Goal: Task Accomplishment & Management: Use online tool/utility

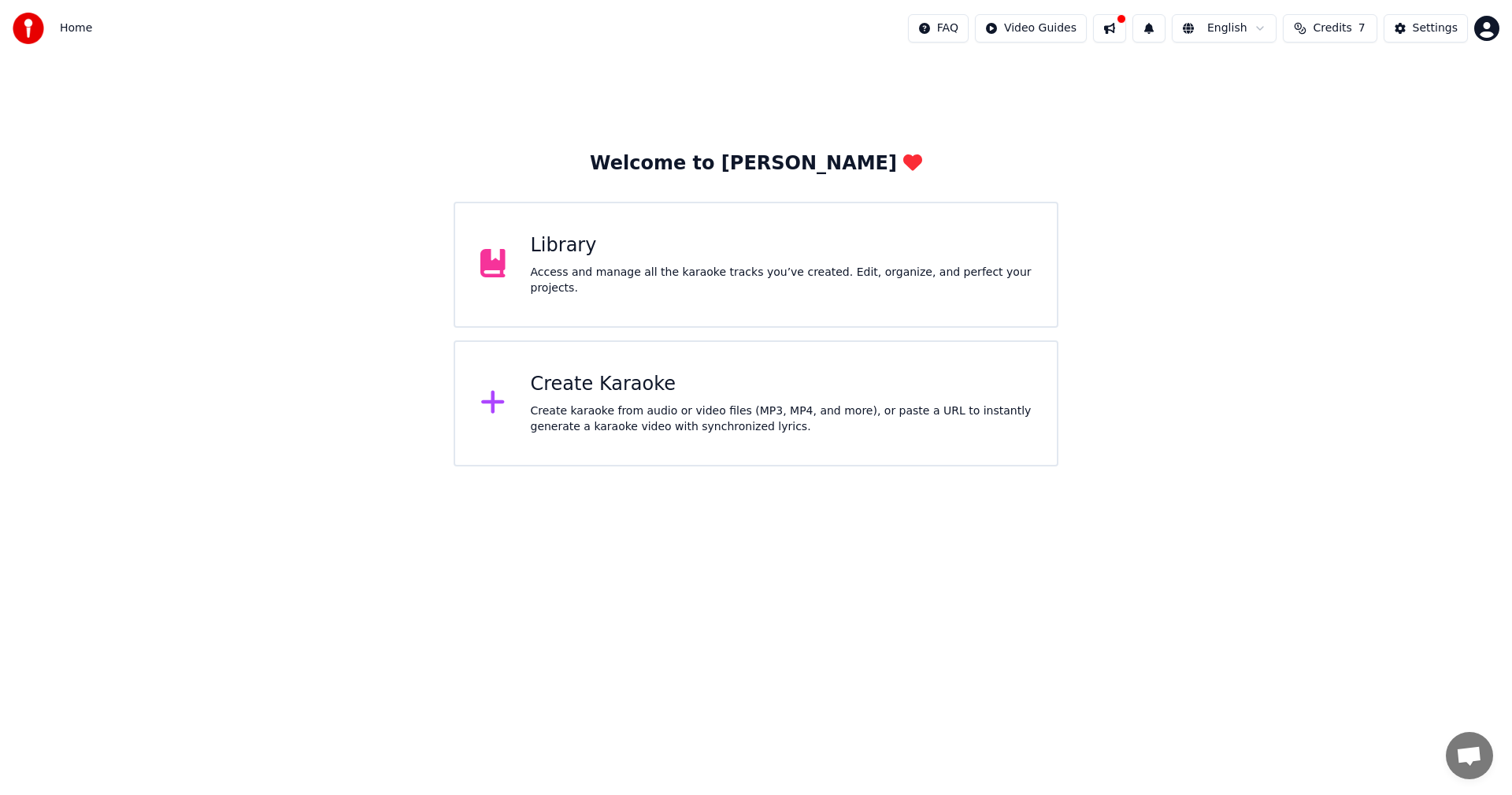
click at [777, 244] on div "Library" at bounding box center [781, 246] width 502 height 25
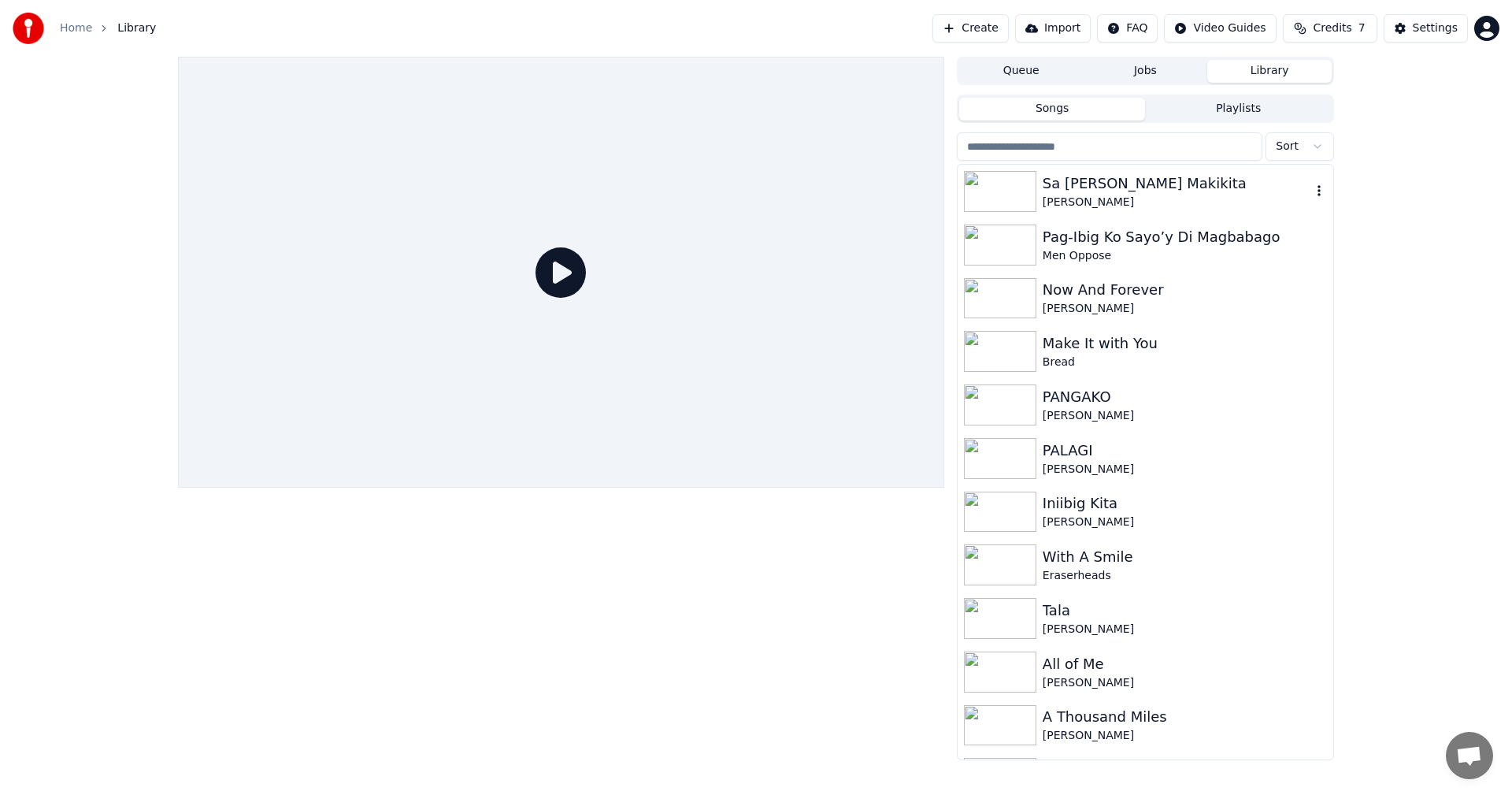
click at [1119, 186] on div "Sa [PERSON_NAME] Makikita" at bounding box center [1177, 183] width 269 height 22
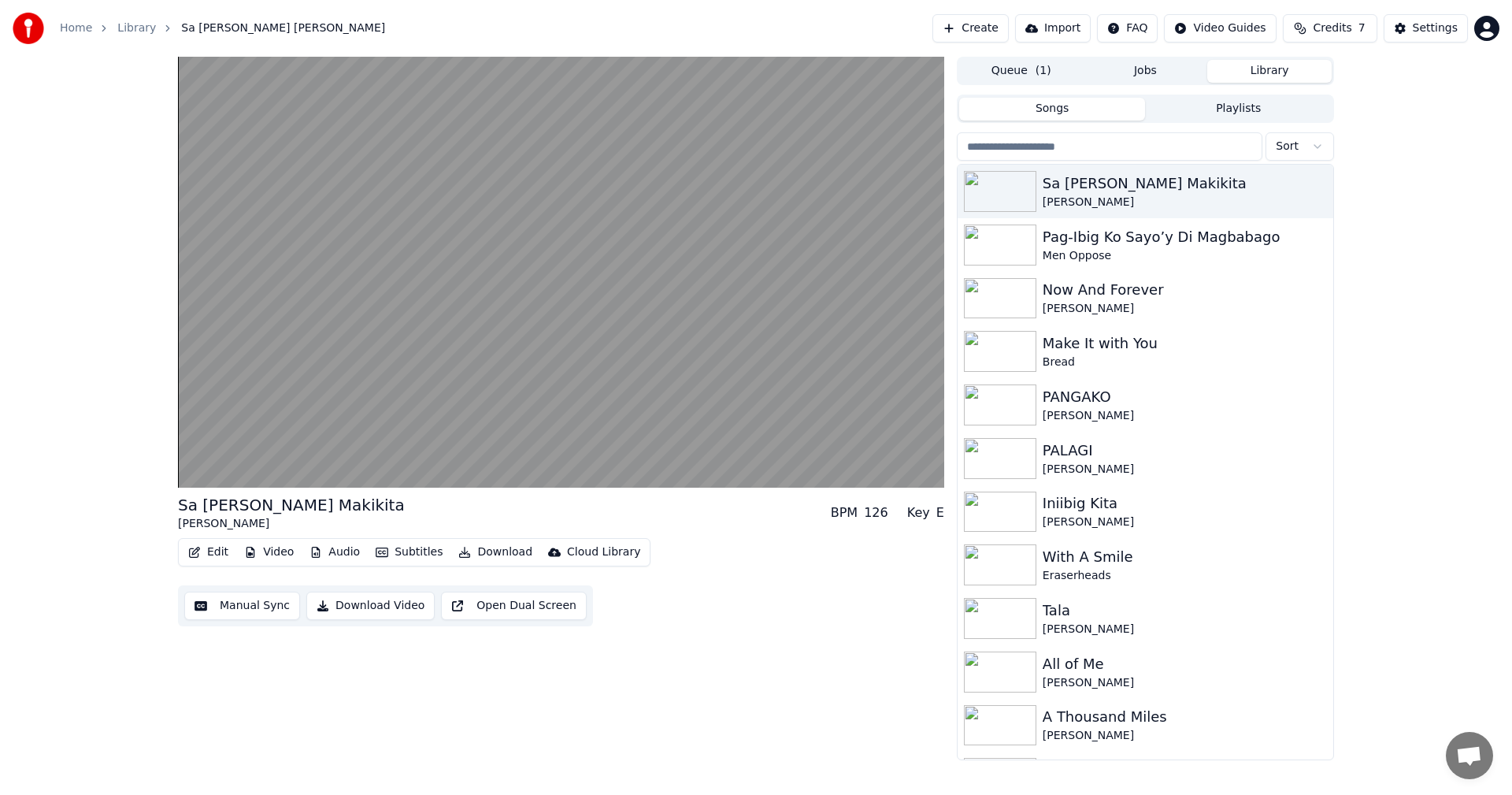
click at [1421, 212] on div "Sa [PERSON_NAME] [PERSON_NAME] BPM 126 Key E Edit Video Audio Subtitles Downloa…" at bounding box center [756, 409] width 1512 height 703
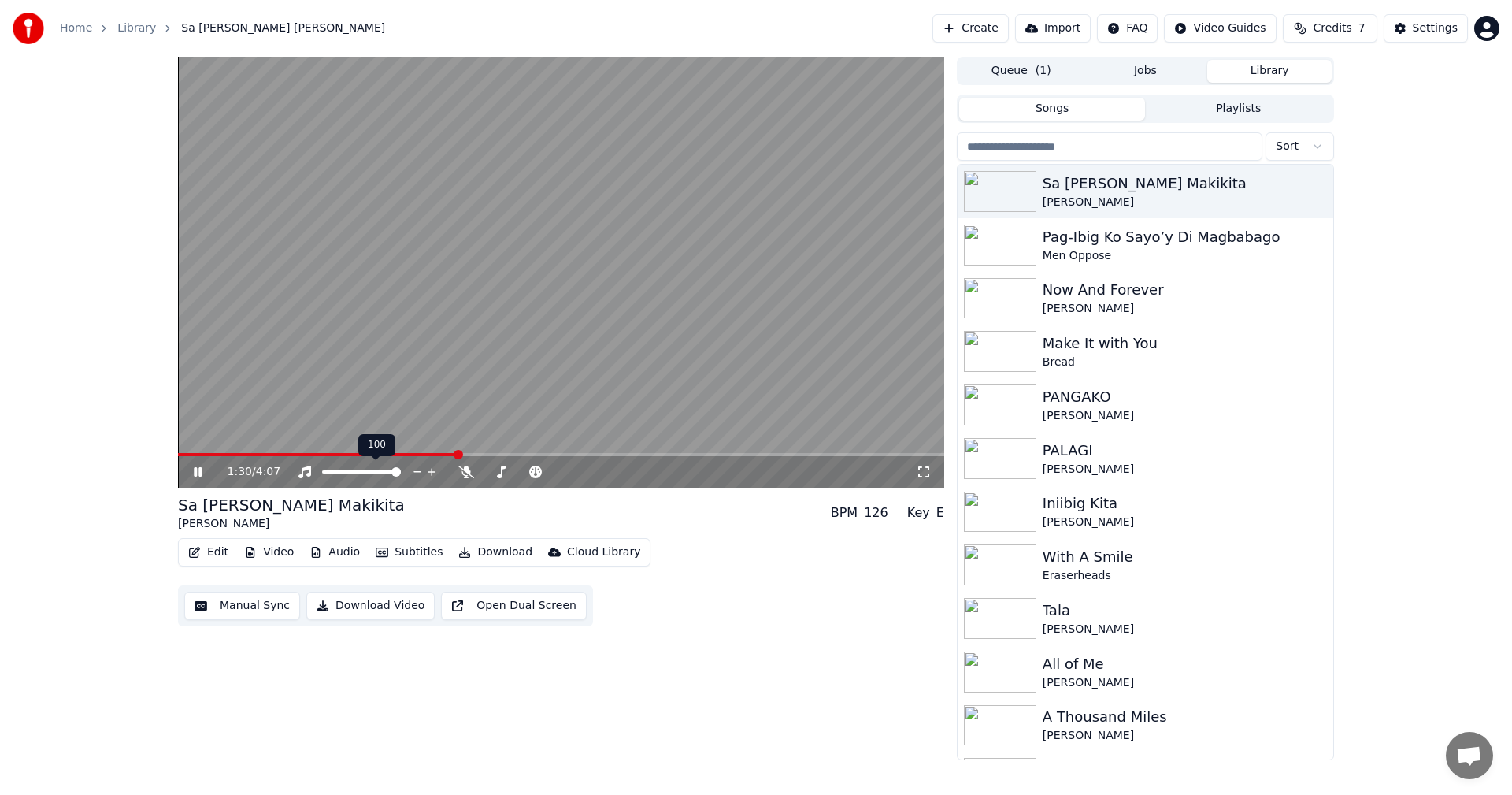
click at [179, 476] on div "1:30 / 4:07" at bounding box center [561, 472] width 766 height 31
click at [202, 472] on icon at bounding box center [209, 472] width 37 height 12
click at [332, 553] on button "Audio" at bounding box center [334, 552] width 63 height 22
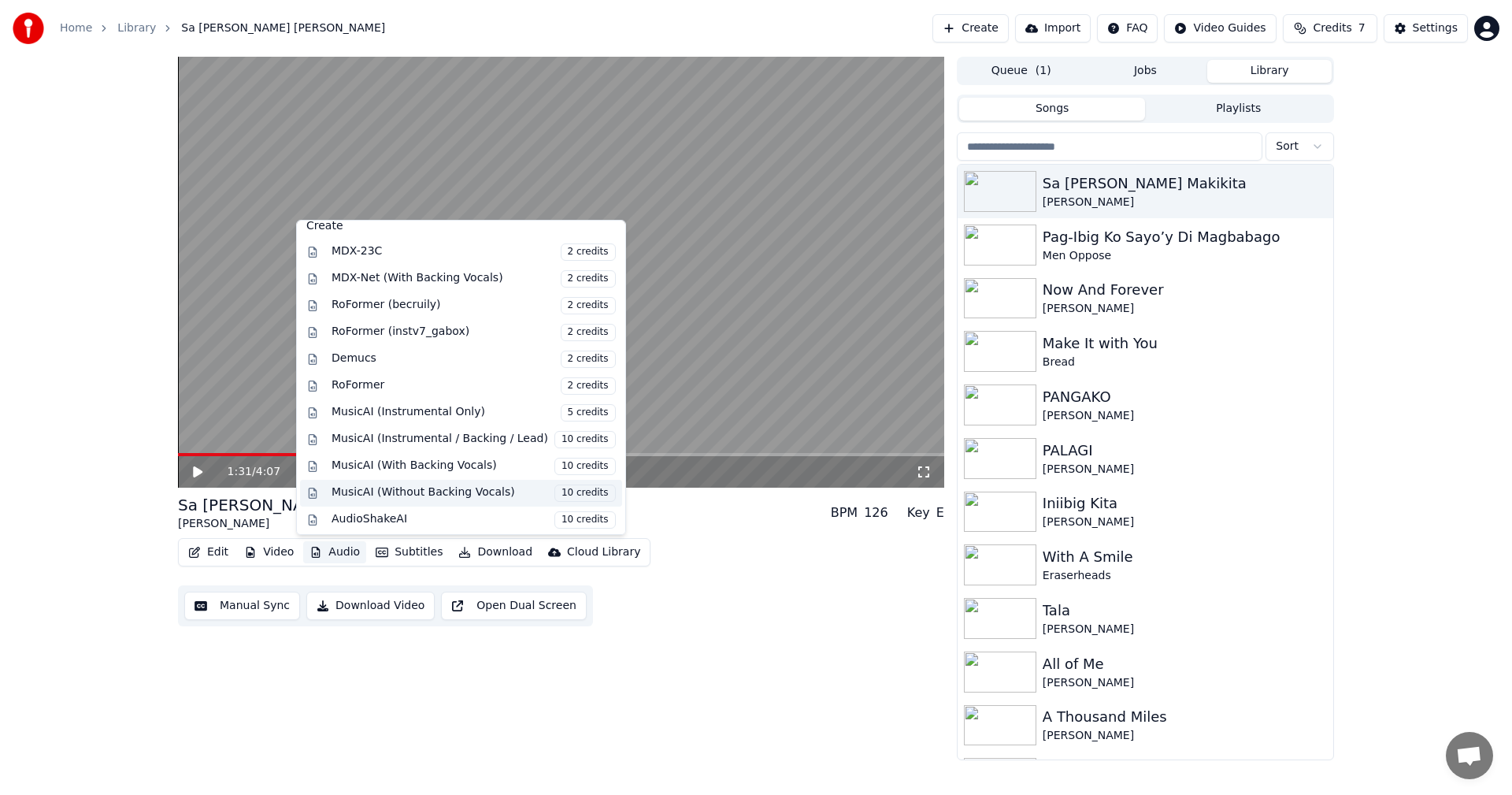
scroll to position [160, 0]
click at [708, 525] on div "Sa [PERSON_NAME] Makikita [PERSON_NAME] BPM 126 Key E" at bounding box center [561, 513] width 766 height 38
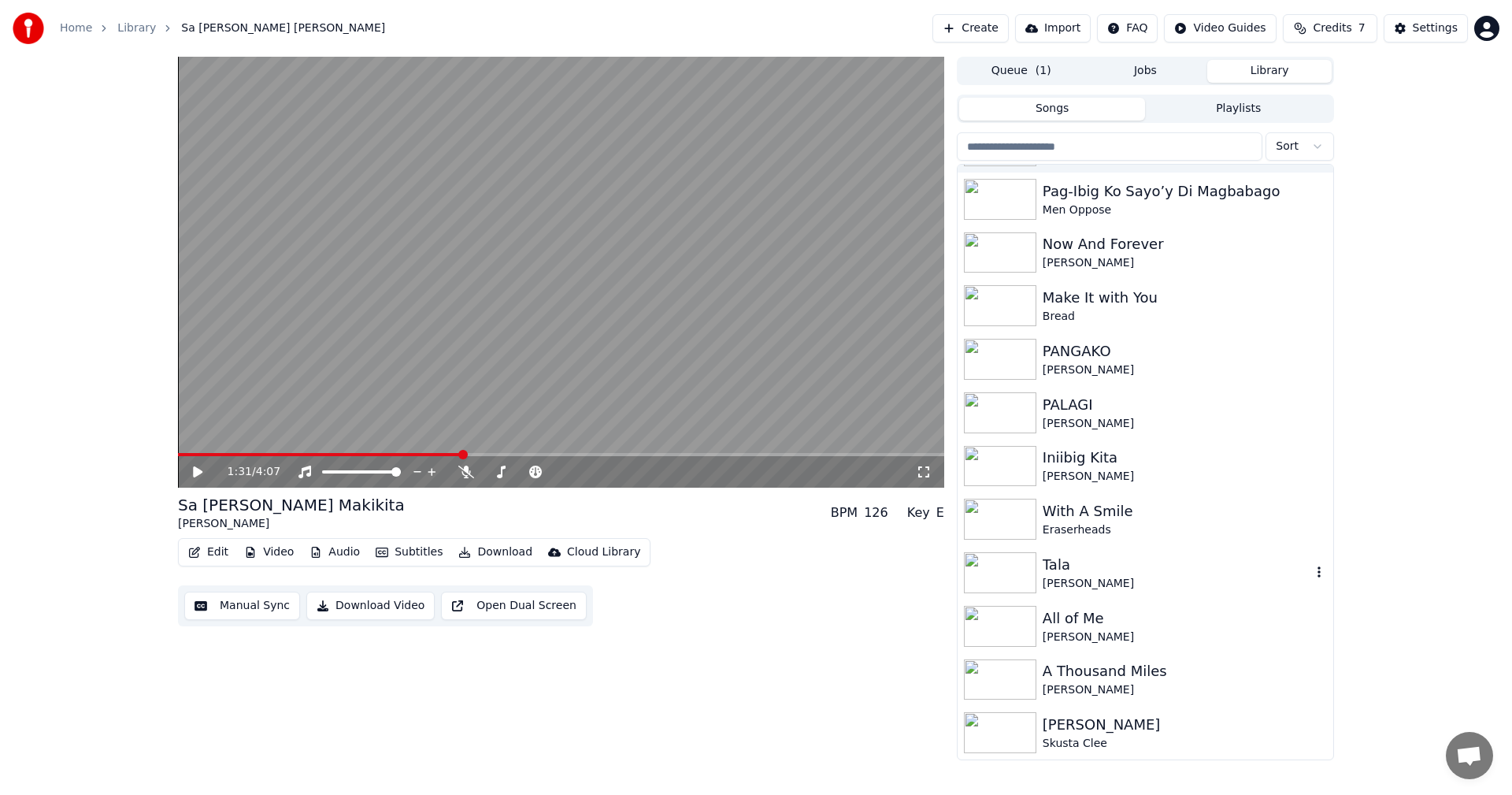
scroll to position [0, 0]
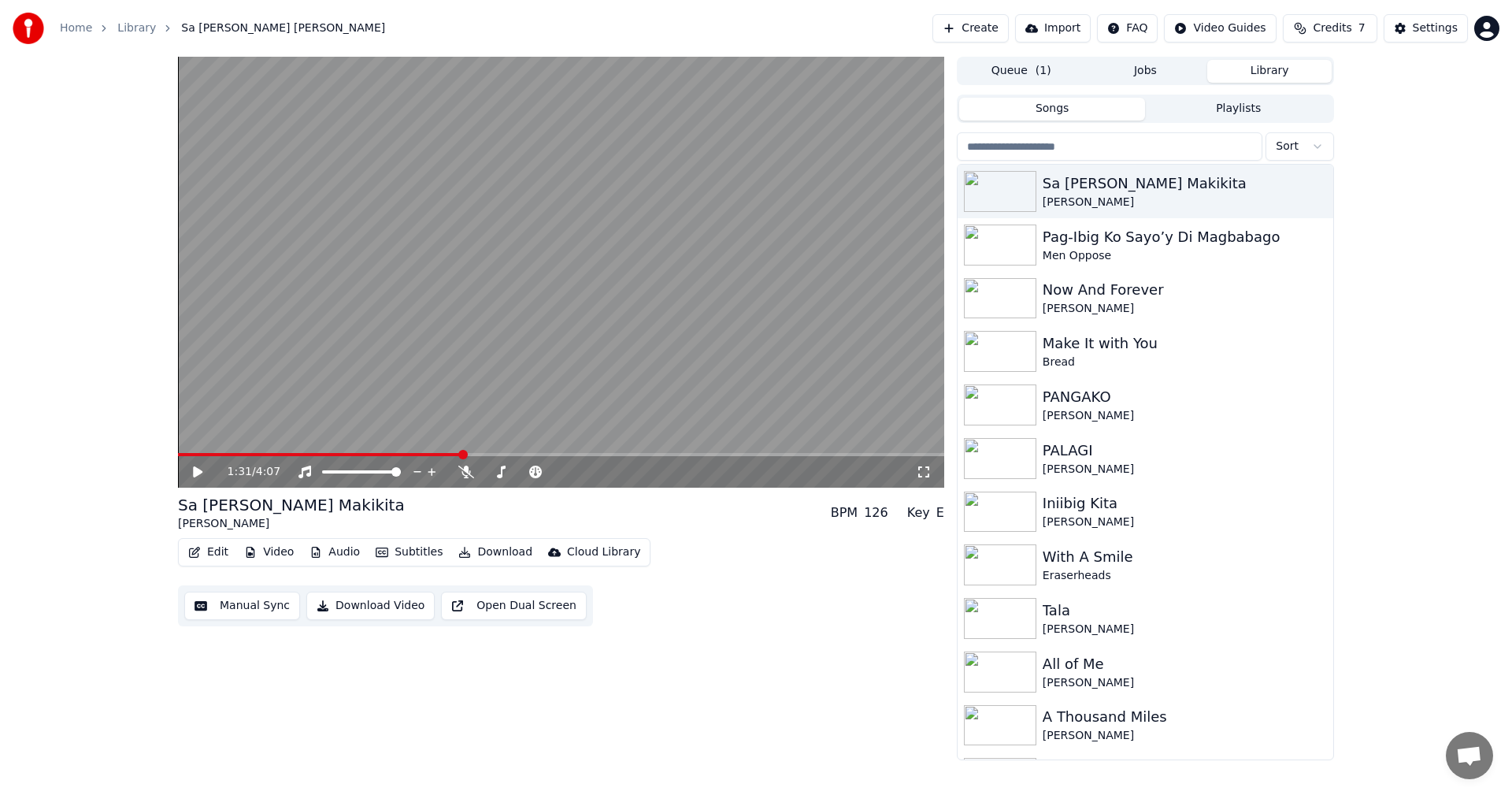
click at [242, 604] on button "Manual Sync" at bounding box center [242, 606] width 116 height 29
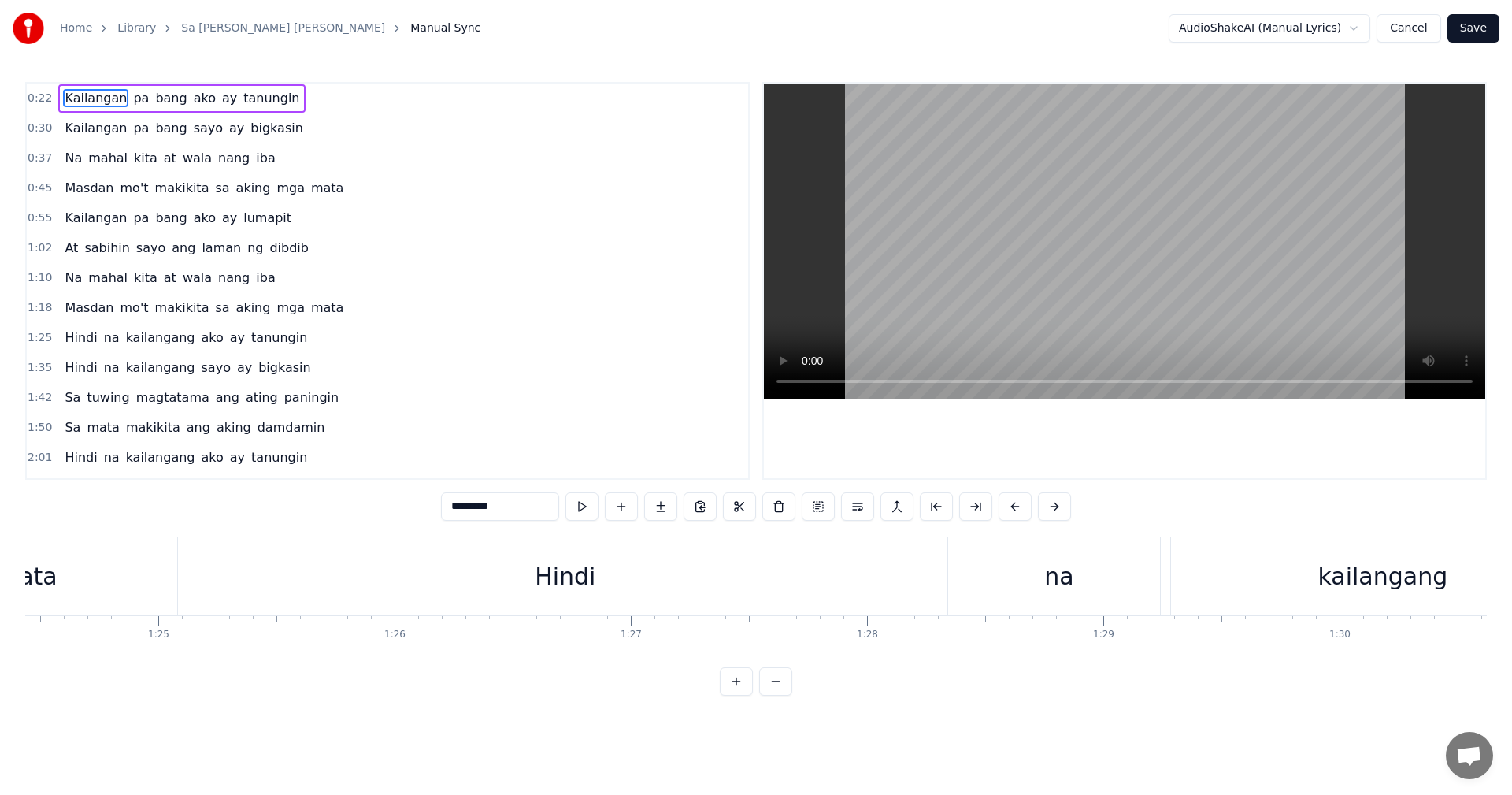
scroll to position [0, 19982]
click at [527, 581] on div "Hindi" at bounding box center [533, 576] width 61 height 35
type input "*****"
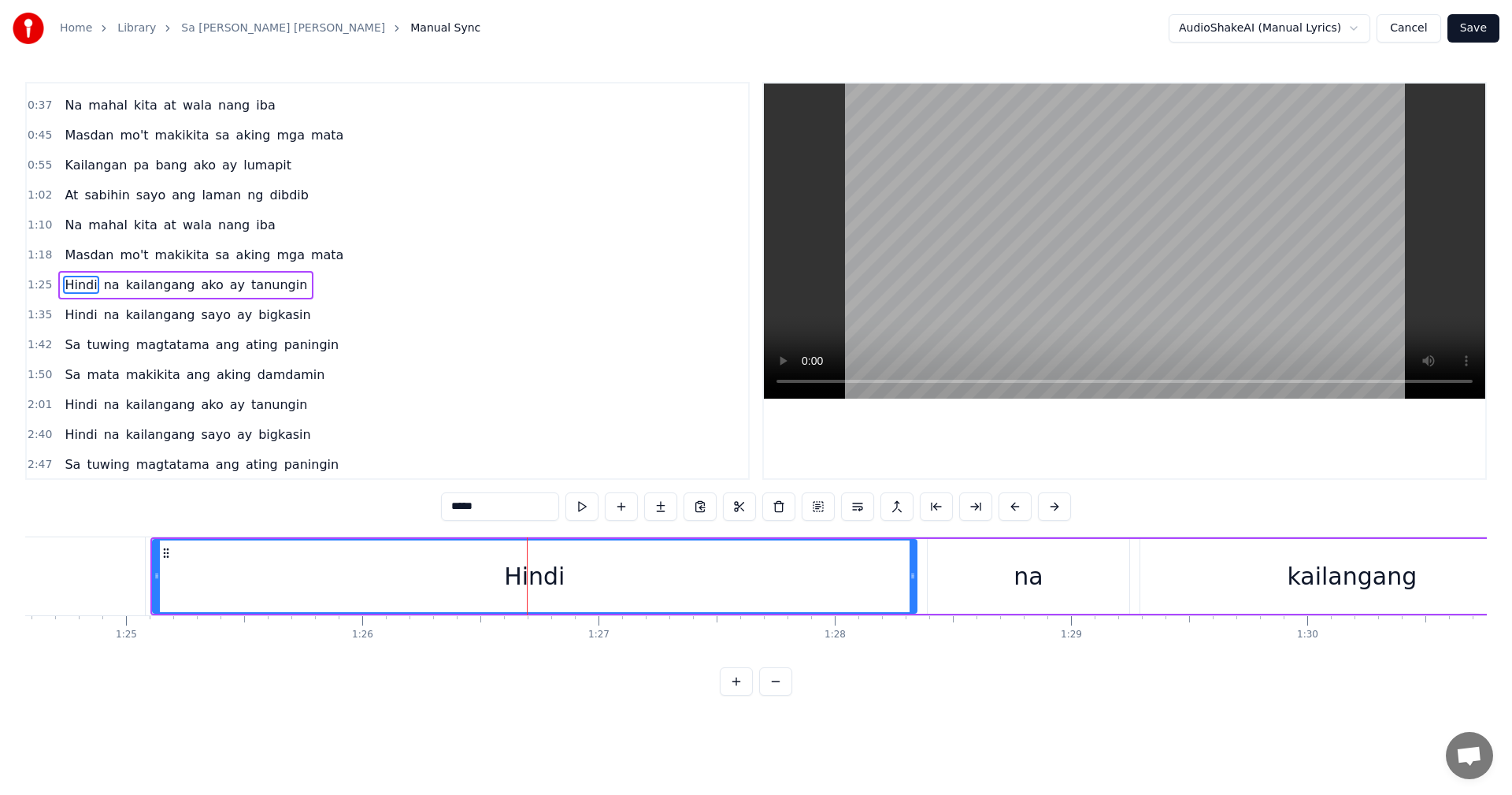
scroll to position [57, 0]
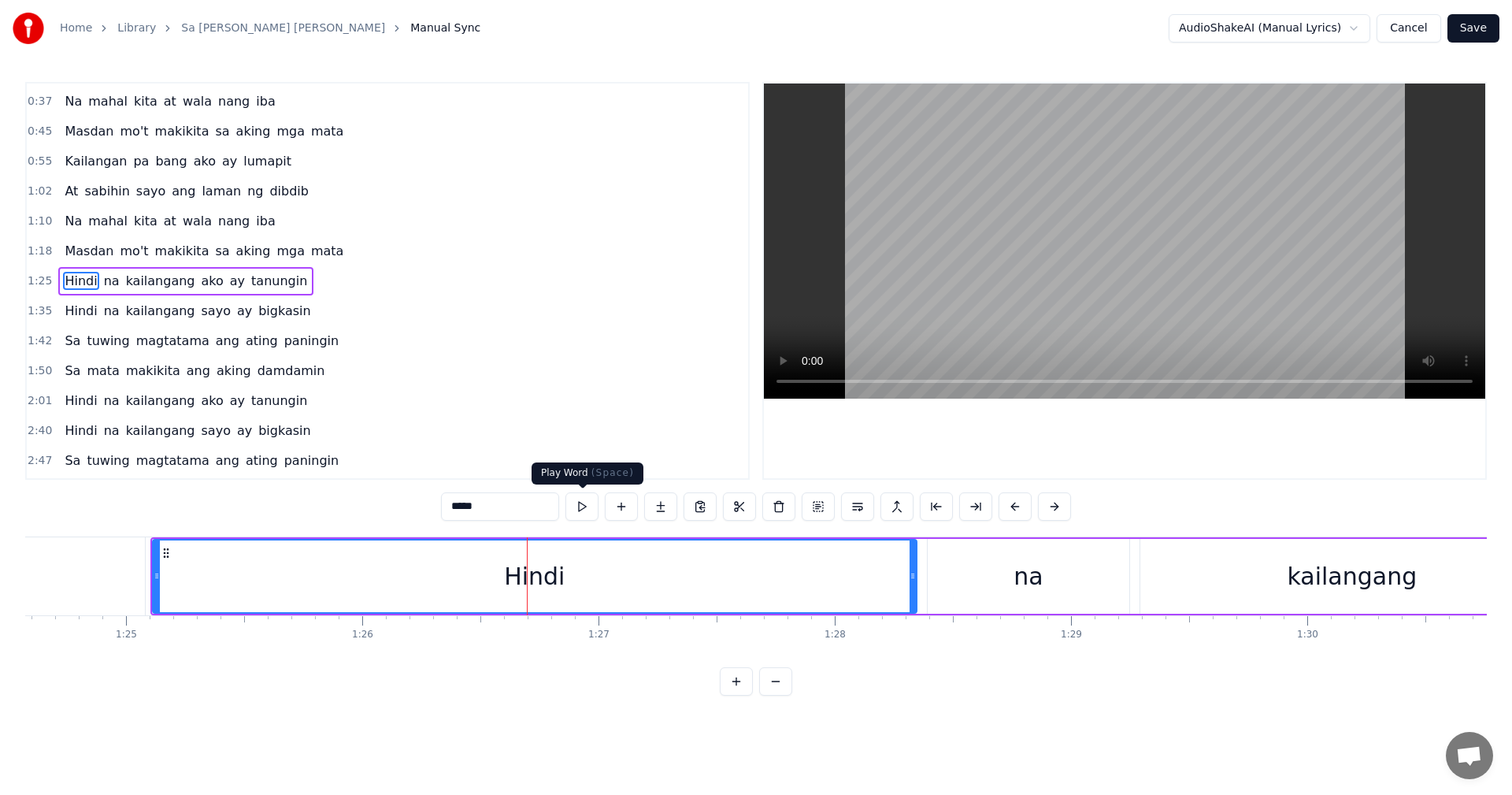
click at [587, 507] on button at bounding box center [582, 507] width 33 height 29
click at [586, 504] on button at bounding box center [582, 507] width 33 height 29
click at [46, 279] on span "1:25" at bounding box center [40, 281] width 25 height 16
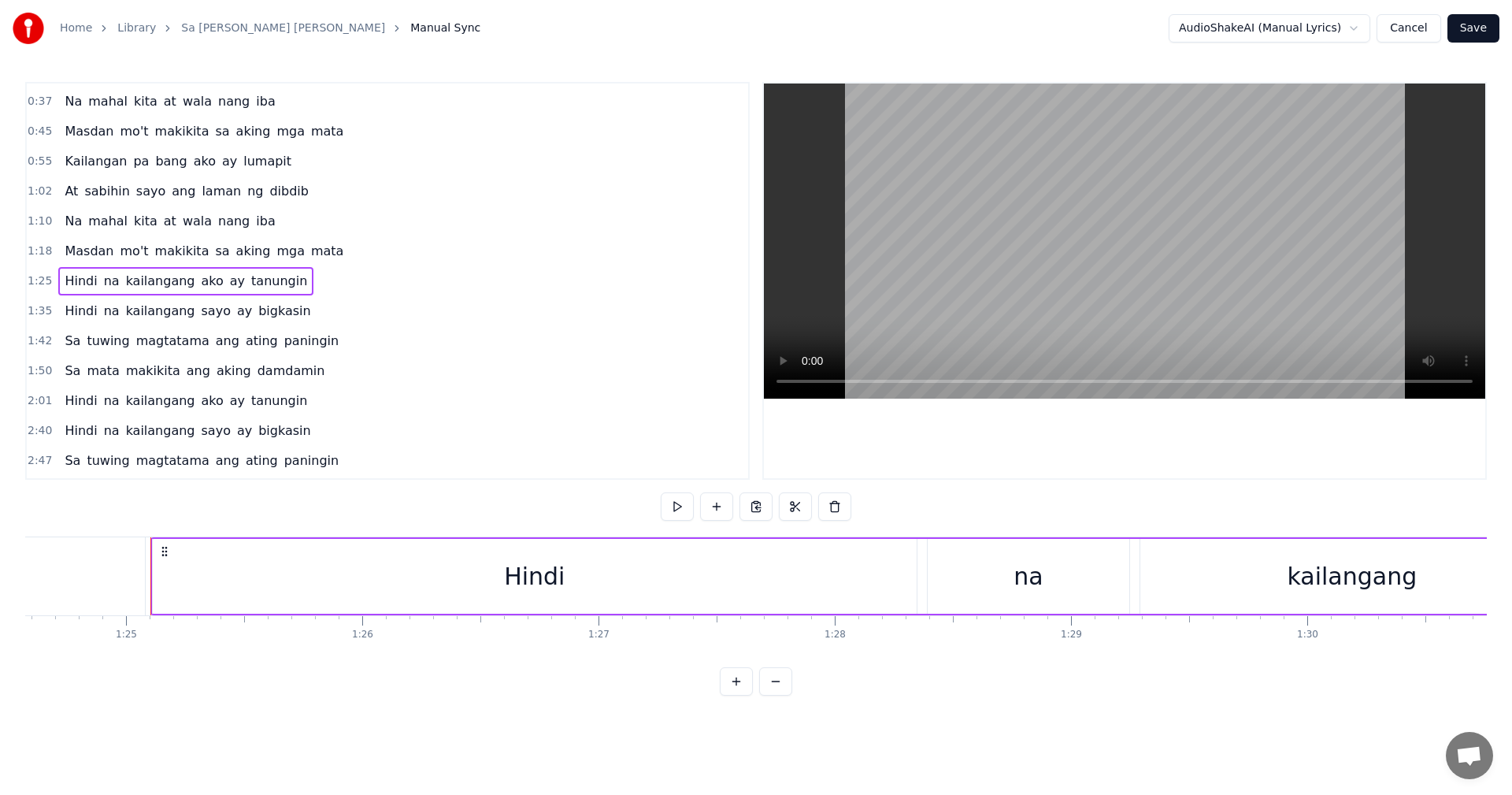
click at [50, 284] on div "1:25 Hindi na kailangang ako ay tanungin" at bounding box center [387, 280] width 721 height 30
click at [41, 279] on span "1:25" at bounding box center [40, 281] width 25 height 16
click at [515, 568] on div "Hindi" at bounding box center [534, 576] width 61 height 35
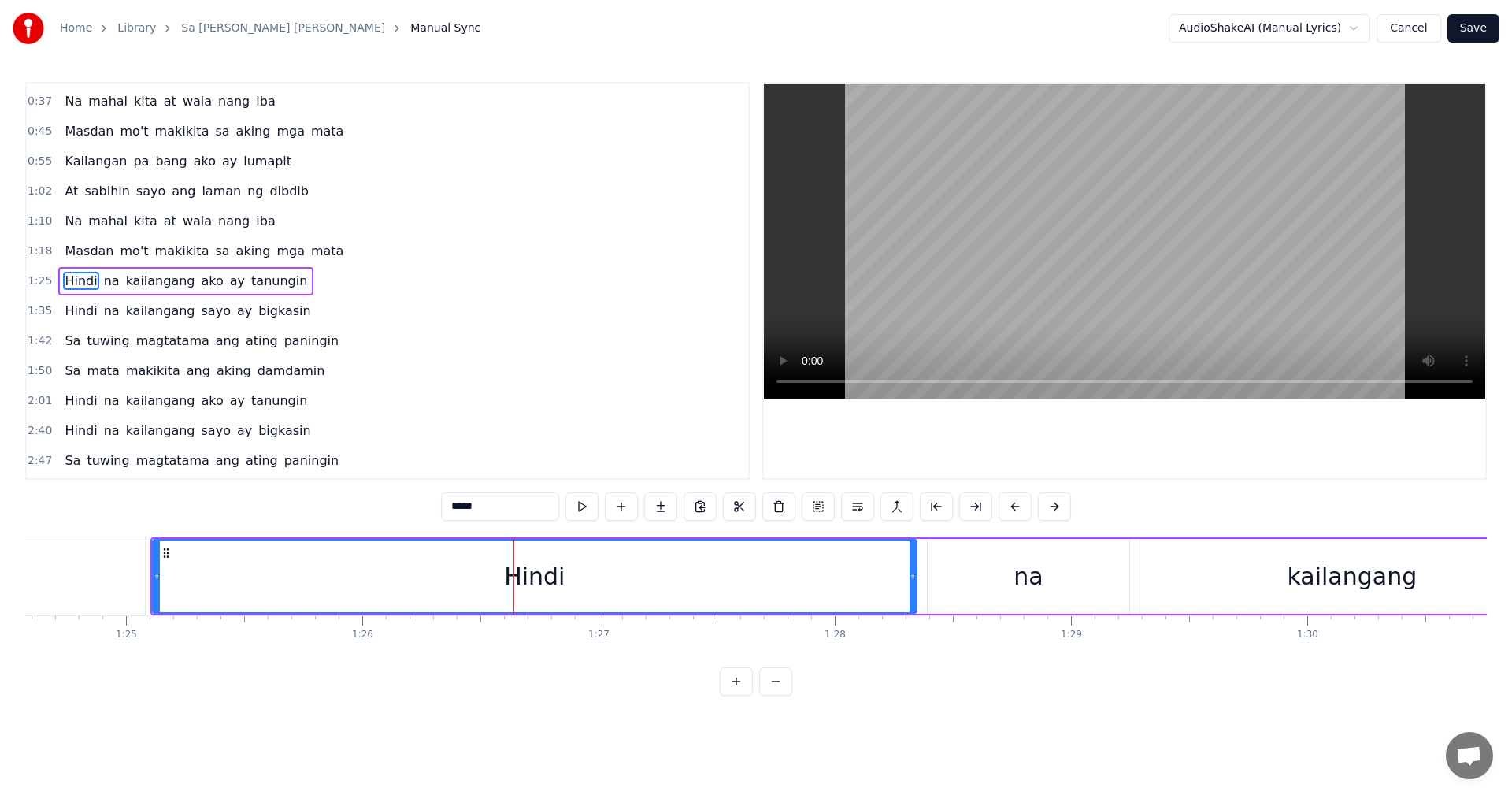
click at [572, 583] on div "Hindi" at bounding box center [534, 576] width 762 height 71
click at [510, 505] on input "*****" at bounding box center [500, 507] width 118 height 29
type input "*"
click at [987, 581] on div "na" at bounding box center [1029, 576] width 202 height 75
type input "**"
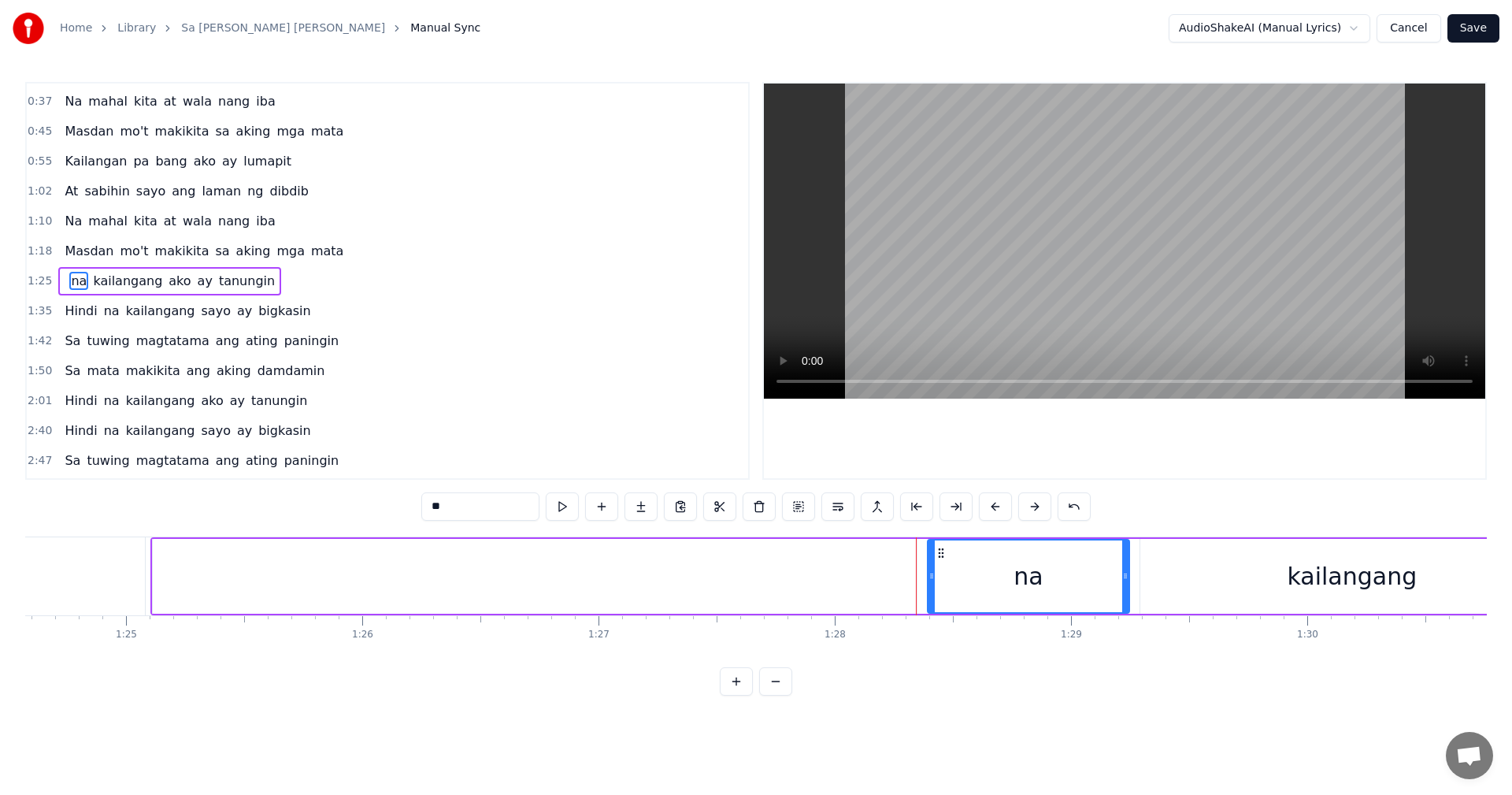
click at [1013, 579] on div "na" at bounding box center [1029, 576] width 200 height 71
click at [93, 504] on div "0:22 Kailangan pa bang ako ay tanungin 0:30 Kailangan pa bang sayo ay bigkasin …" at bounding box center [756, 389] width 1462 height 614
click at [161, 512] on div "0:22 Kailangan pa bang ako ay tanungin 0:30 Kailangan pa bang sayo ay bigkasin …" at bounding box center [756, 389] width 1462 height 614
click at [358, 513] on div "0:22 Kailangan pa bang ako ay tanungin 0:30 Kailangan pa bang sayo ay bigkasin …" at bounding box center [756, 389] width 1462 height 614
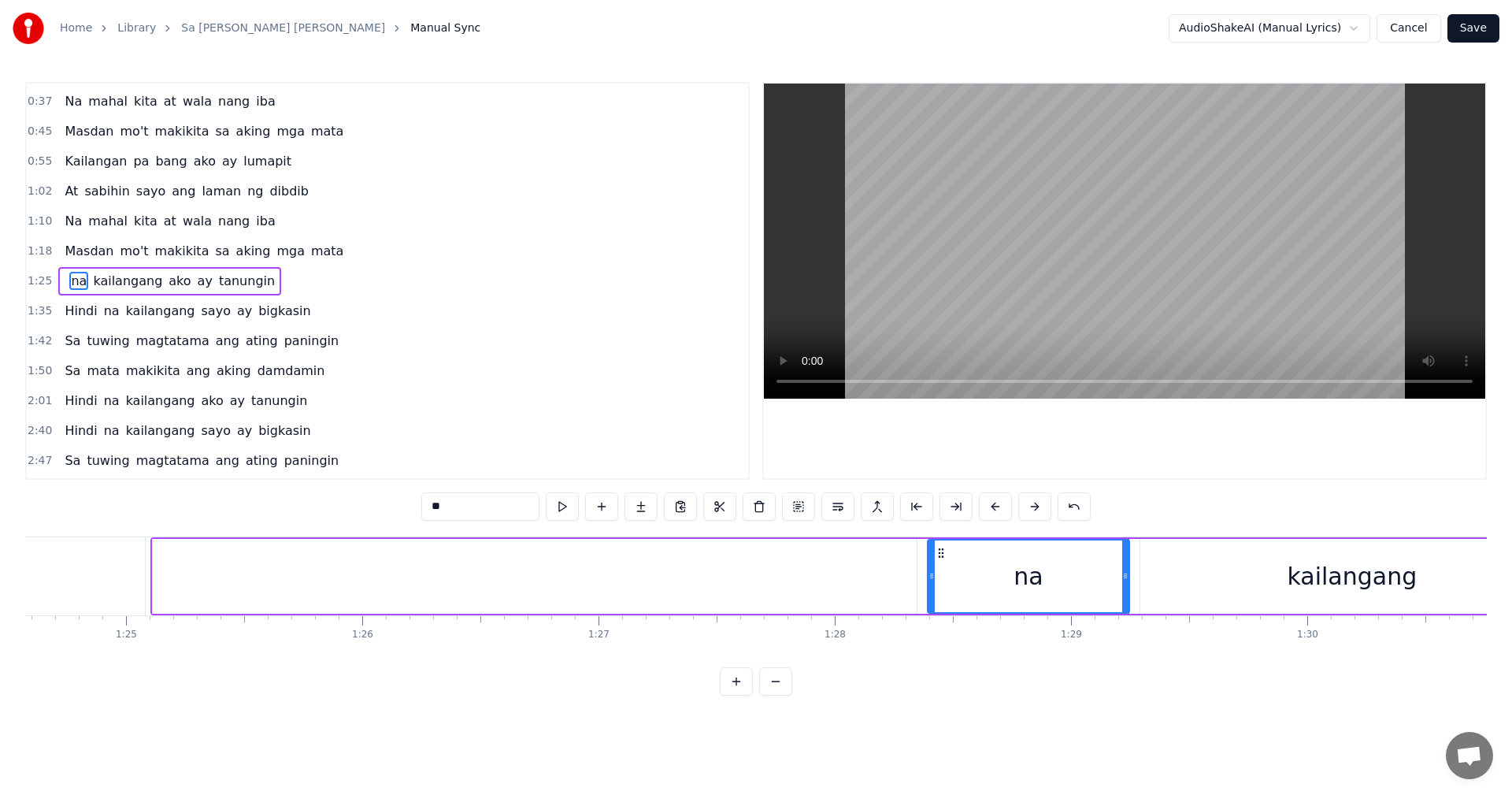
click at [348, 574] on div at bounding box center [534, 576] width 764 height 75
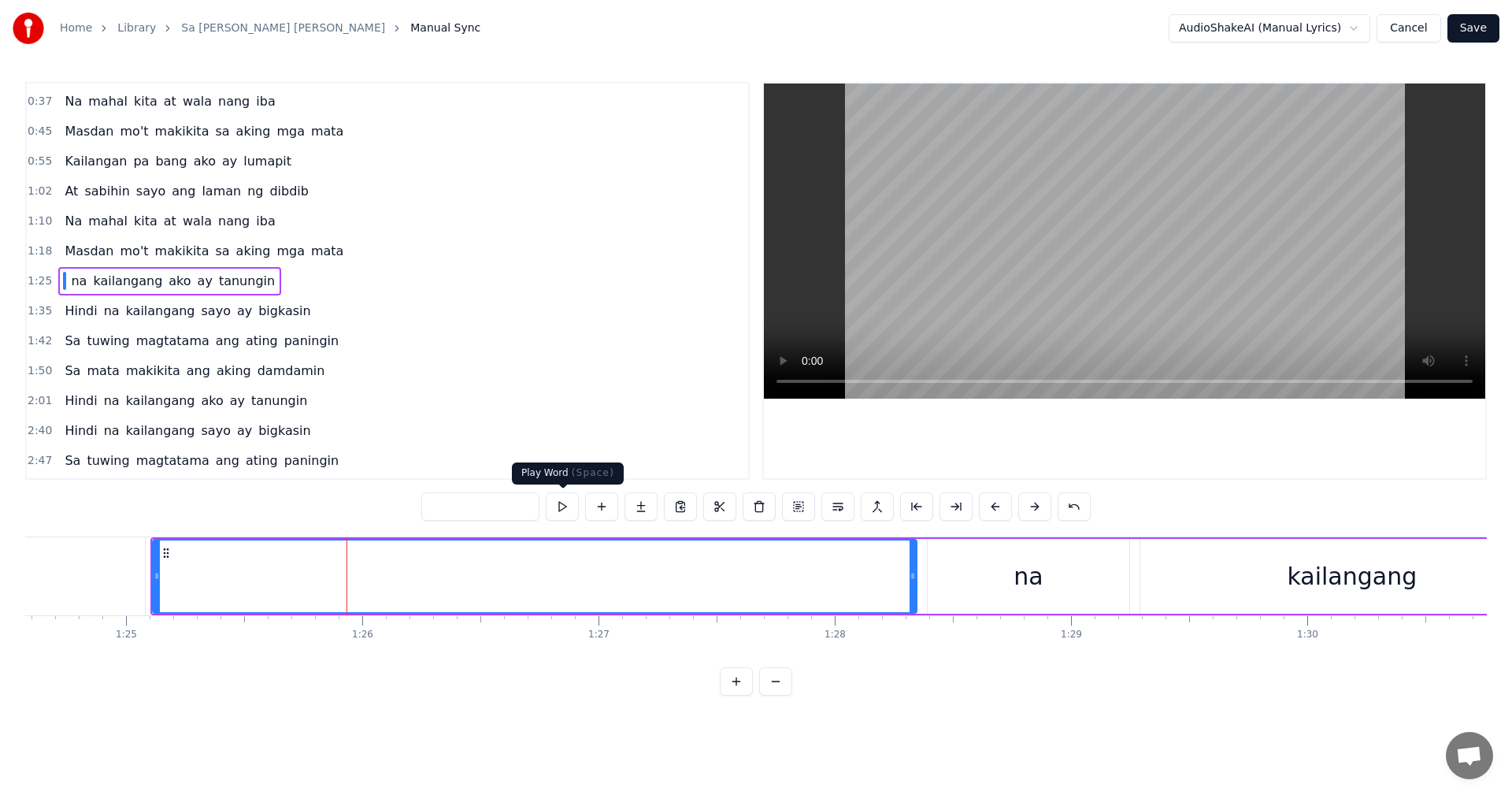
click at [555, 503] on button at bounding box center [562, 507] width 33 height 29
click at [806, 570] on div at bounding box center [534, 576] width 762 height 71
click at [502, 509] on input "text" at bounding box center [480, 507] width 118 height 29
type input "*"
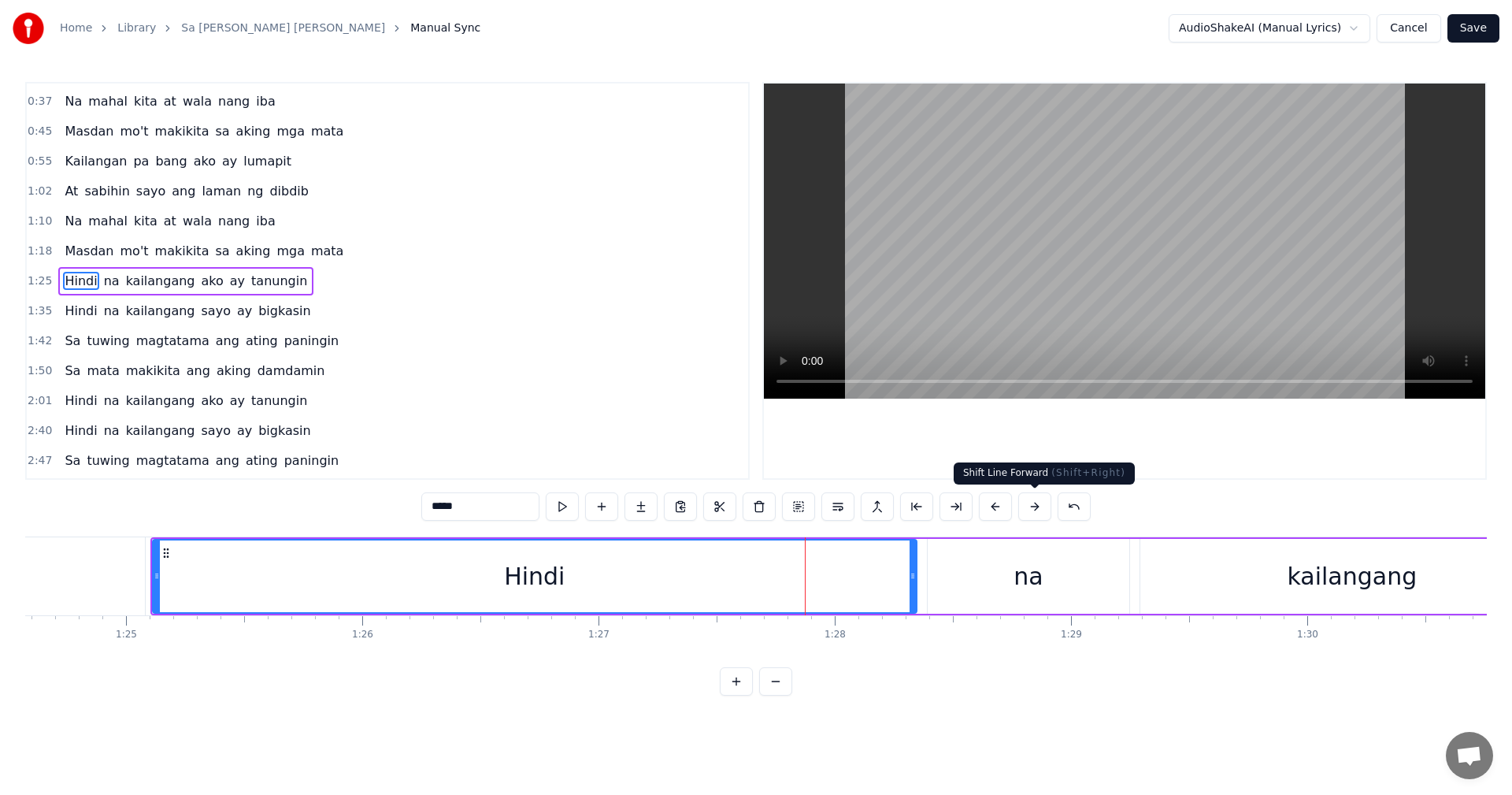
type input "*****"
click at [1029, 507] on button at bounding box center [1035, 507] width 33 height 29
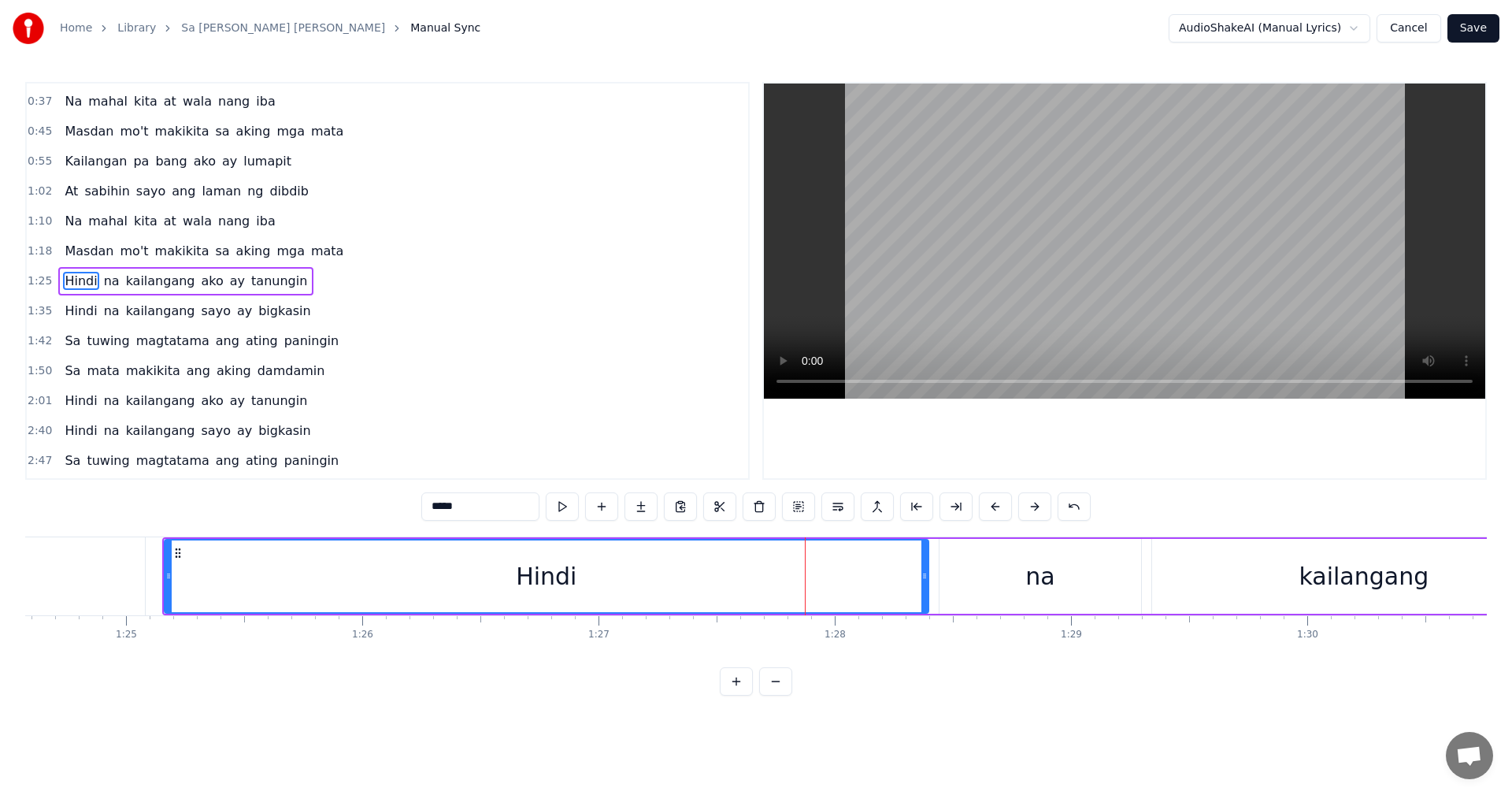
click at [1029, 507] on button at bounding box center [1035, 507] width 33 height 29
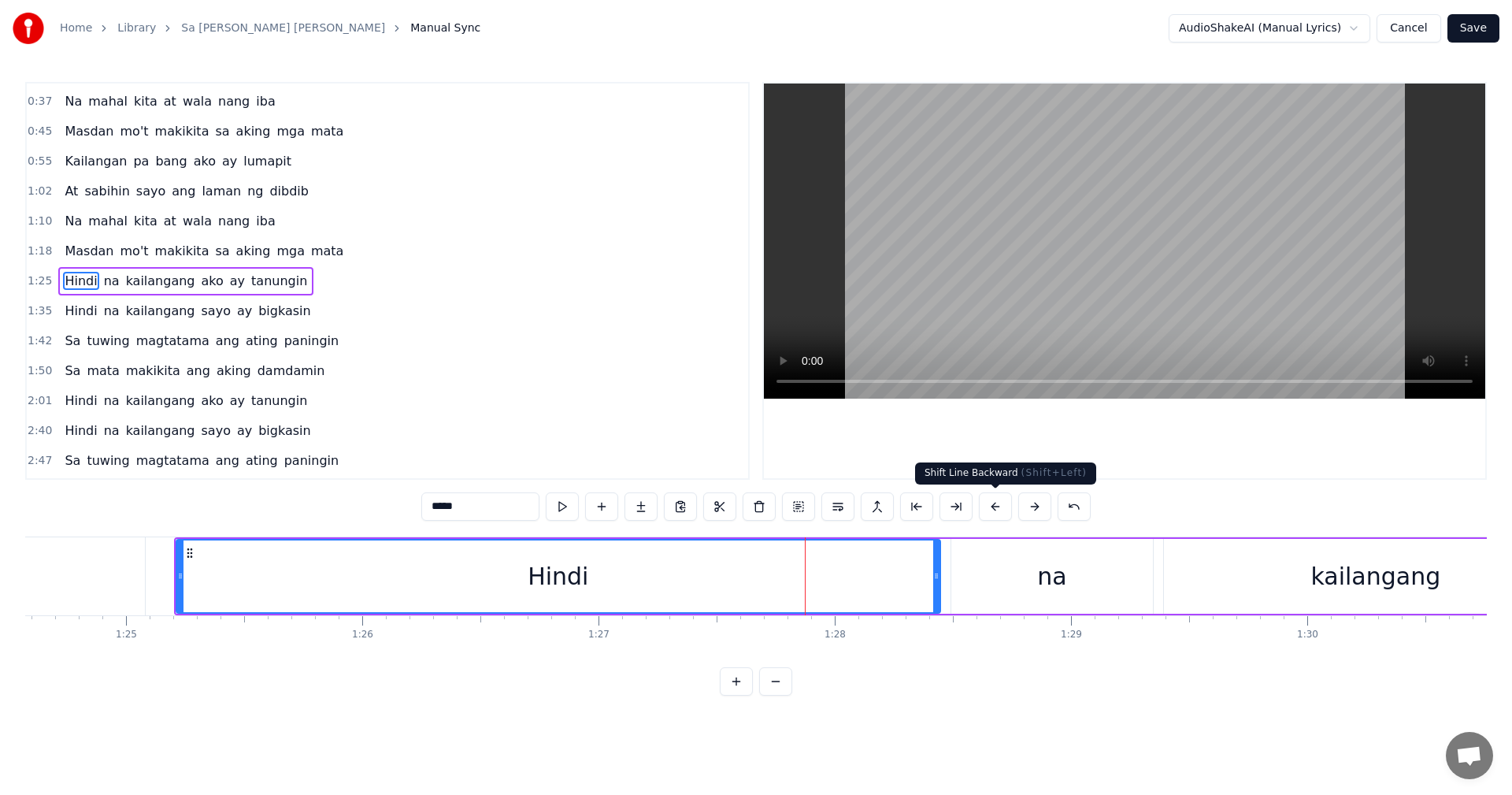
click at [992, 509] on button at bounding box center [995, 507] width 33 height 29
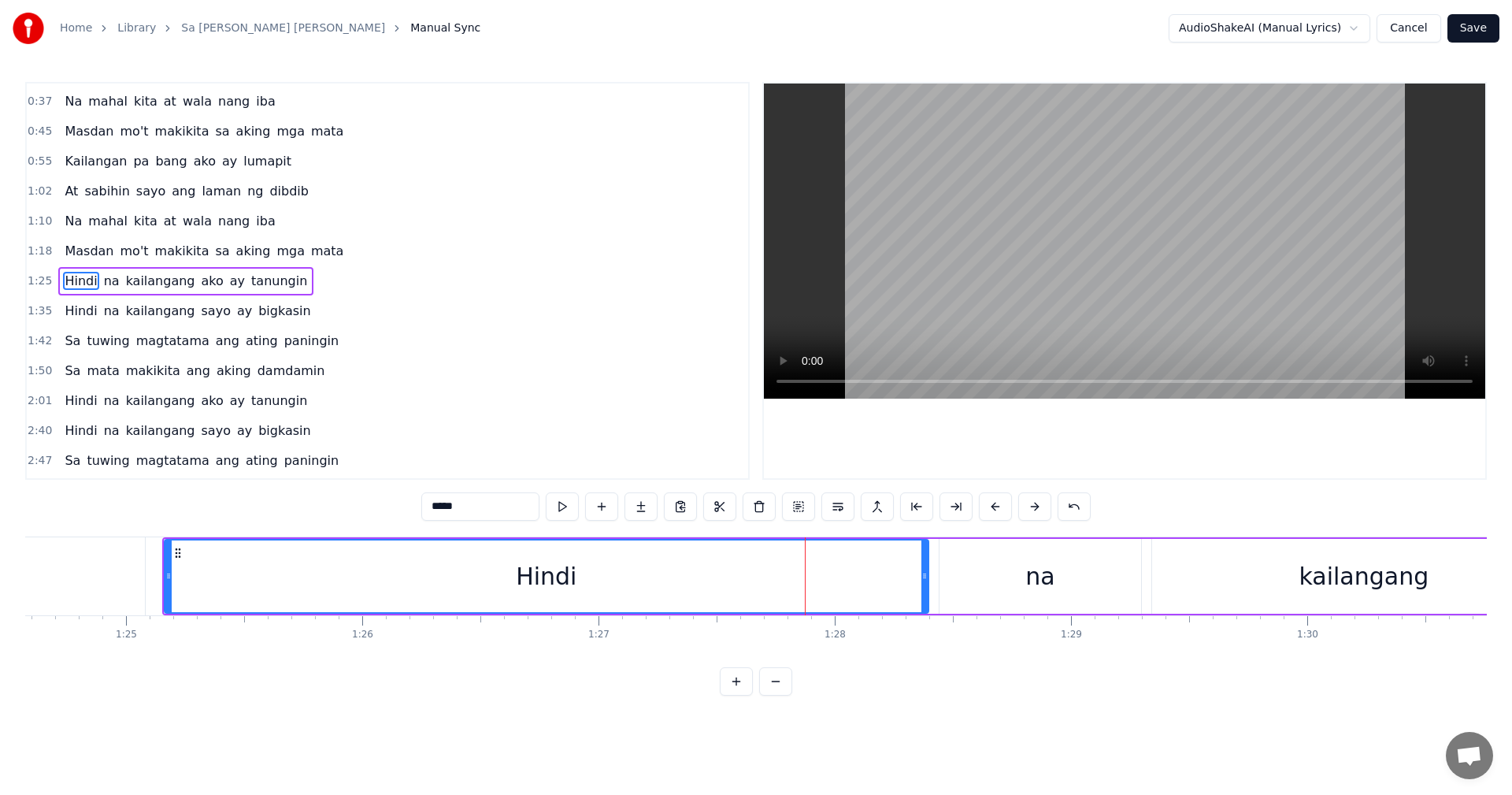
click at [992, 509] on button at bounding box center [995, 507] width 33 height 29
click at [602, 581] on div "HindihH" at bounding box center [534, 576] width 762 height 71
type input "**"
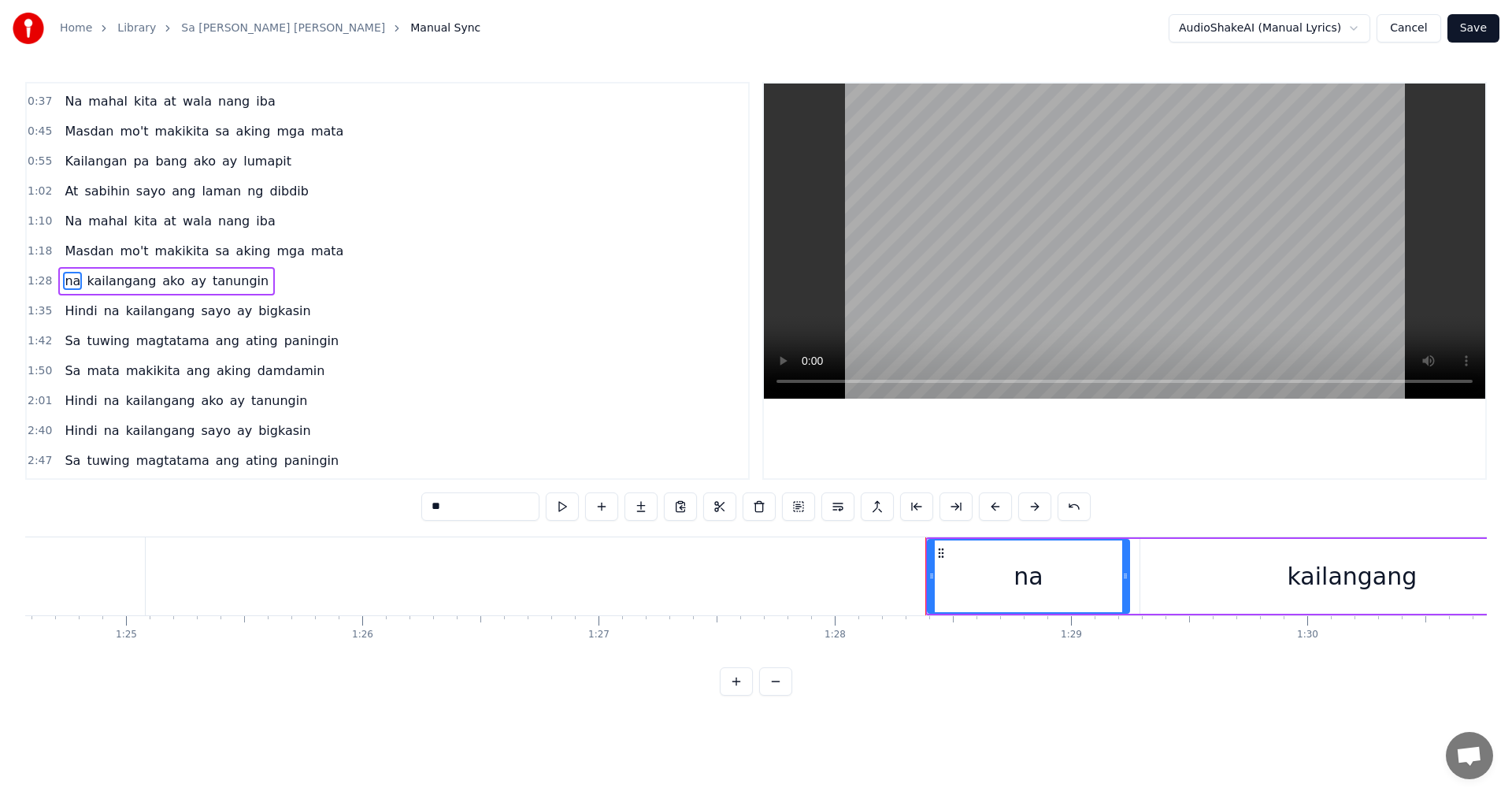
click at [455, 516] on input "**" at bounding box center [480, 507] width 118 height 29
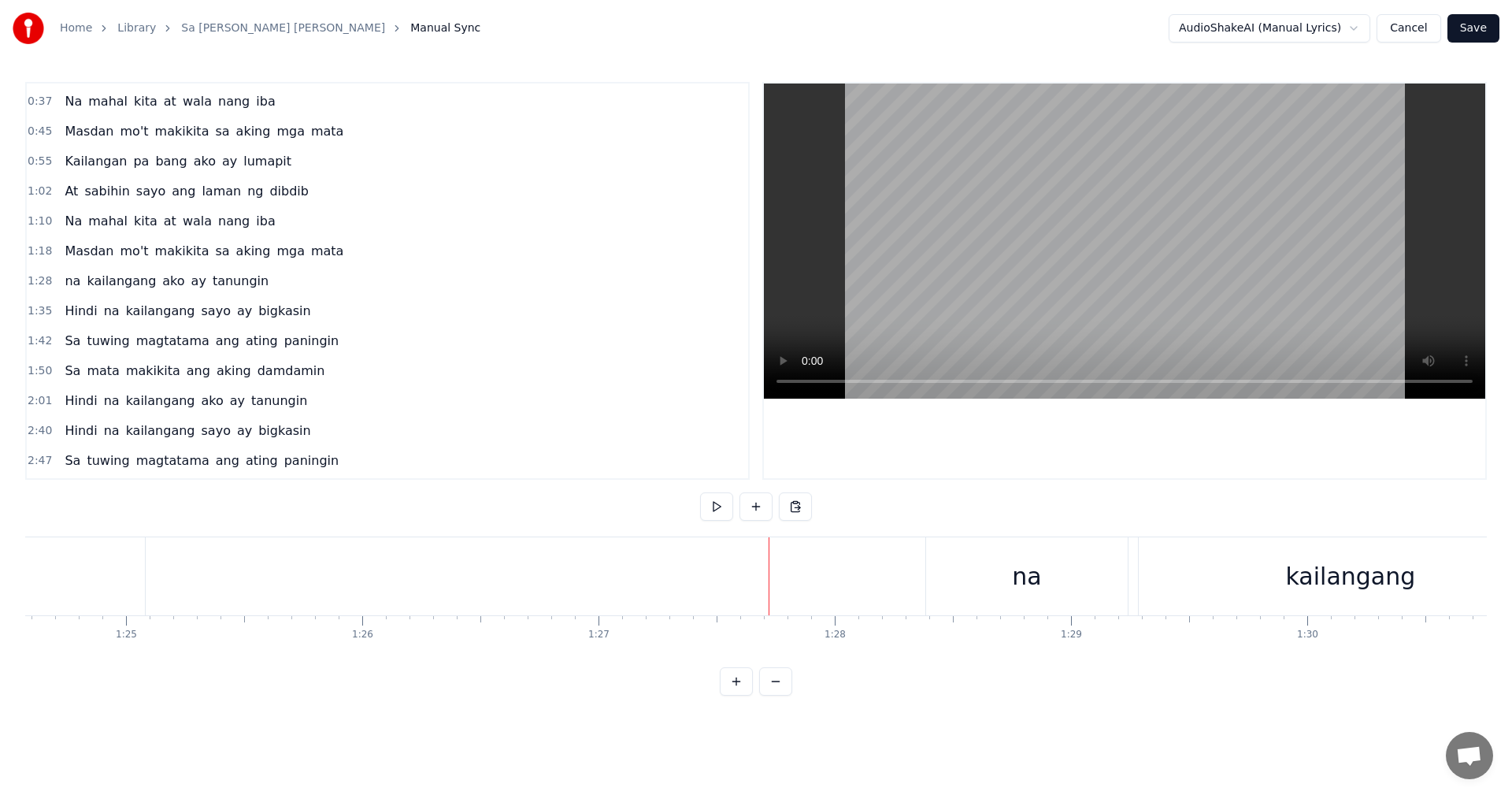
click at [741, 696] on button at bounding box center [736, 682] width 33 height 29
click at [772, 696] on button at bounding box center [776, 682] width 33 height 29
click at [81, 312] on span "Hindi" at bounding box center [80, 311] width 35 height 18
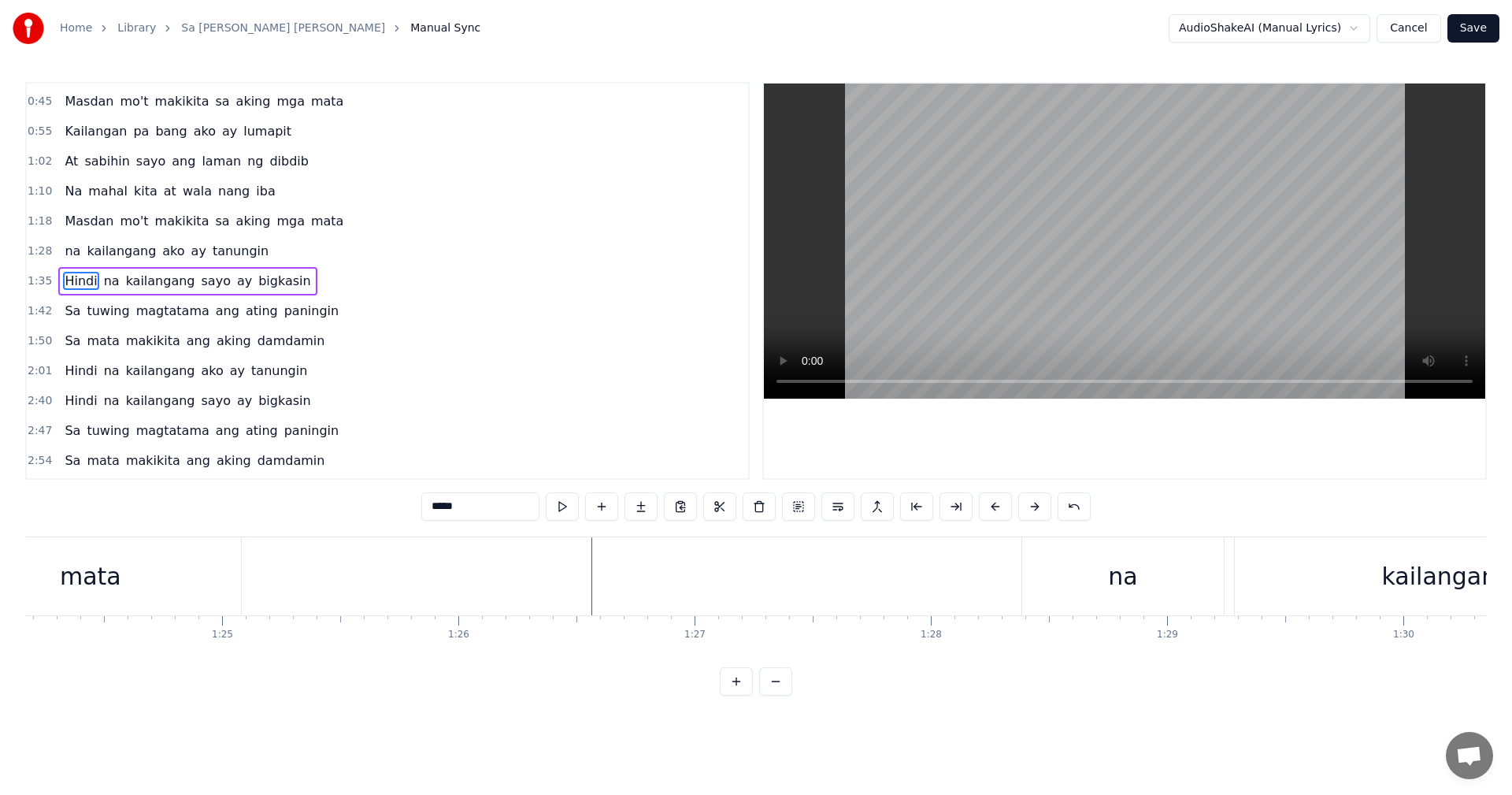
scroll to position [0, 19853]
click at [85, 242] on span "kailangang" at bounding box center [121, 251] width 72 height 18
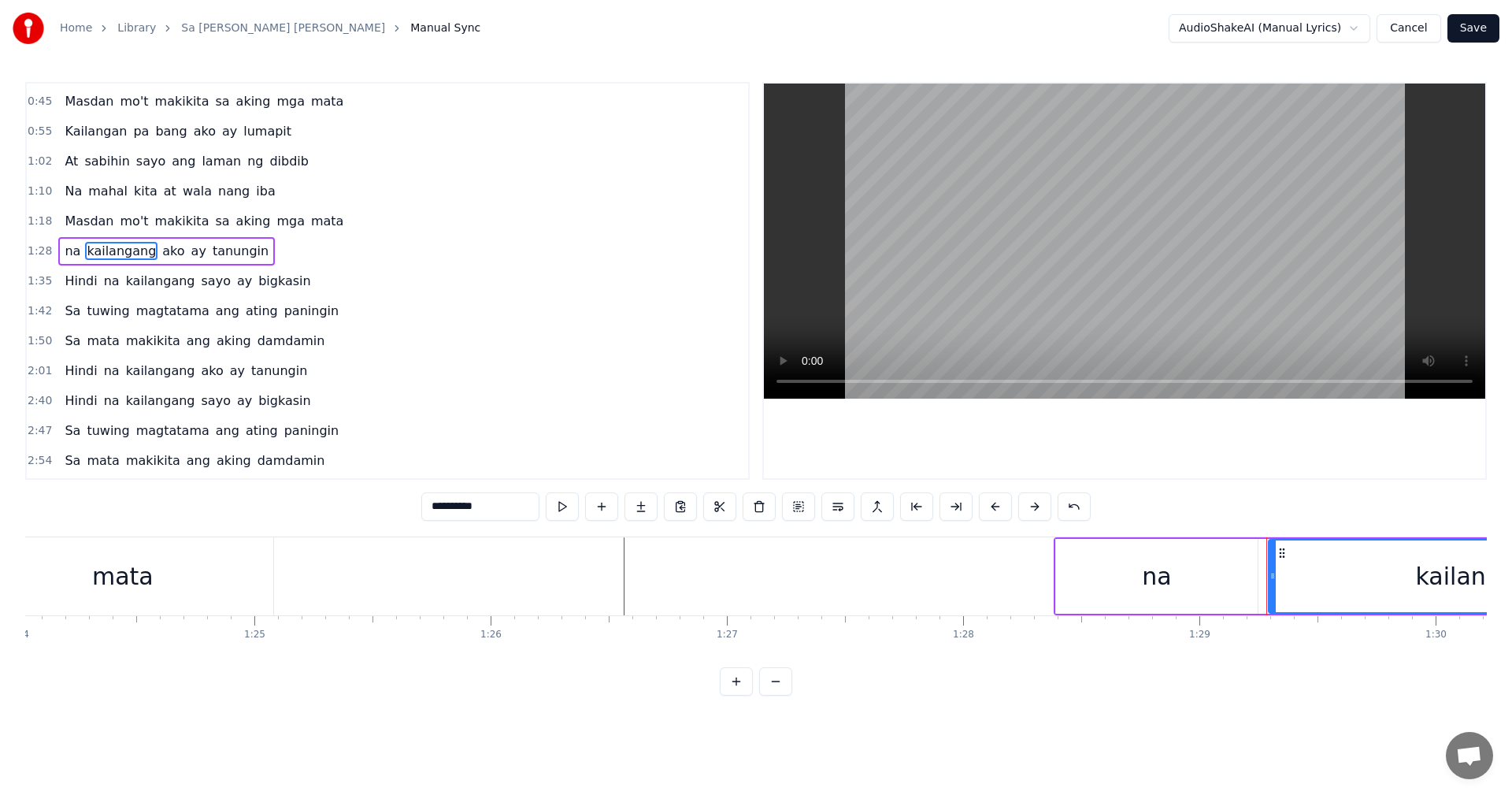
scroll to position [57, 0]
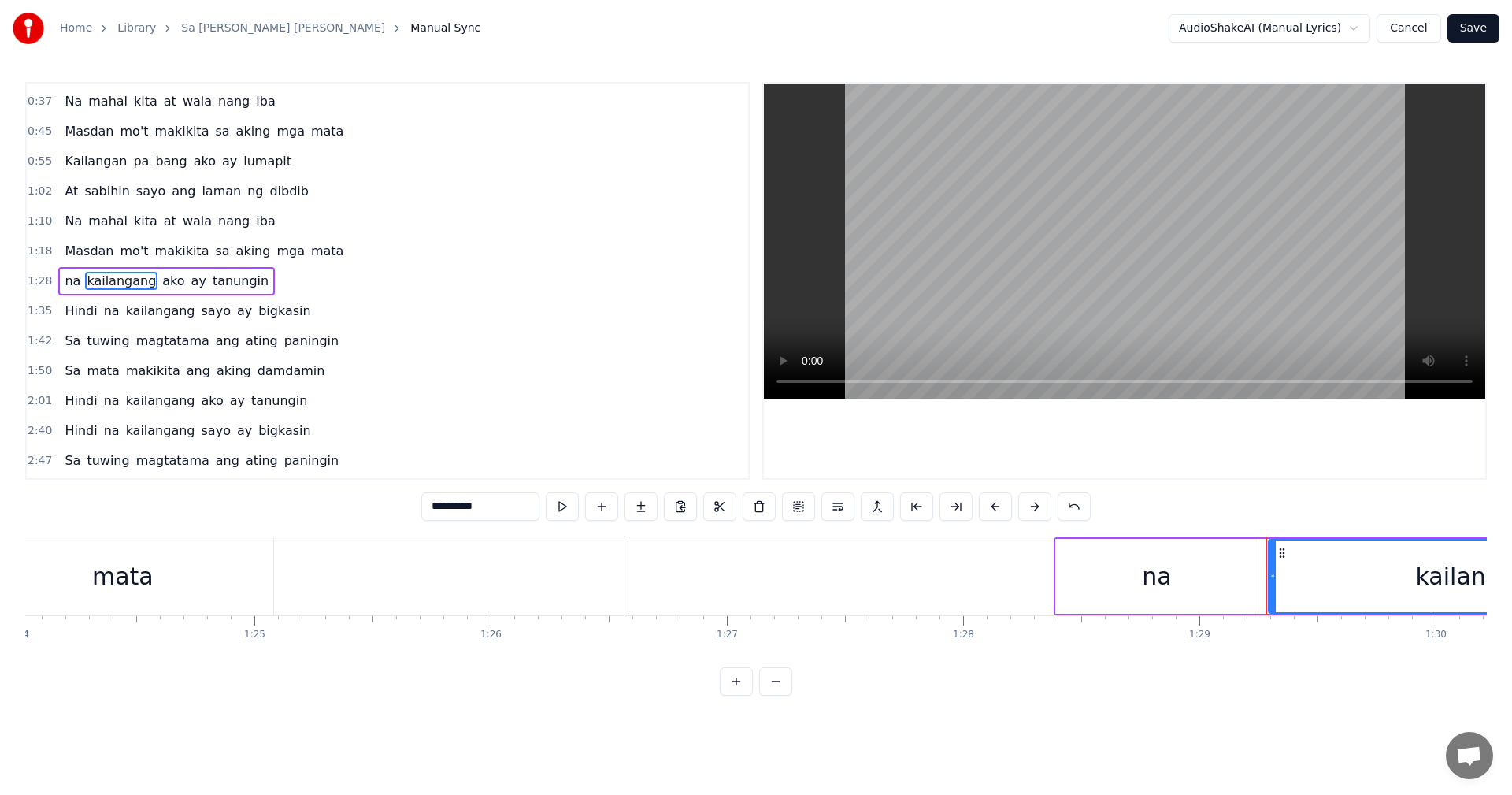
click at [67, 275] on span "na" at bounding box center [72, 280] width 19 height 18
type input "**"
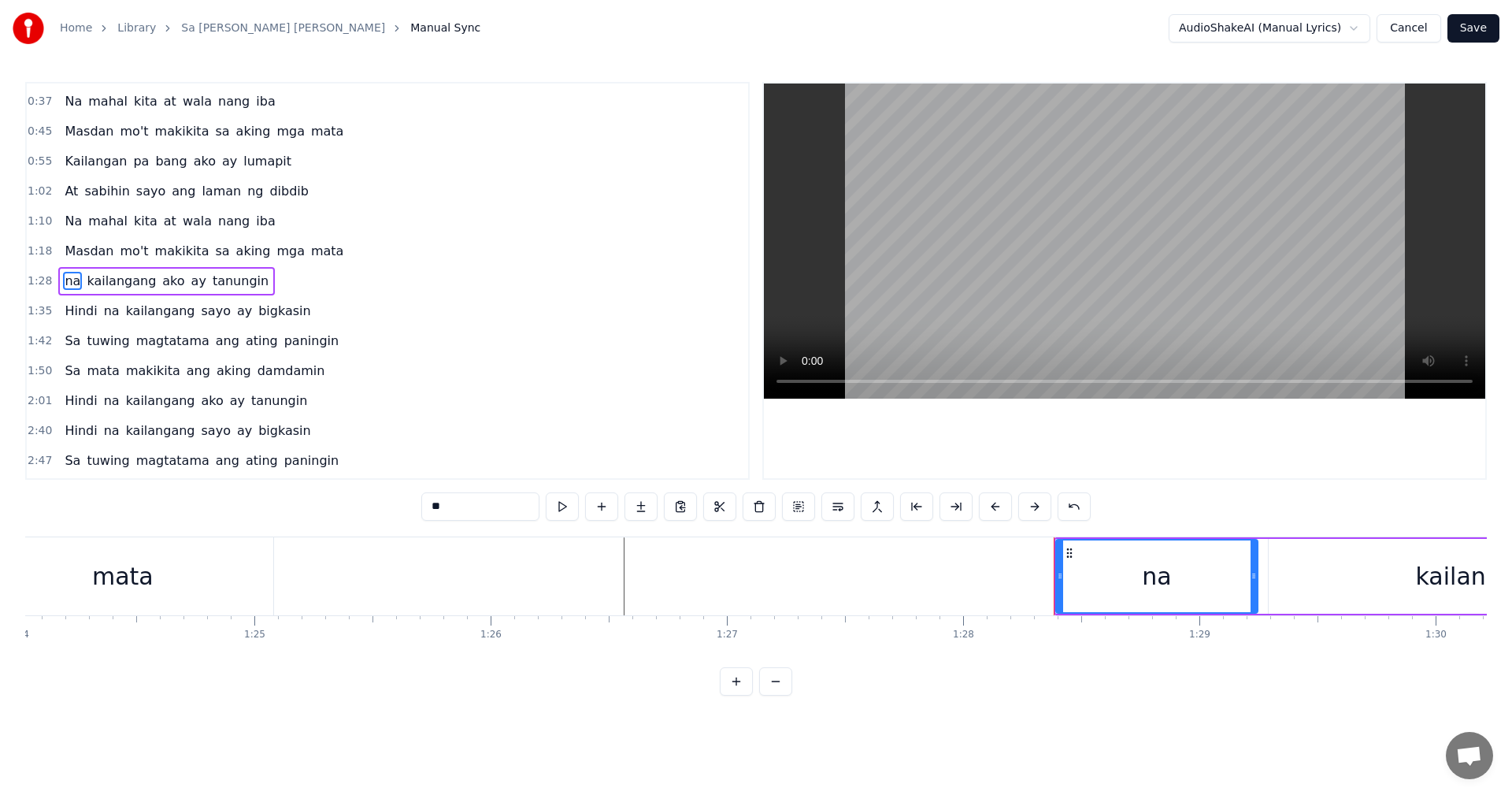
click at [58, 283] on div "na kailangang ako ay tanungin" at bounding box center [166, 281] width 216 height 29
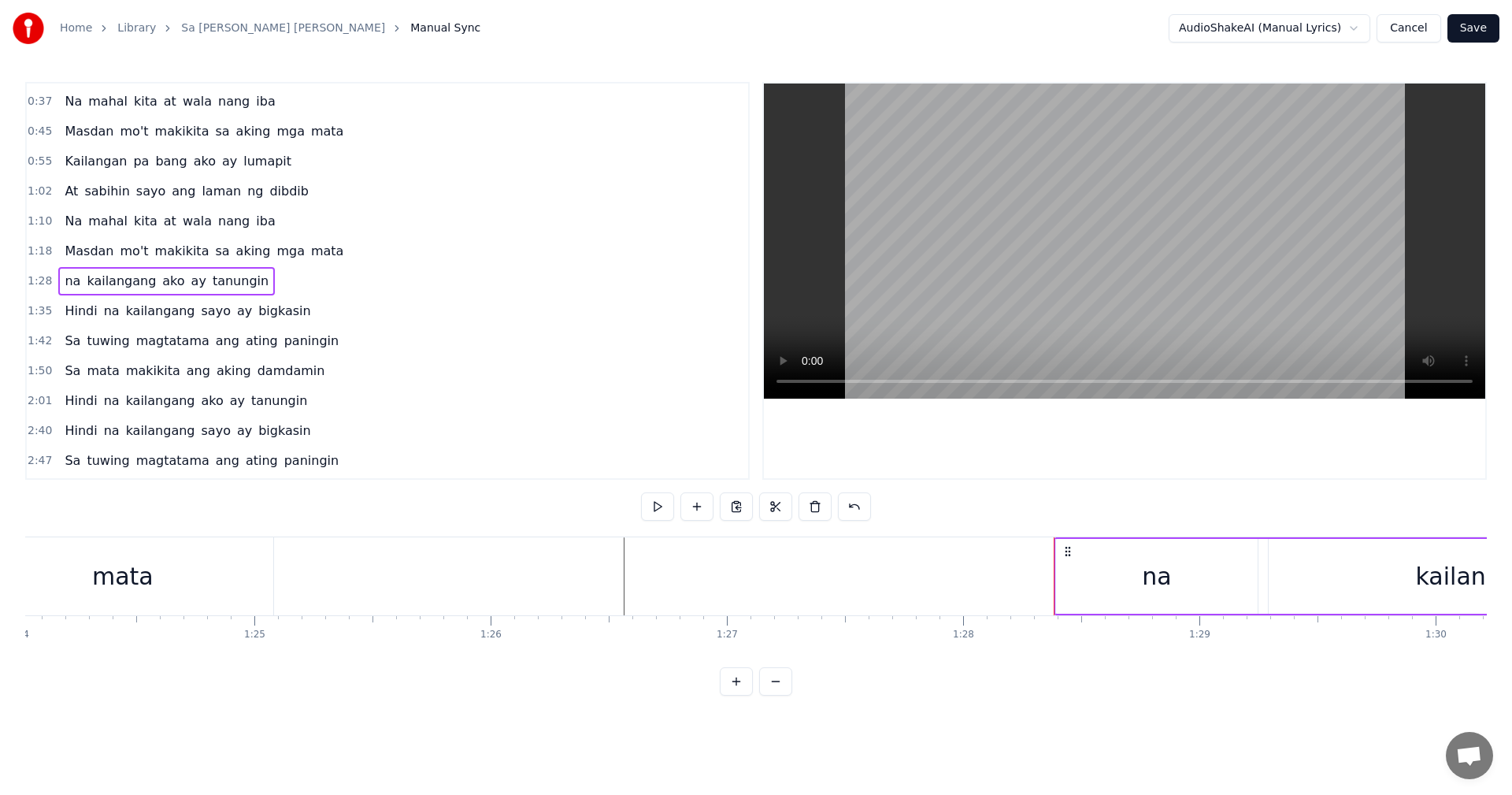
click at [92, 282] on span "kailangang" at bounding box center [121, 280] width 72 height 18
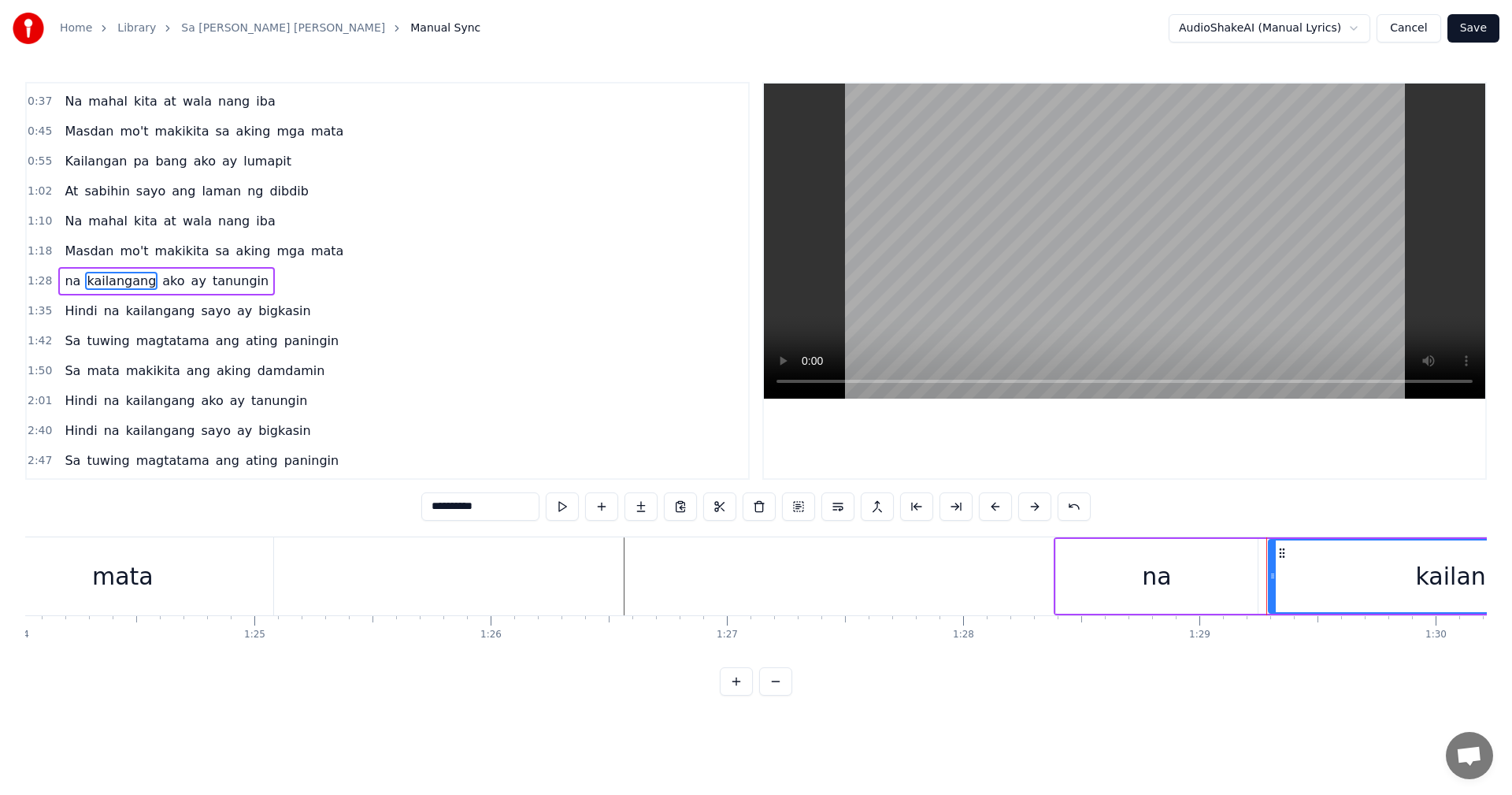
click at [69, 282] on span "na" at bounding box center [72, 280] width 19 height 18
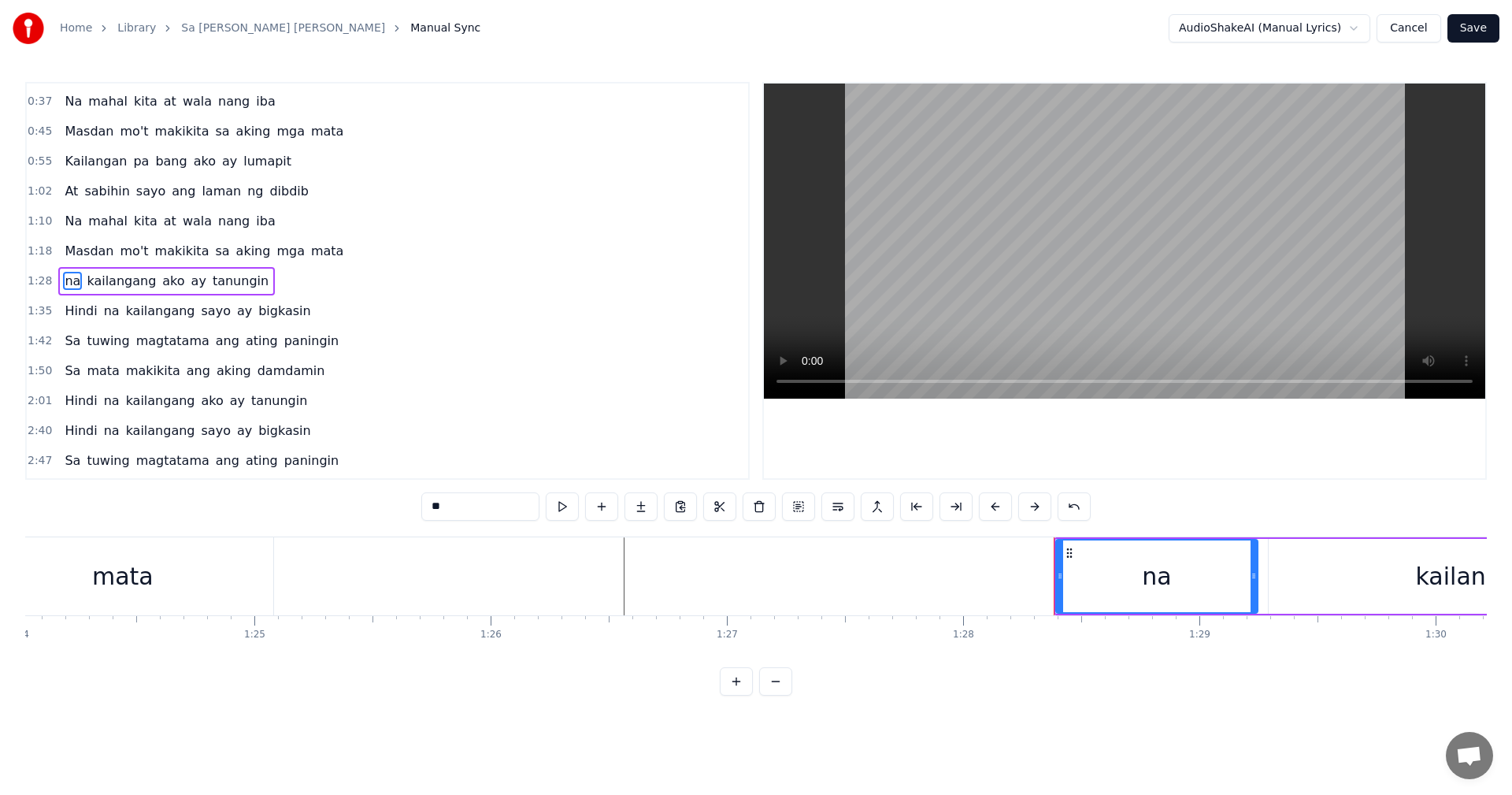
click at [465, 510] on input "**" at bounding box center [480, 507] width 118 height 29
click at [433, 507] on input "**" at bounding box center [480, 507] width 118 height 29
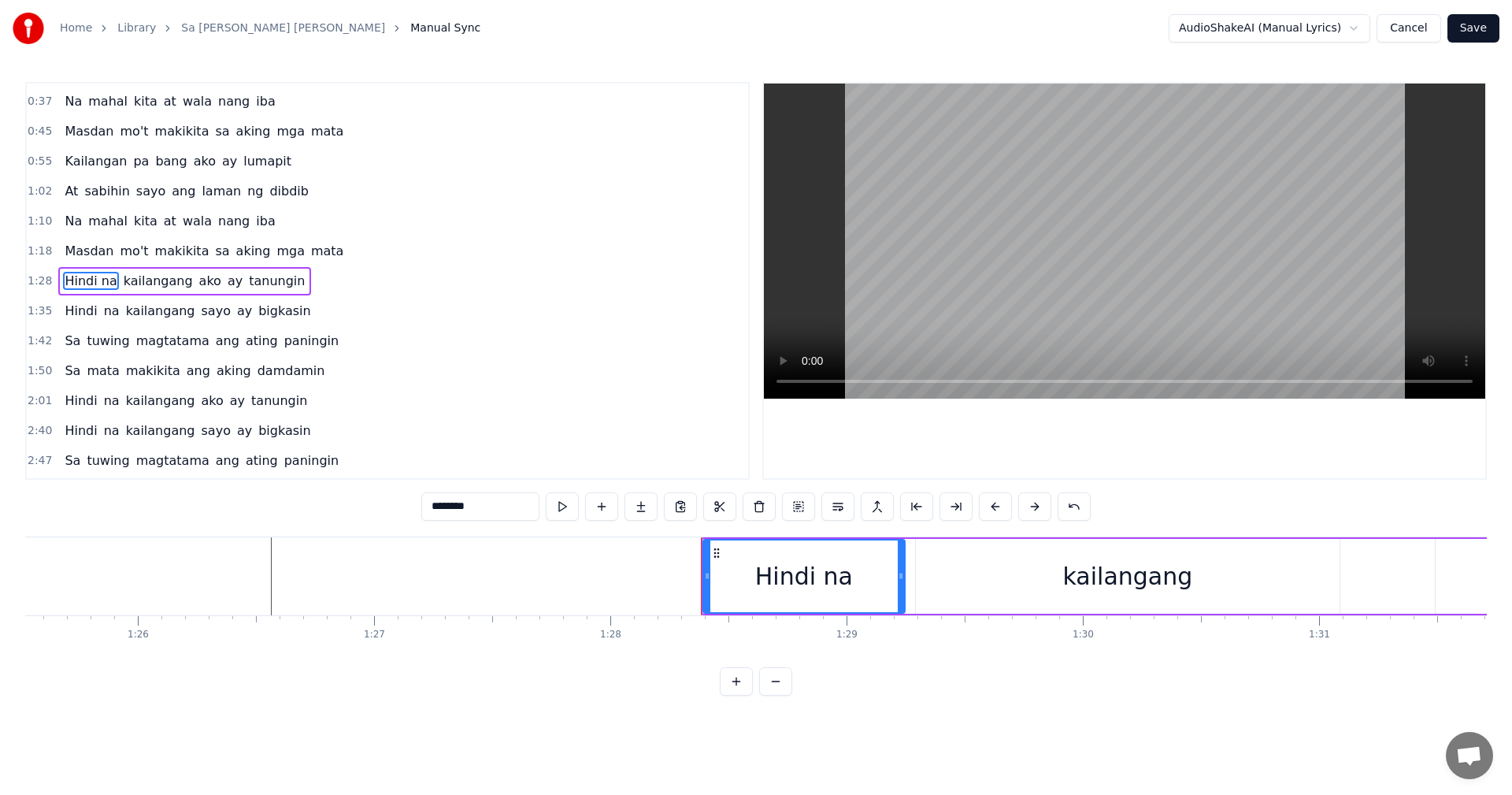
scroll to position [0, 20110]
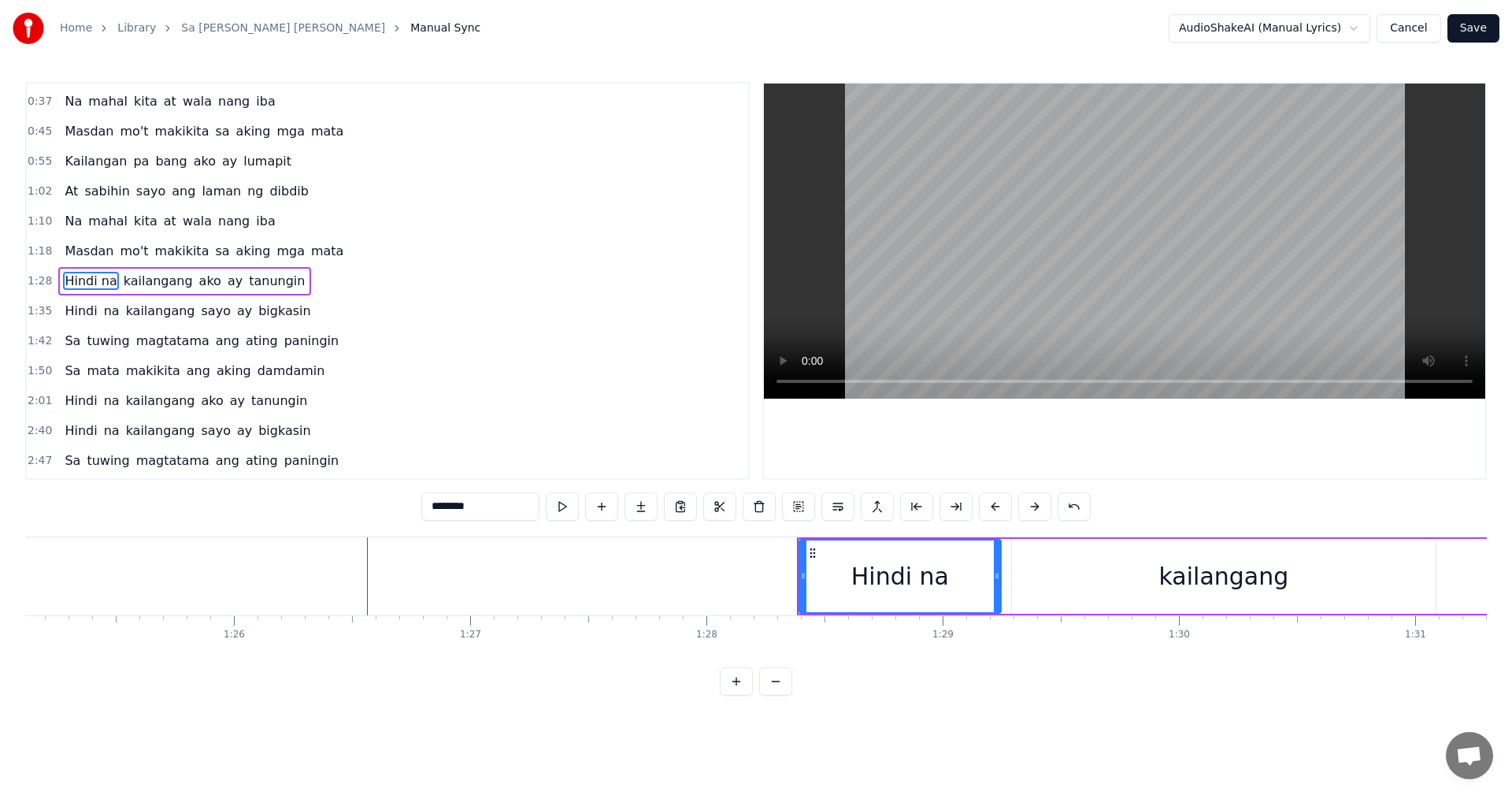
type input "********"
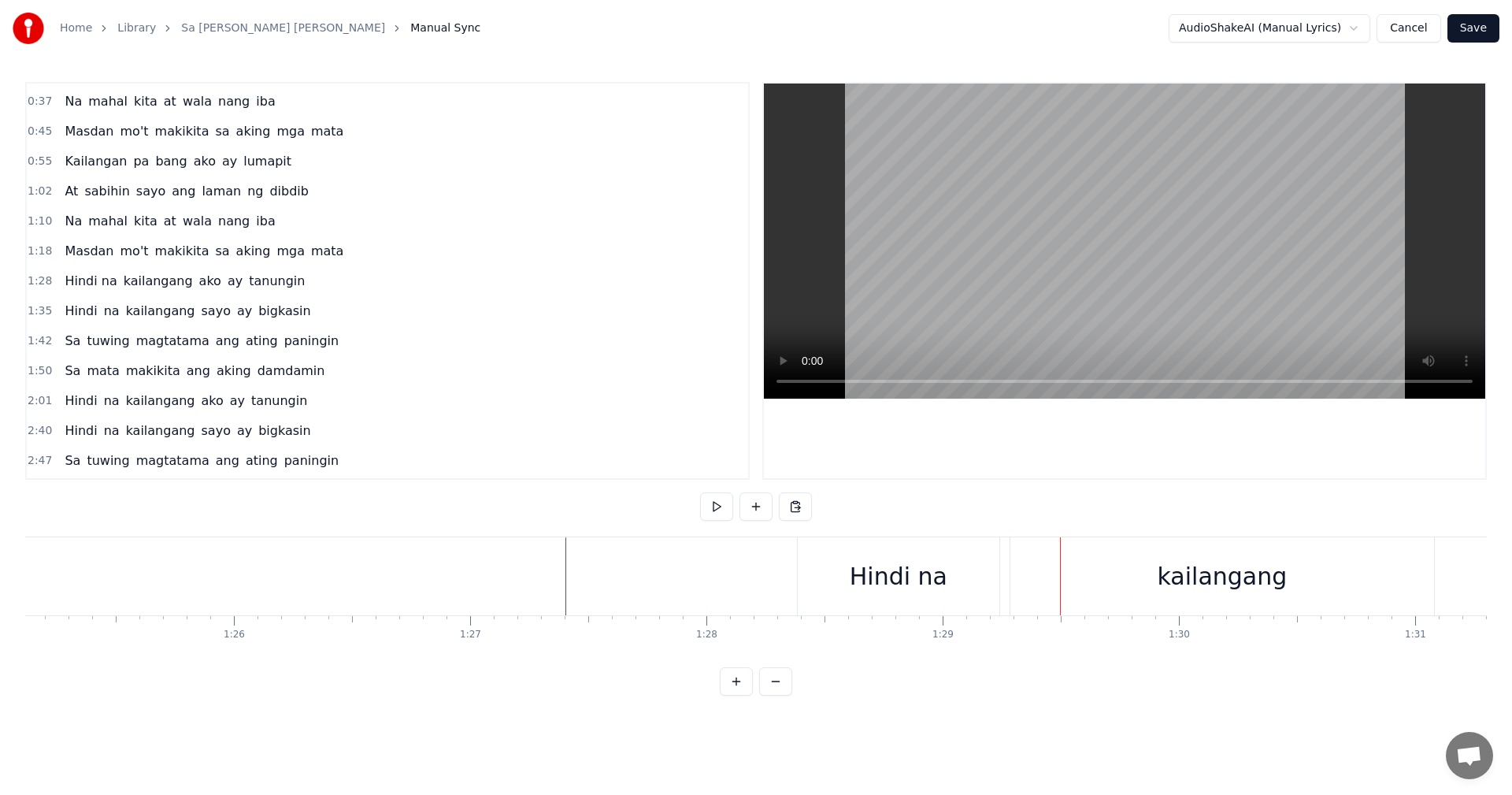
click at [885, 589] on div "Hindi na" at bounding box center [898, 576] width 97 height 35
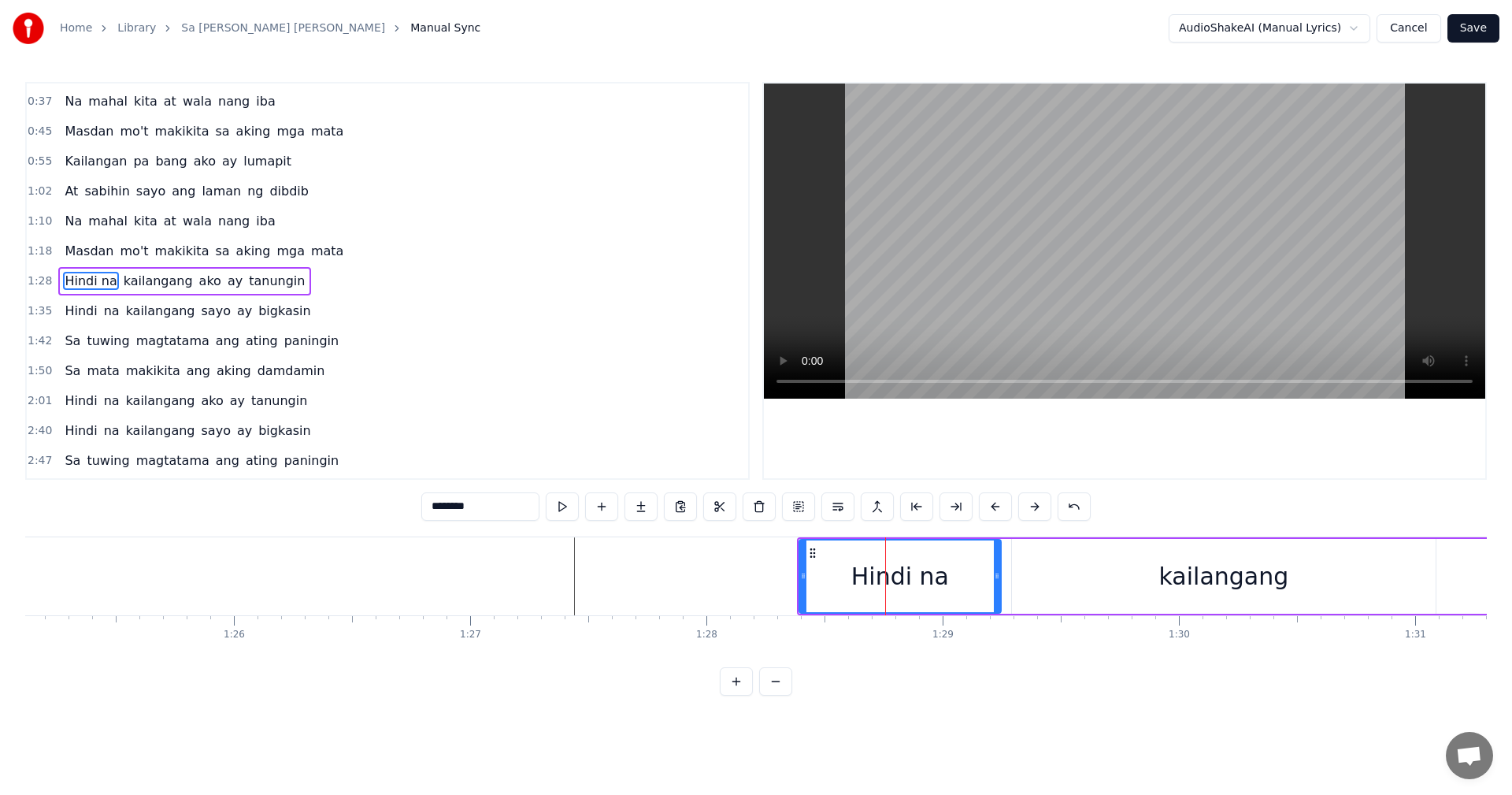
click at [912, 584] on div "Hindi na" at bounding box center [900, 576] width 97 height 35
click at [911, 576] on div "Hindi na" at bounding box center [900, 576] width 97 height 35
click at [912, 578] on div "Hindi na" at bounding box center [900, 576] width 97 height 35
click at [459, 507] on input "********" at bounding box center [480, 507] width 118 height 29
click at [460, 503] on input "*********" at bounding box center [480, 507] width 118 height 29
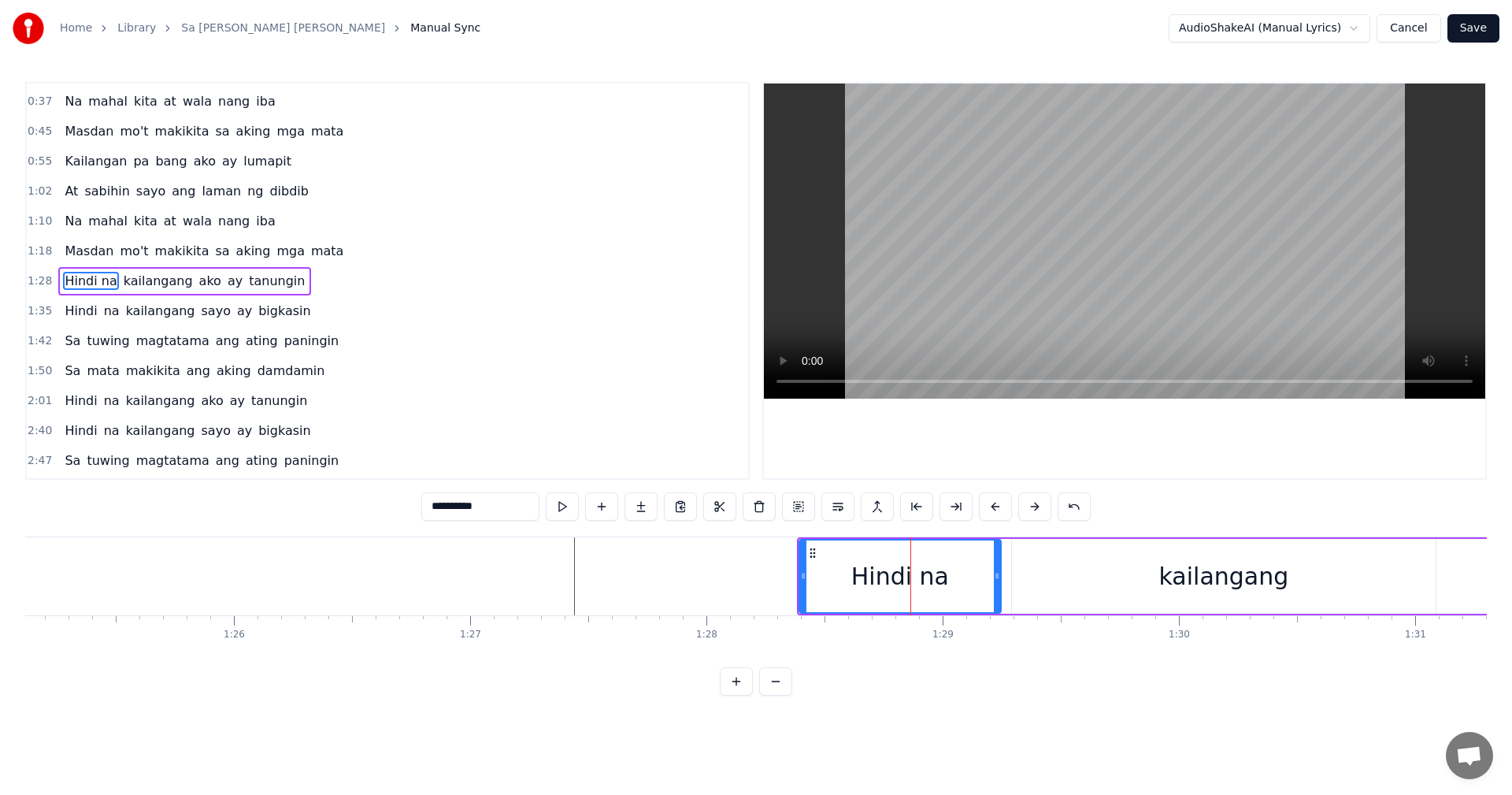
click at [460, 503] on input "**********" at bounding box center [480, 507] width 118 height 29
type input "**********"
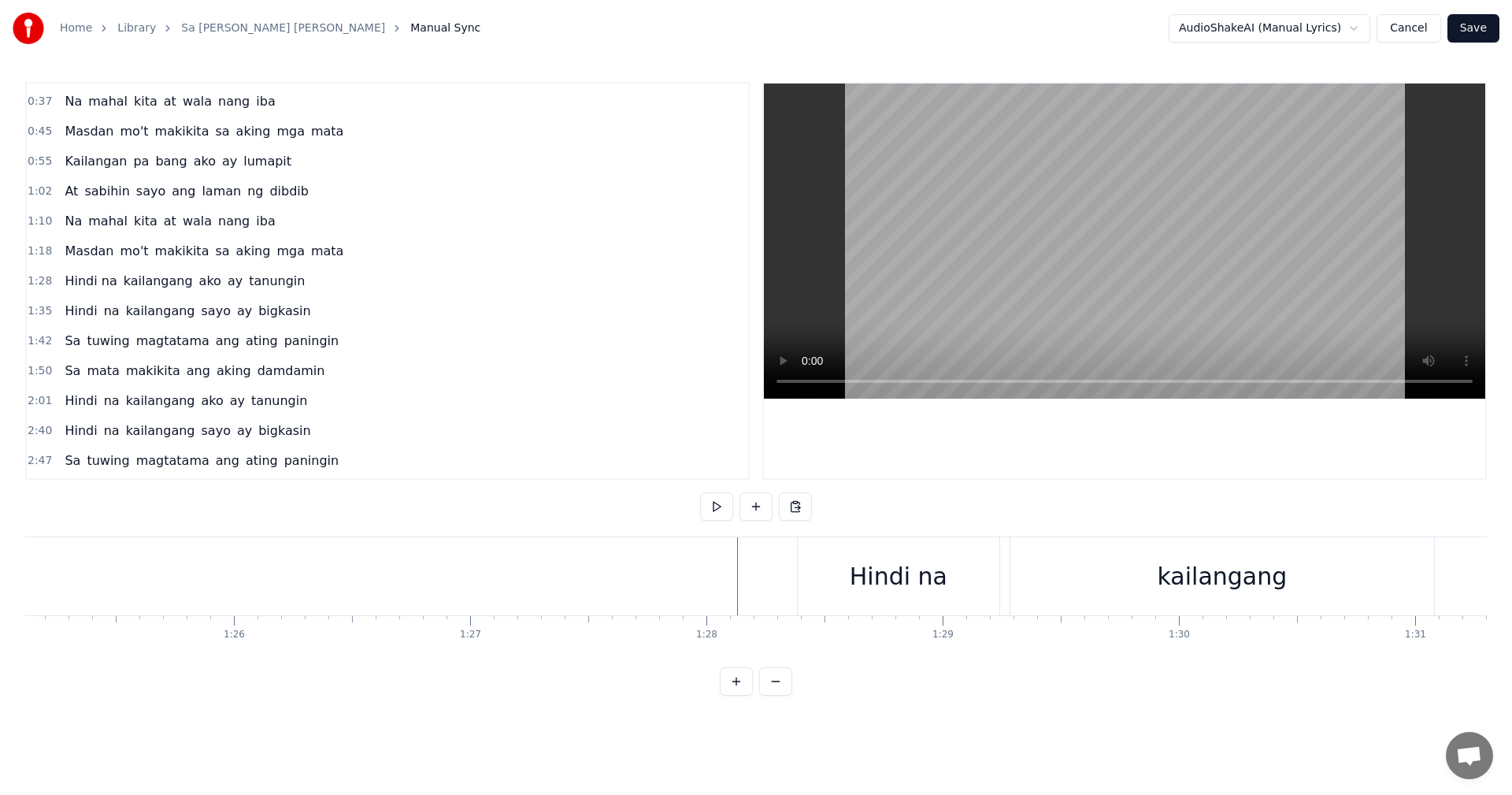
click at [870, 575] on div "Hindi na" at bounding box center [898, 576] width 97 height 35
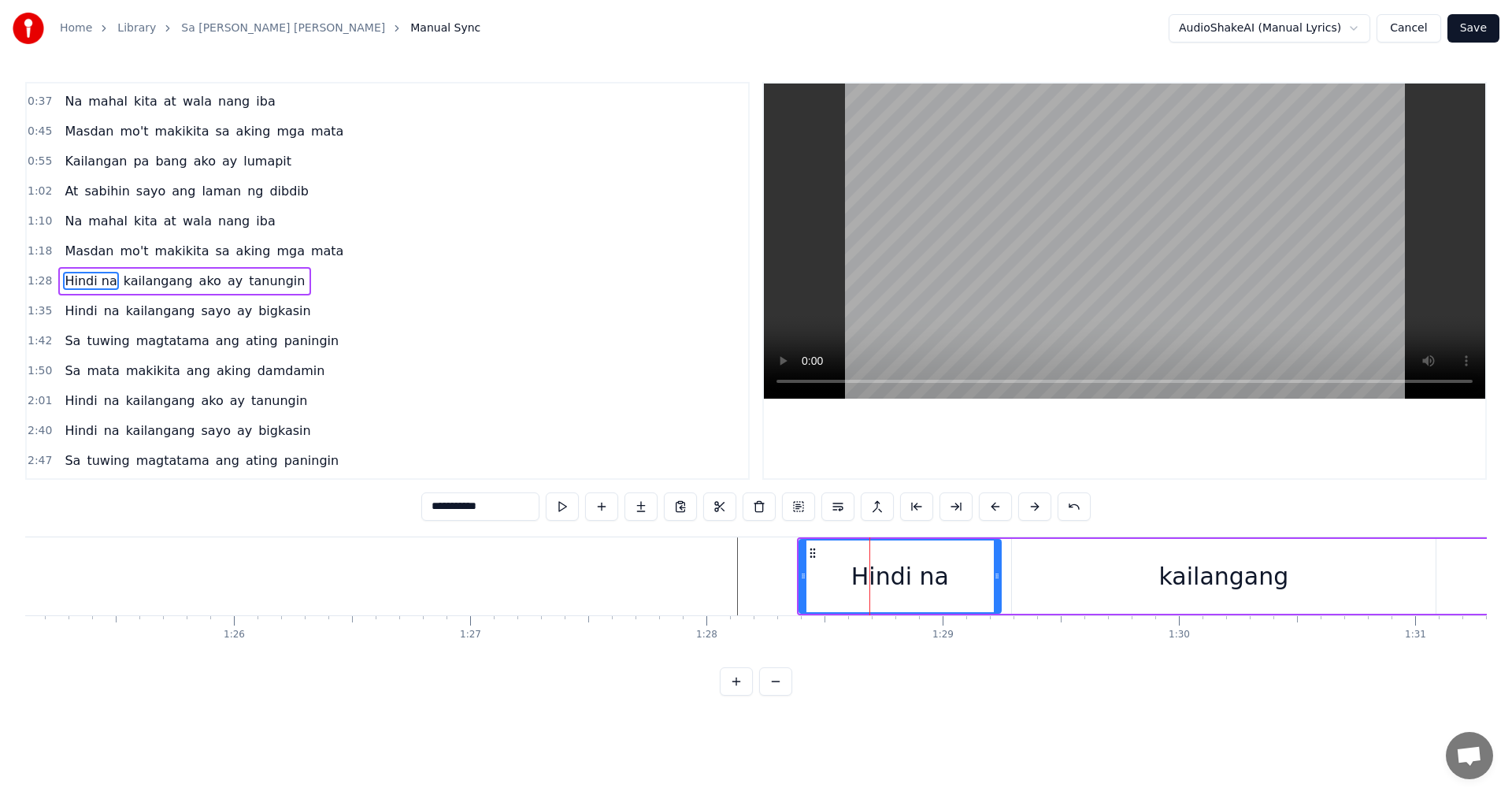
click at [465, 505] on input "**********" at bounding box center [480, 507] width 118 height 29
type input "********"
click at [877, 471] on div "Merge Line ( Ctrl+M ) Merge Line ( Ctrl+M )" at bounding box center [882, 473] width 122 height 22
click at [862, 642] on div "Kailangan pa bang ako ay tanungin Kailangan pa bang sayo ay bigkasin Na mahal k…" at bounding box center [756, 596] width 1462 height 118
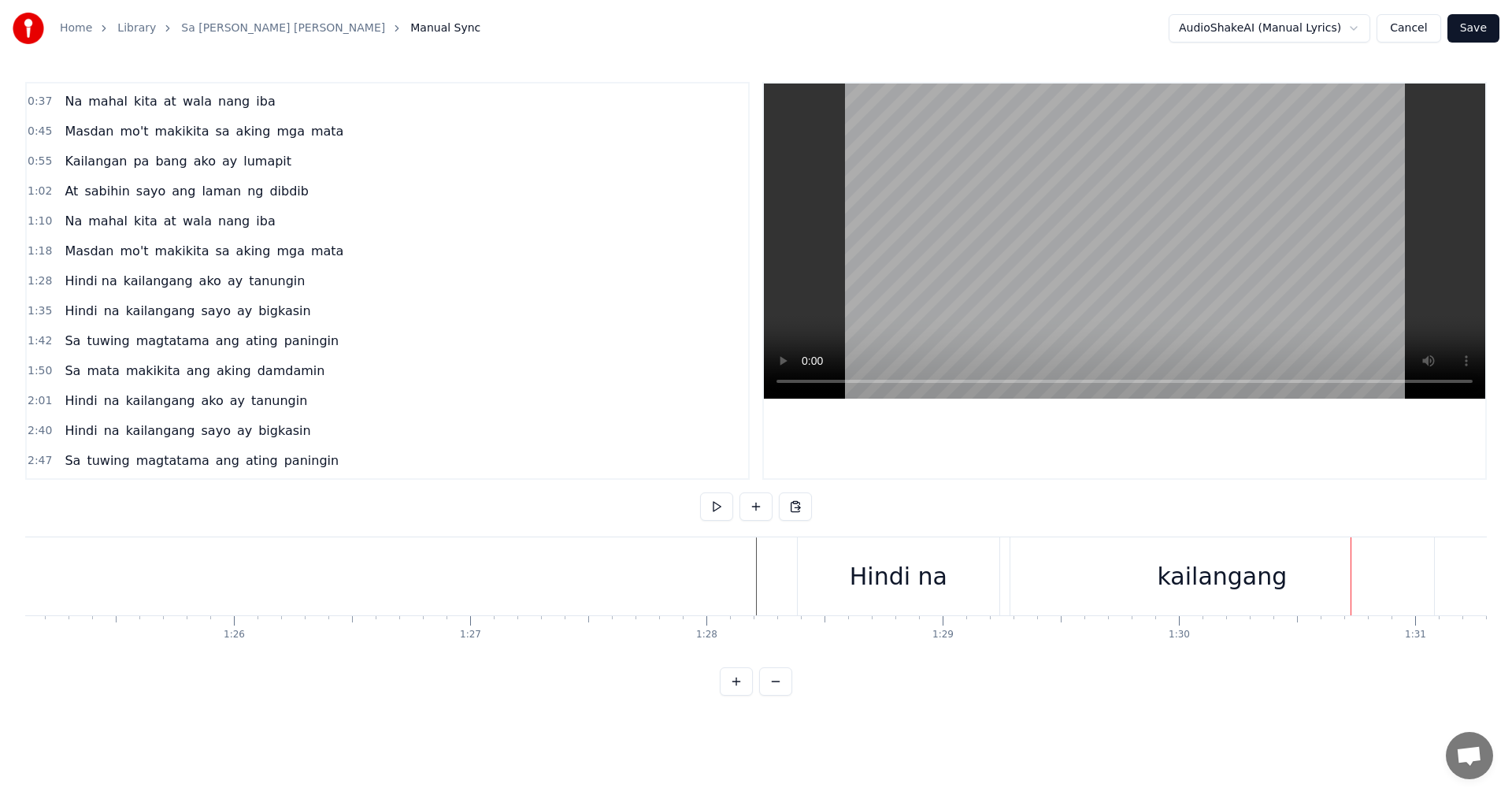
click at [875, 575] on div "Hindi na" at bounding box center [898, 576] width 97 height 35
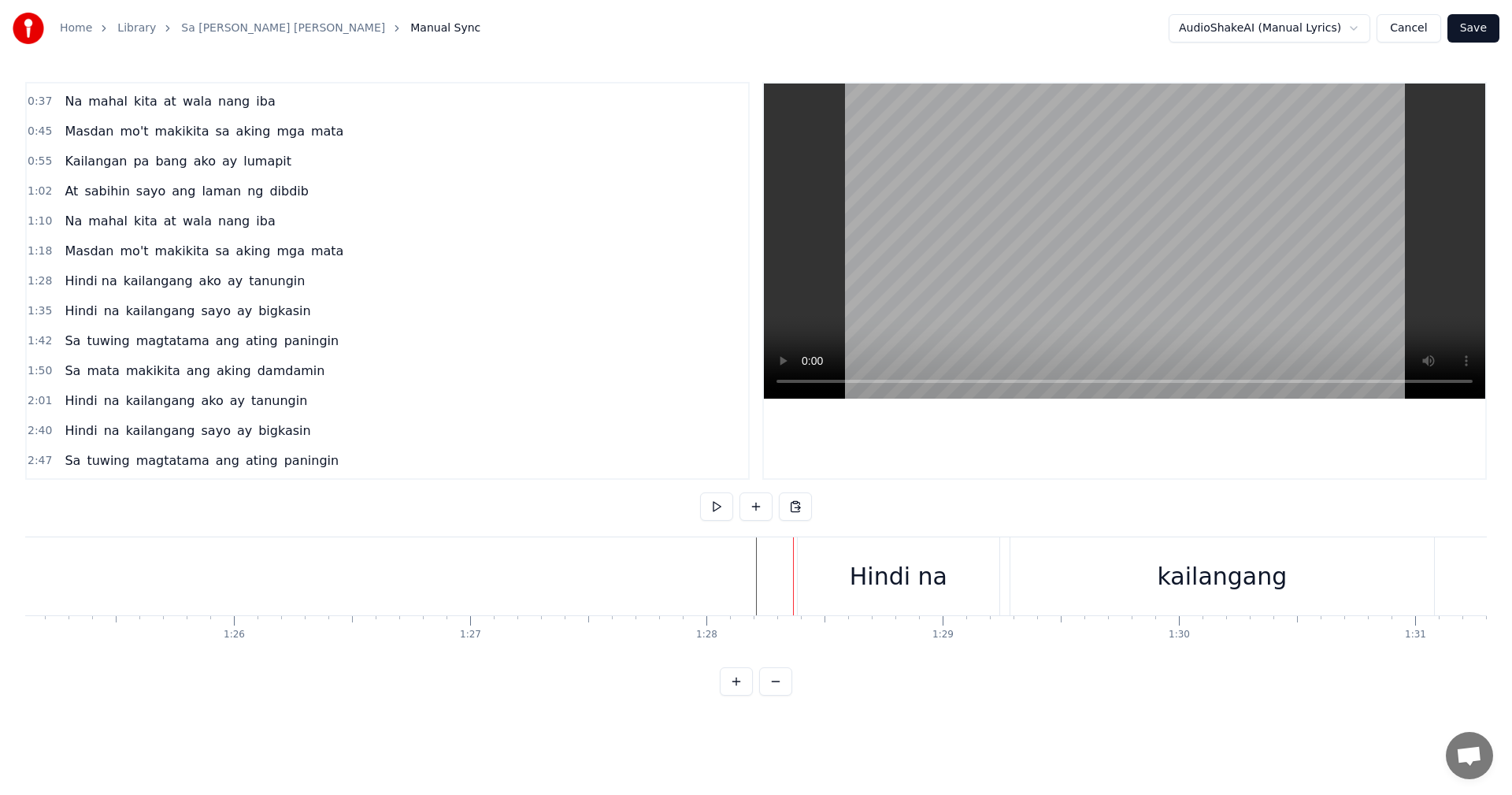
click at [846, 573] on div "Hindi na" at bounding box center [898, 577] width 202 height 78
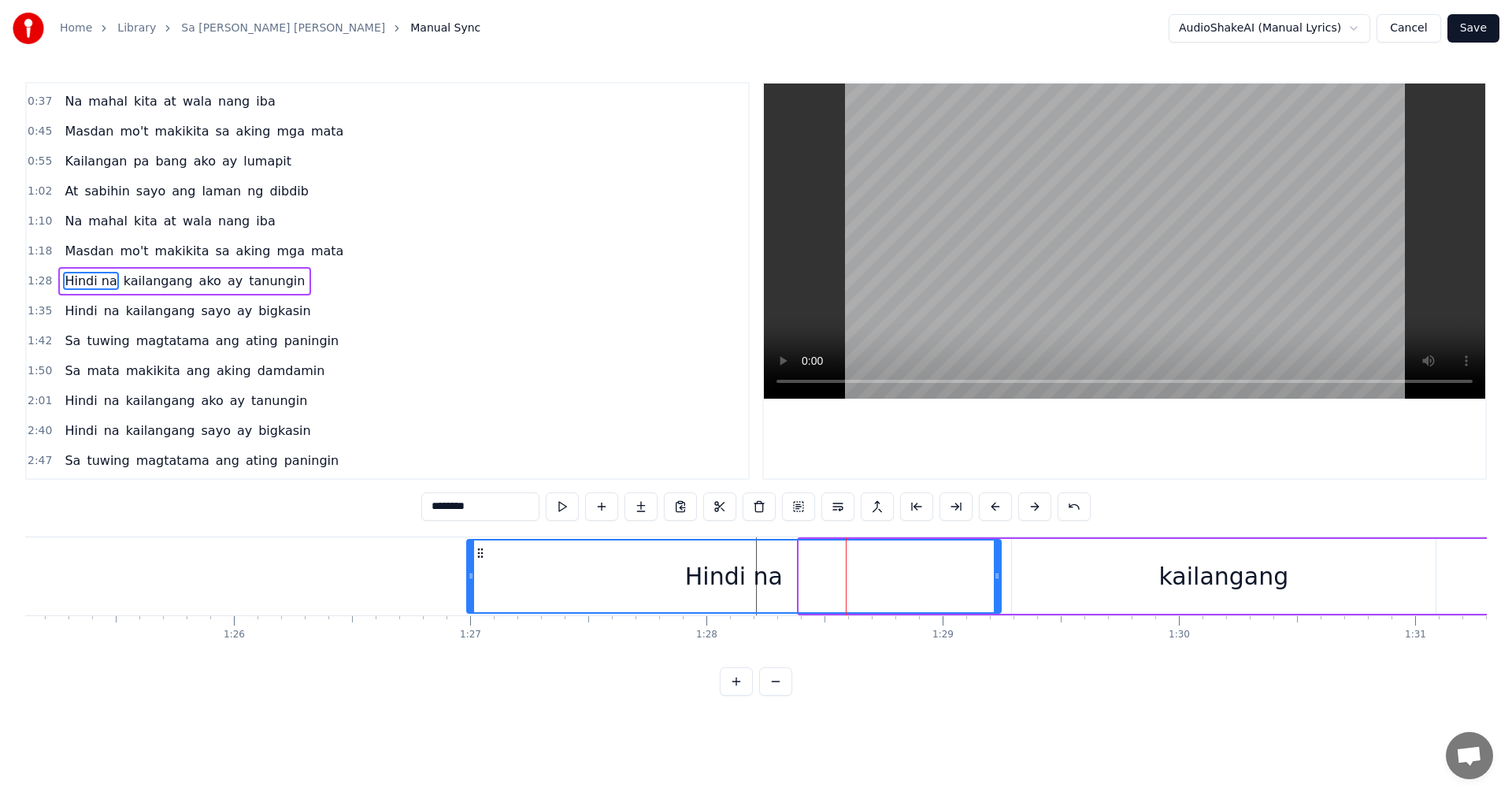
drag, startPoint x: 801, startPoint y: 577, endPoint x: 470, endPoint y: 565, distance: 331.2
click at [470, 565] on div at bounding box center [471, 576] width 7 height 71
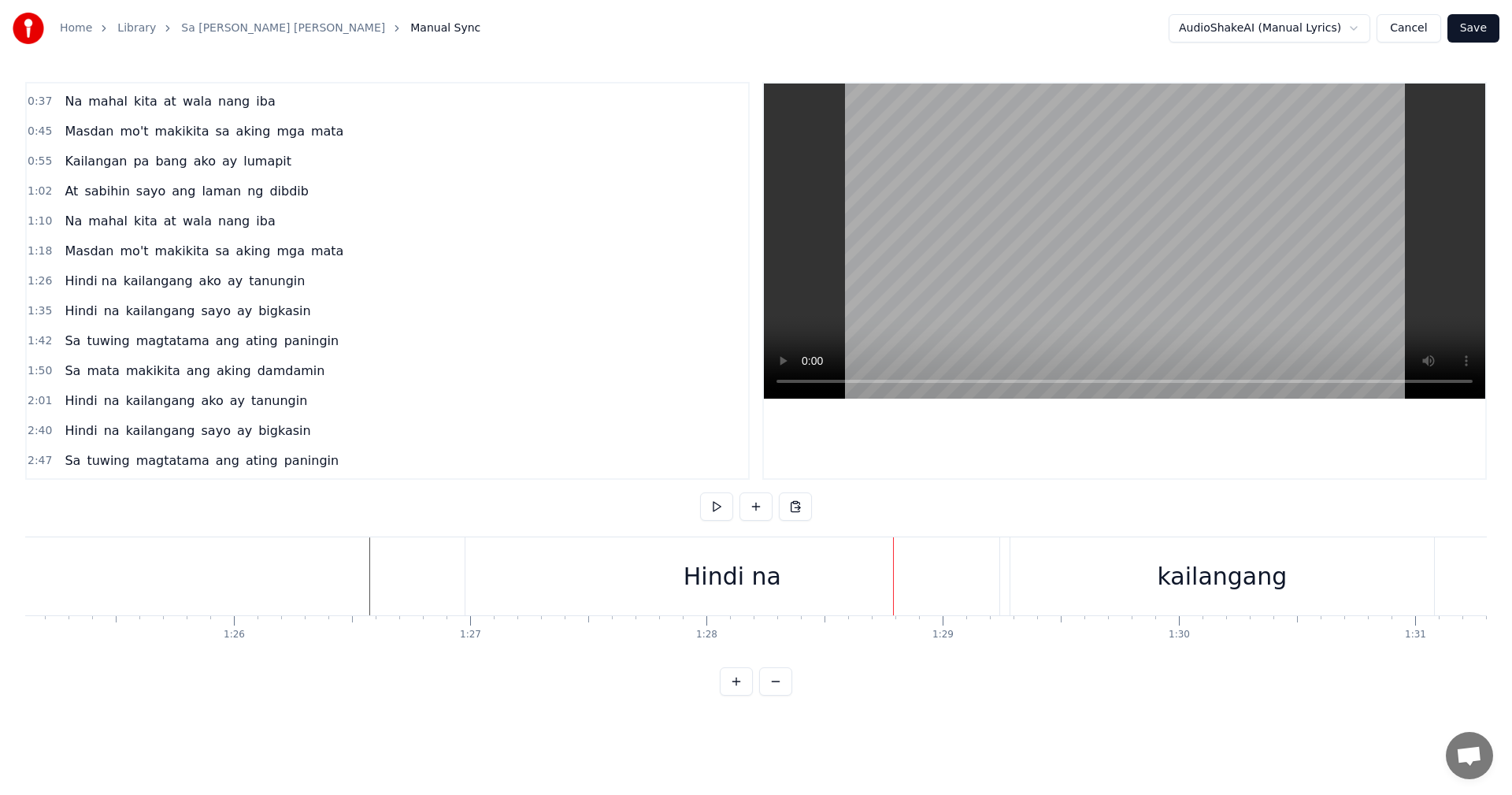
click at [697, 584] on div "Hindi na" at bounding box center [732, 576] width 97 height 35
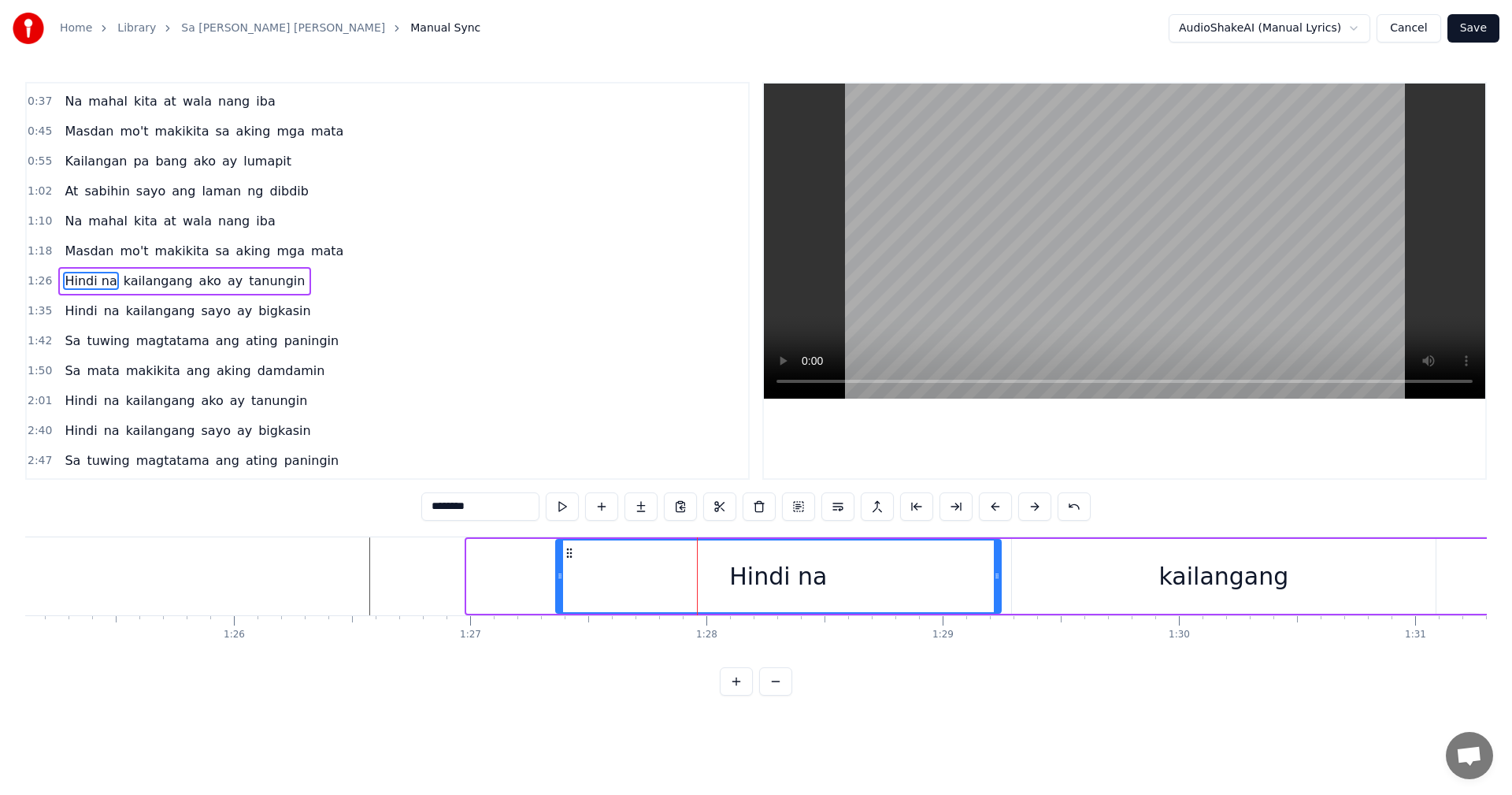
drag, startPoint x: 470, startPoint y: 576, endPoint x: 558, endPoint y: 583, distance: 88.3
click at [558, 583] on div at bounding box center [559, 576] width 7 height 71
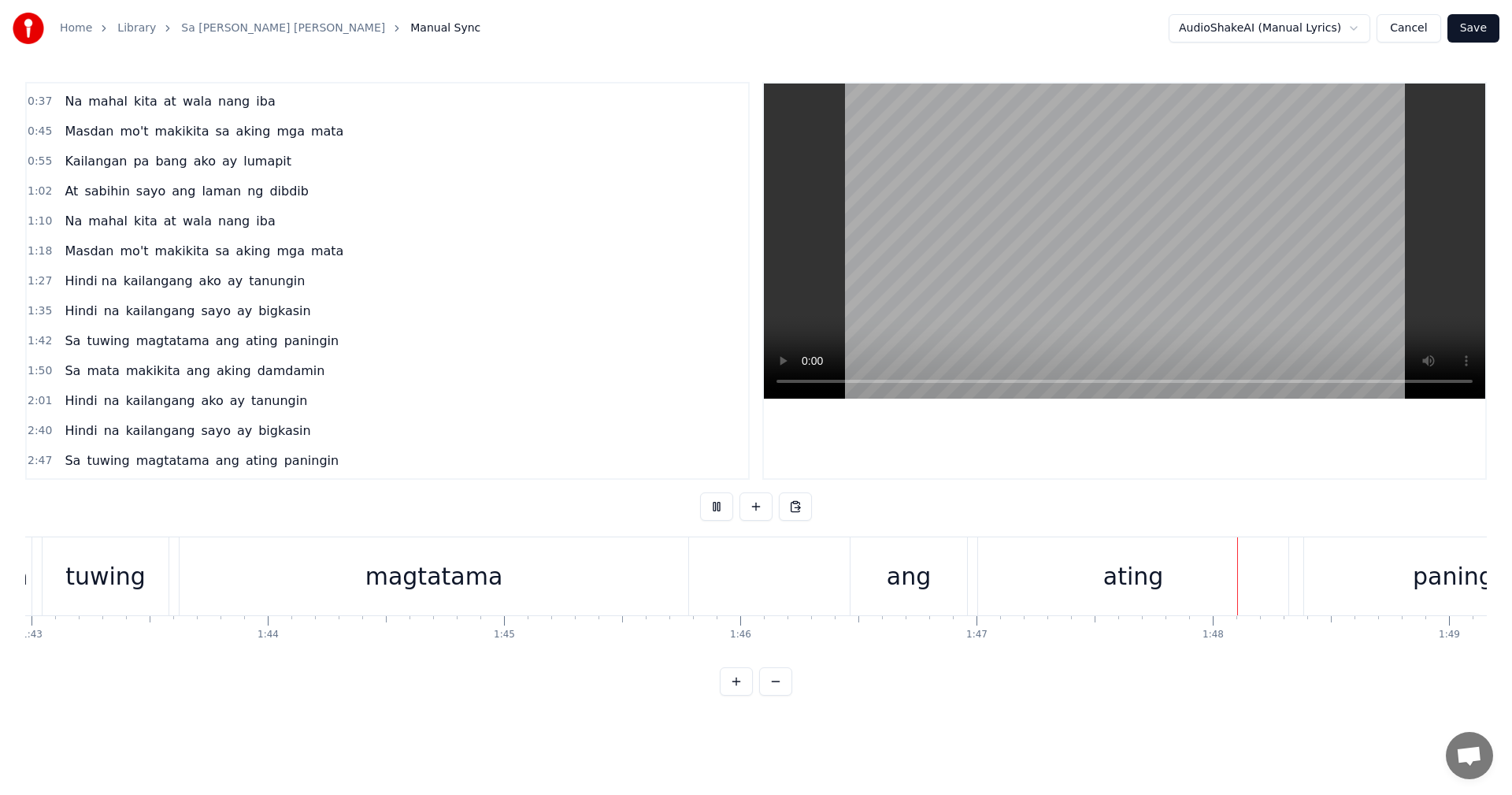
click at [780, 693] on button at bounding box center [776, 682] width 33 height 29
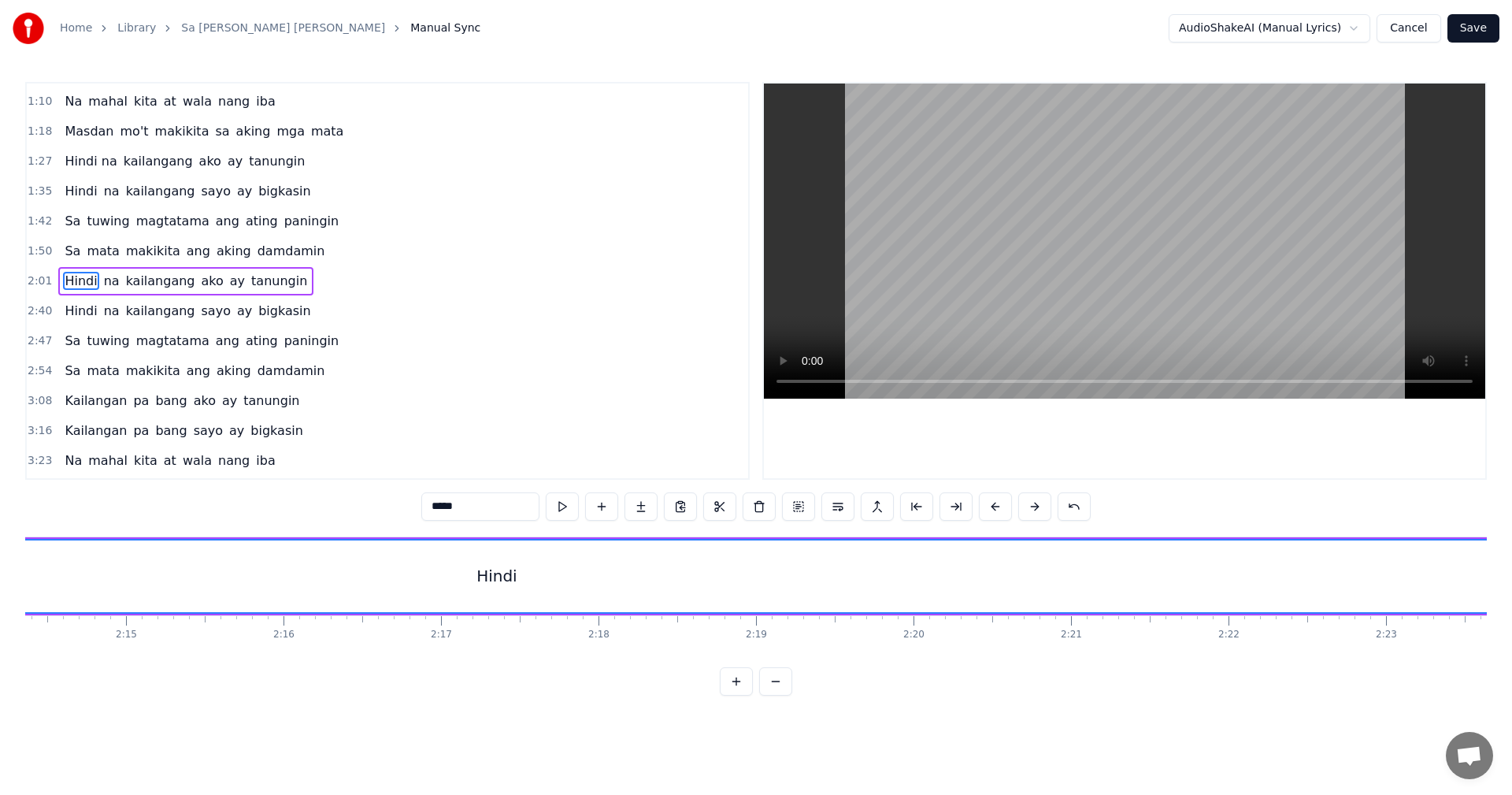
scroll to position [0, 20927]
click at [760, 580] on div "Hindi" at bounding box center [732, 576] width 4974 height 71
click at [752, 572] on div "Hindi" at bounding box center [732, 576] width 4974 height 71
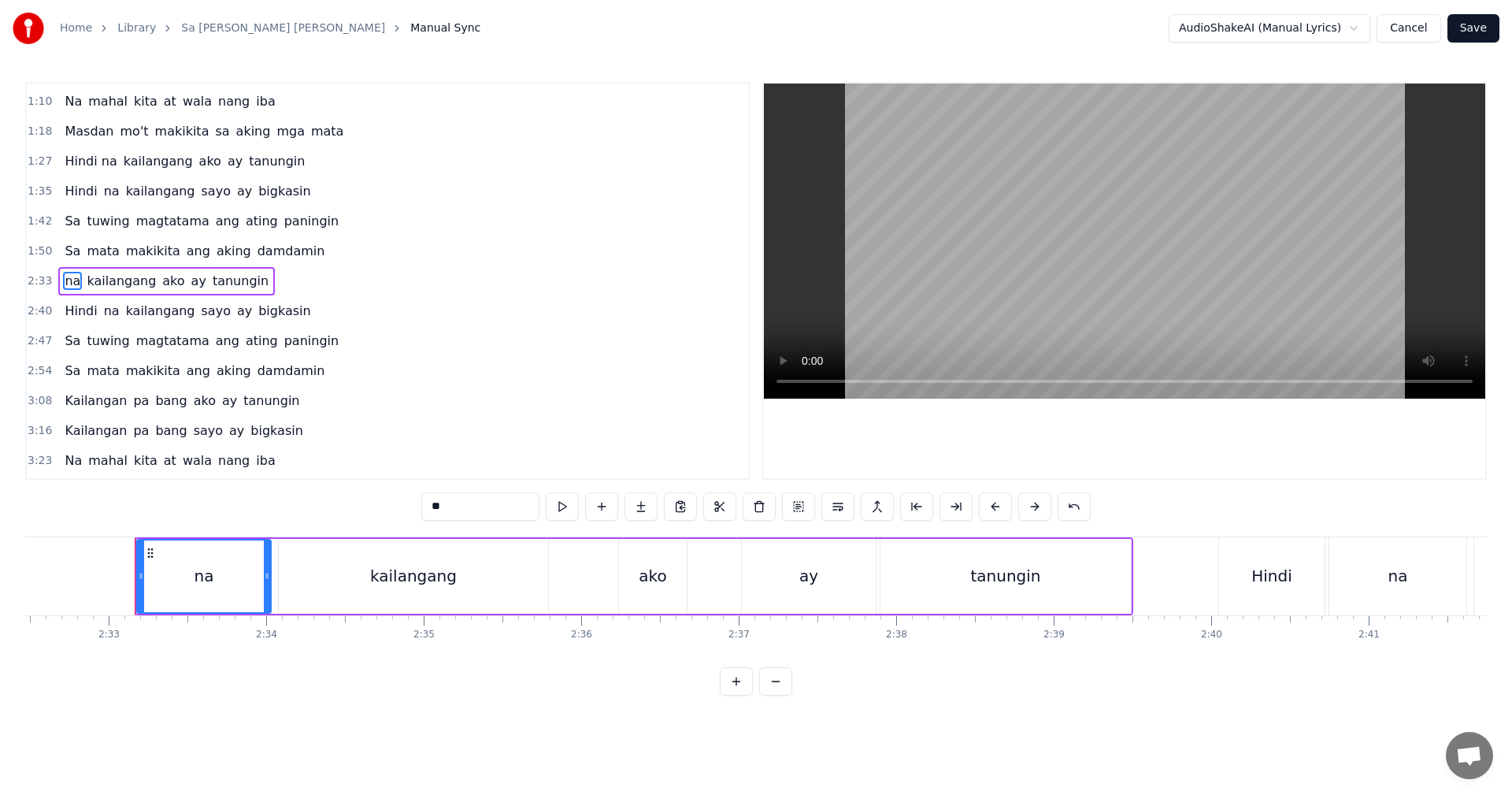
scroll to position [0, 24045]
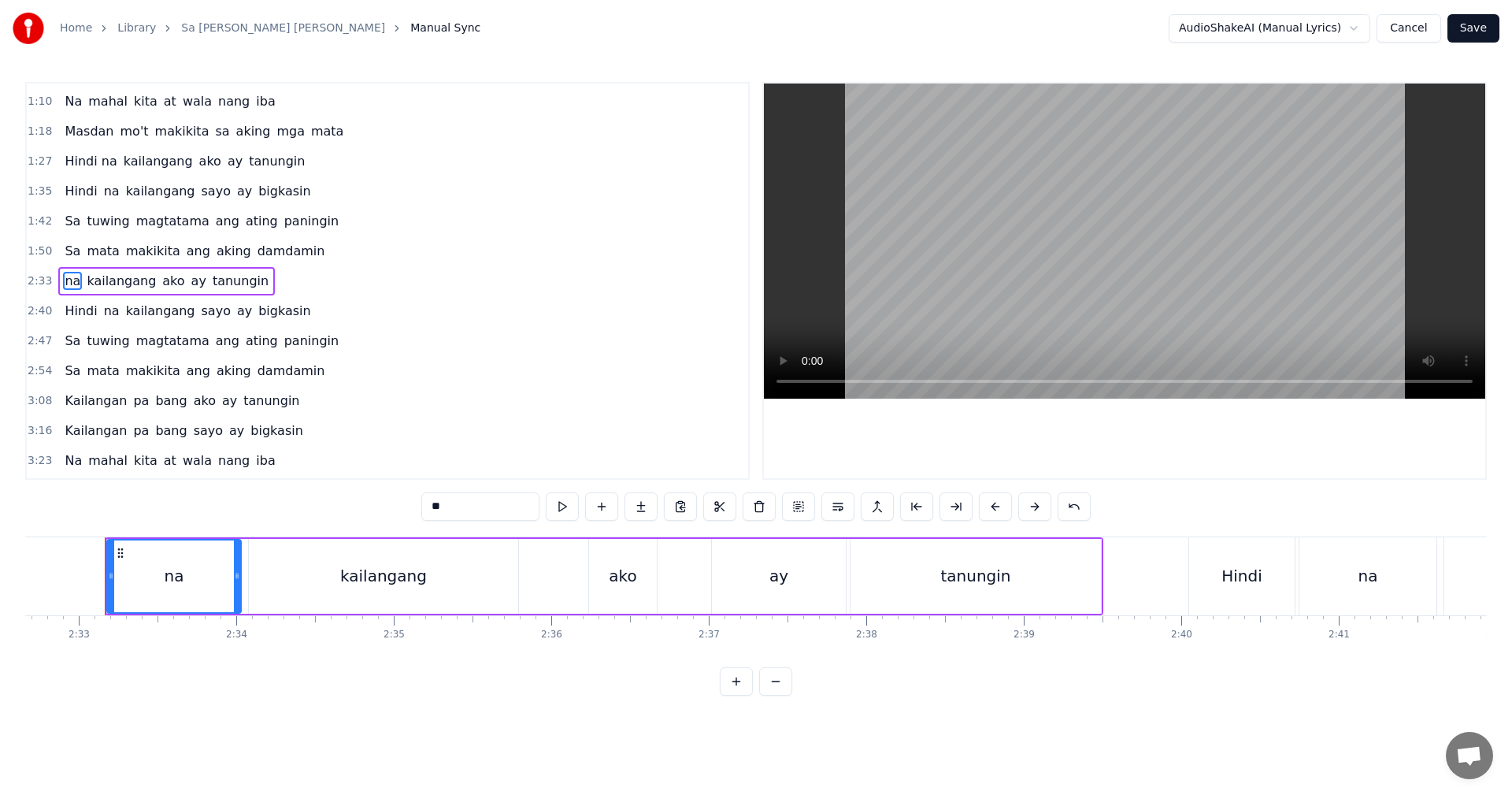
click at [168, 578] on div "na" at bounding box center [174, 576] width 20 height 24
drag, startPoint x: 429, startPoint y: 509, endPoint x: 443, endPoint y: 511, distance: 14.1
click at [429, 509] on input "**" at bounding box center [480, 507] width 118 height 29
drag, startPoint x: 107, startPoint y: 578, endPoint x: 66, endPoint y: 576, distance: 41.0
click at [66, 576] on icon at bounding box center [69, 576] width 7 height 12
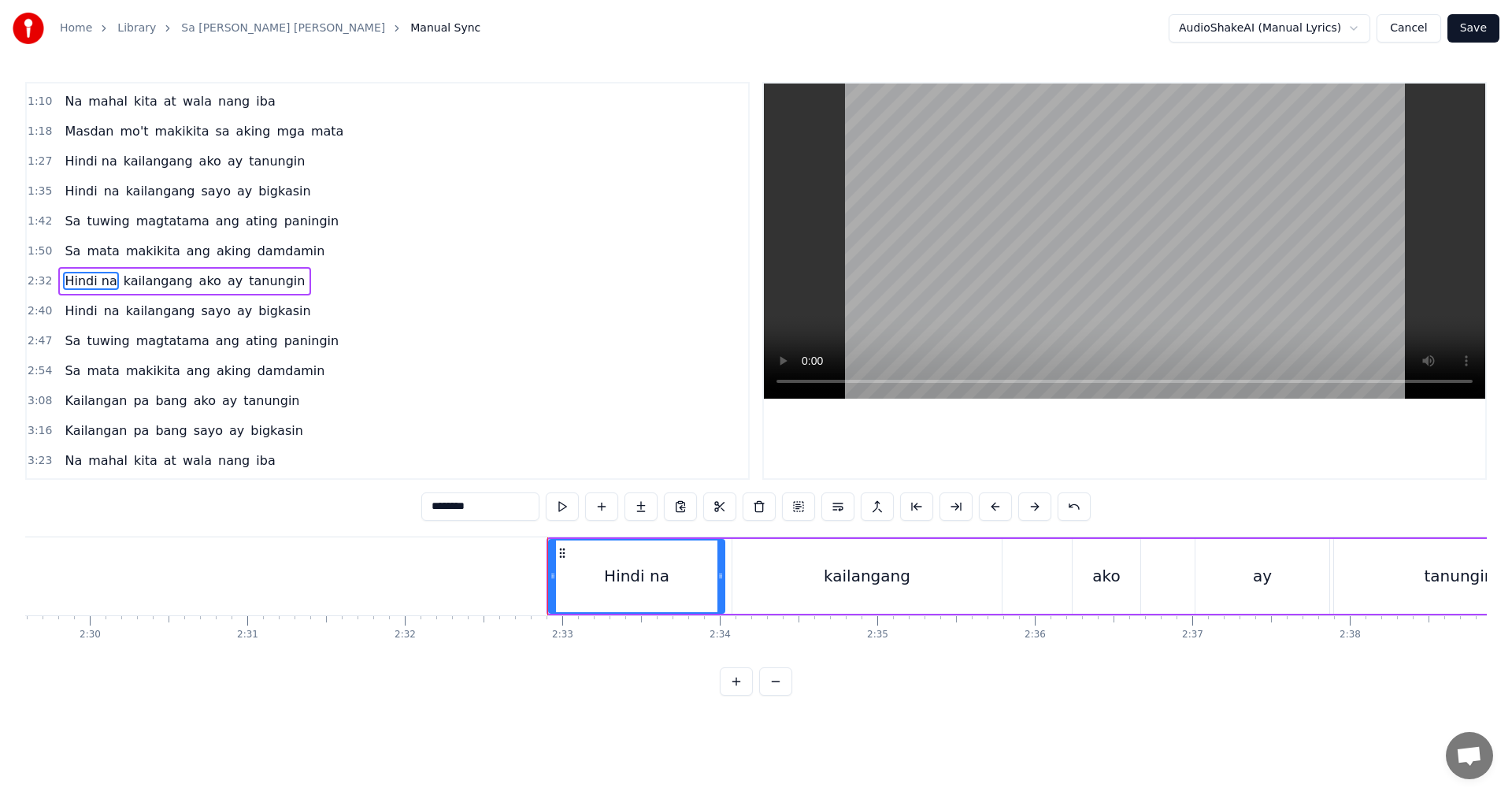
scroll to position [0, 23519]
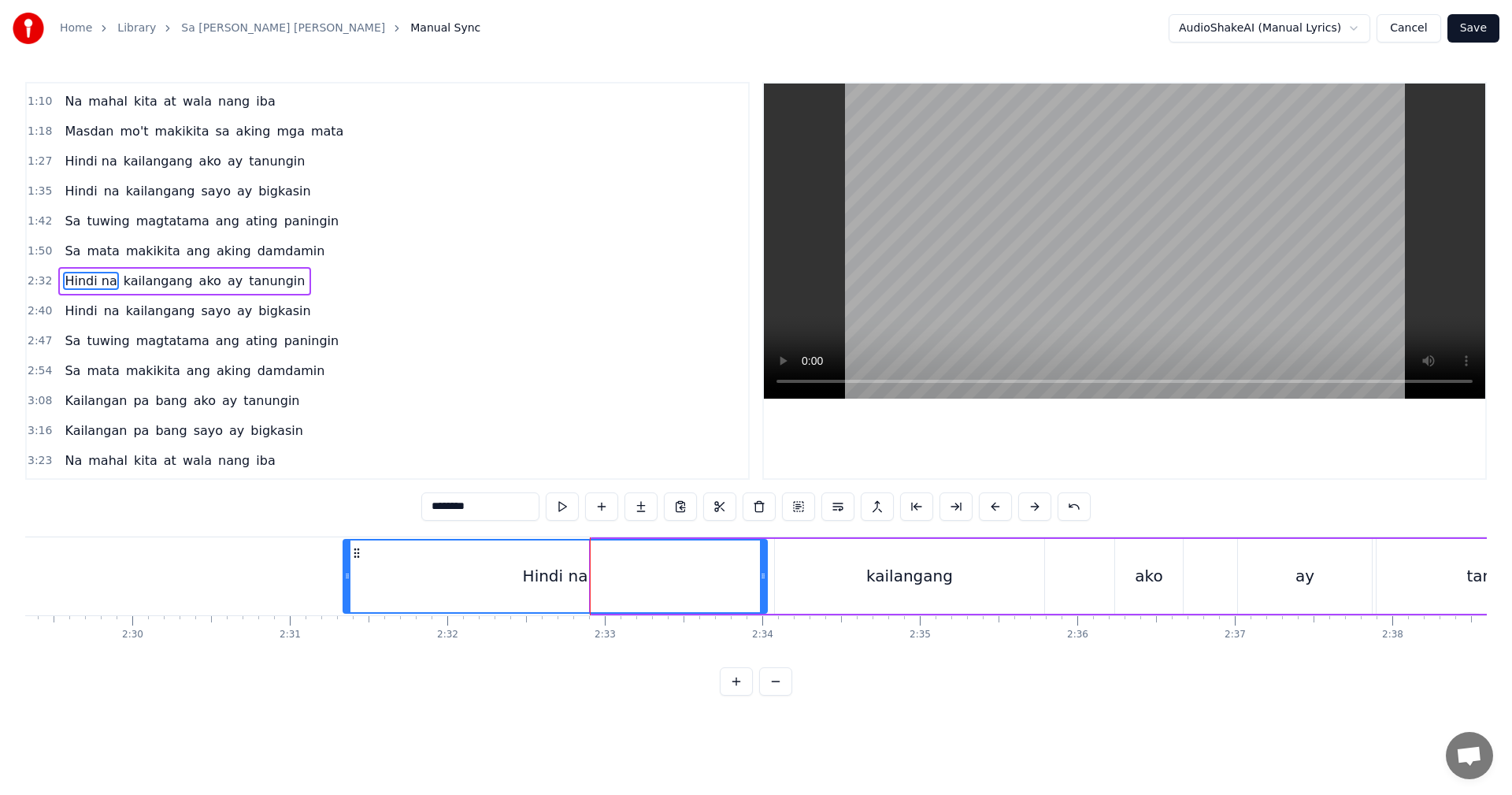
drag, startPoint x: 595, startPoint y: 580, endPoint x: 343, endPoint y: 581, distance: 252.0
click at [344, 581] on icon at bounding box center [347, 576] width 7 height 12
type input "********"
click at [333, 508] on div "0:22 Kailangan pa bang ako ay tanungin 0:30 Kailangan pa bang sayo ay bigkasin …" at bounding box center [756, 389] width 1462 height 614
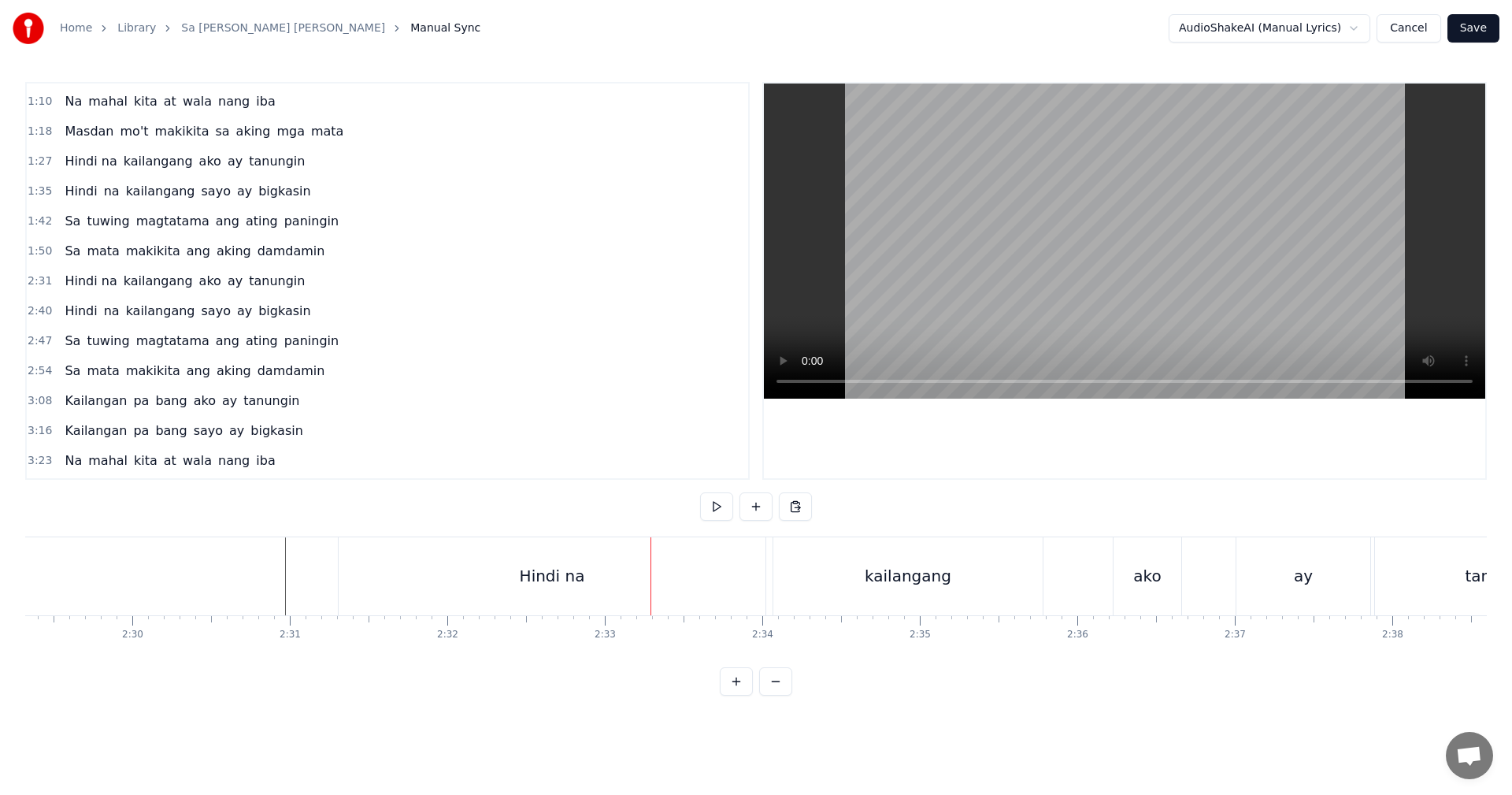
click at [446, 569] on div "Hindi na" at bounding box center [552, 577] width 427 height 78
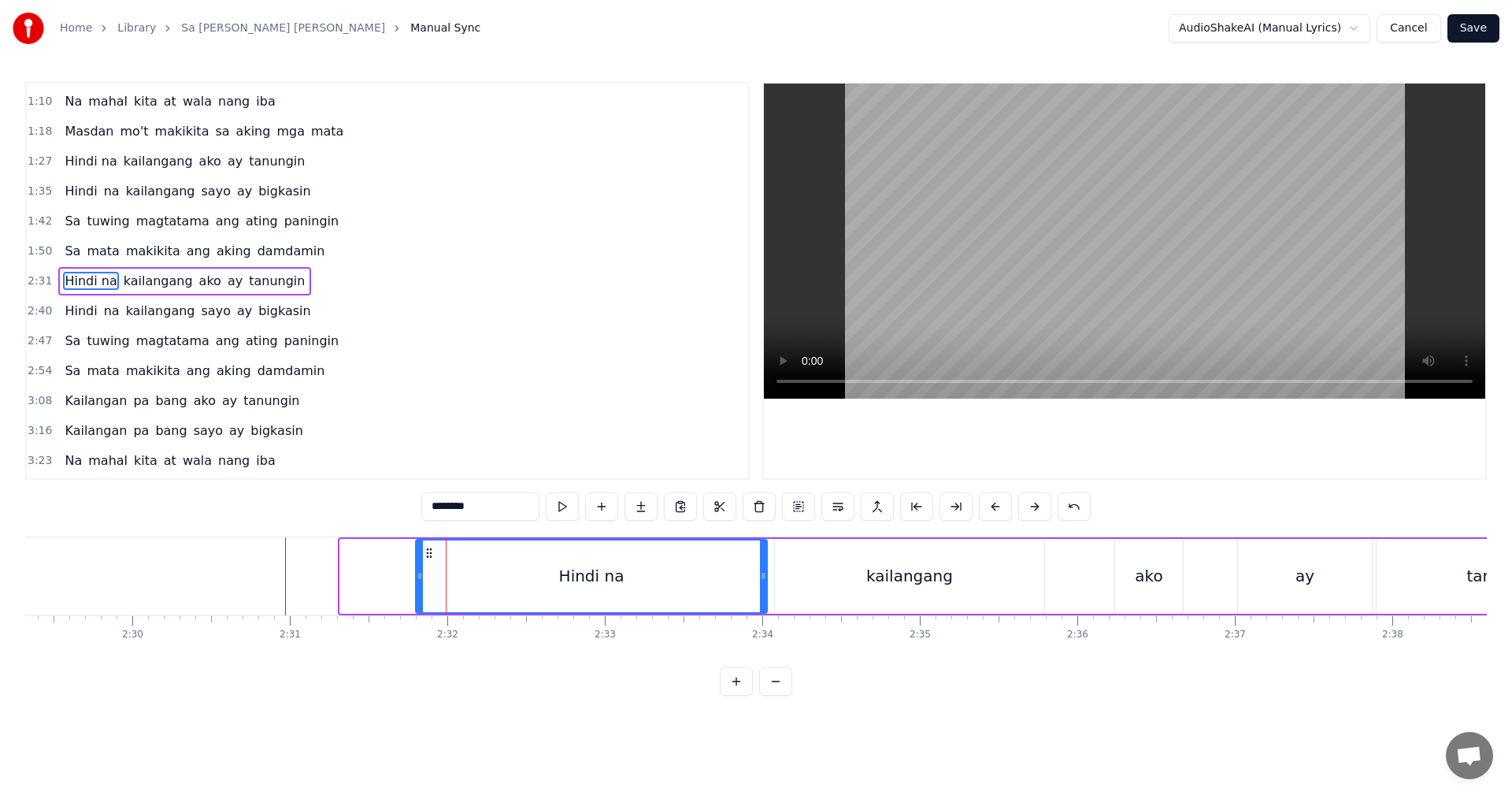
drag, startPoint x: 340, startPoint y: 580, endPoint x: 416, endPoint y: 583, distance: 76.1
click at [416, 583] on div at bounding box center [419, 576] width 7 height 71
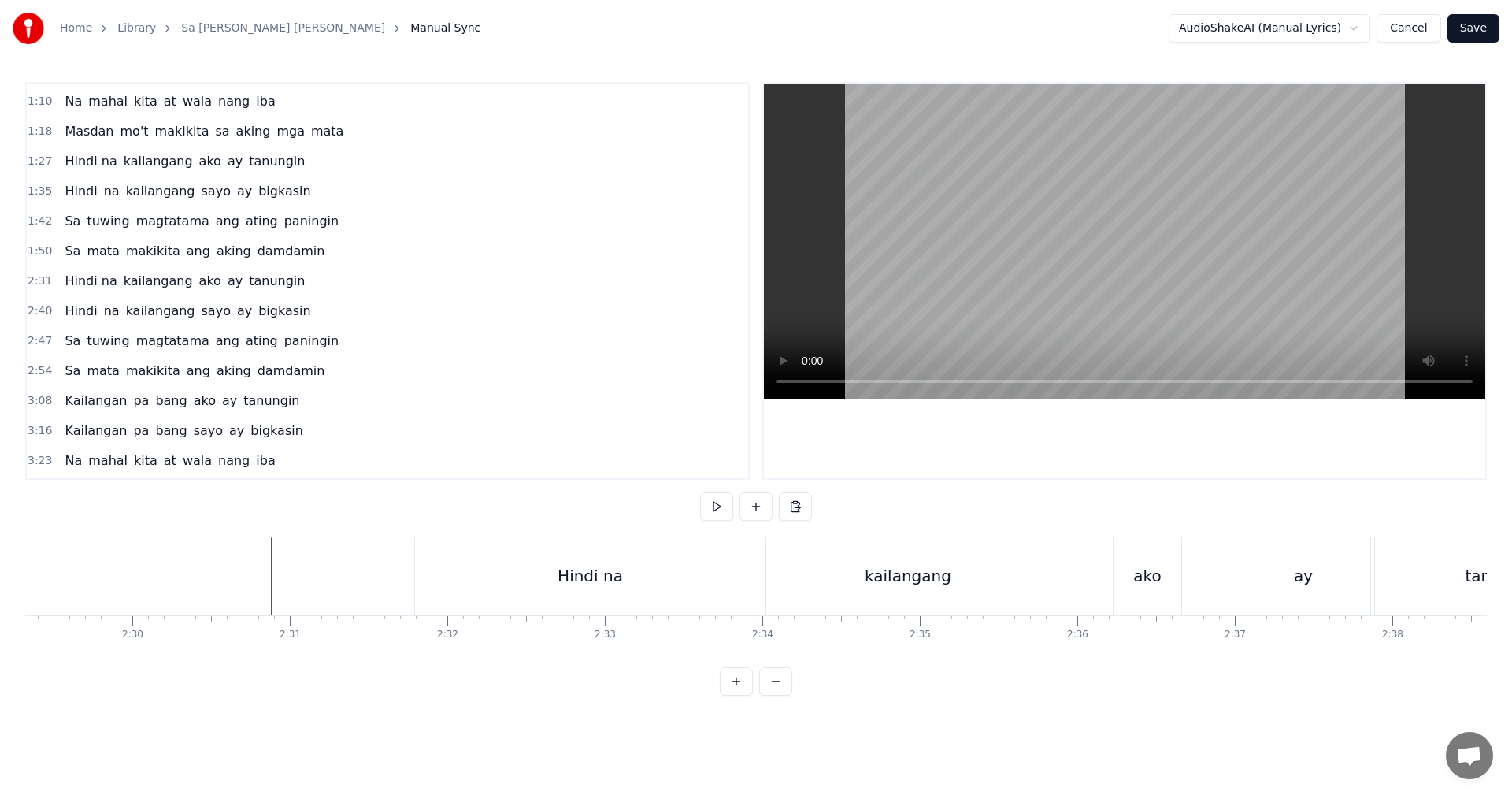
click at [495, 586] on div "Hindi na" at bounding box center [591, 577] width 351 height 78
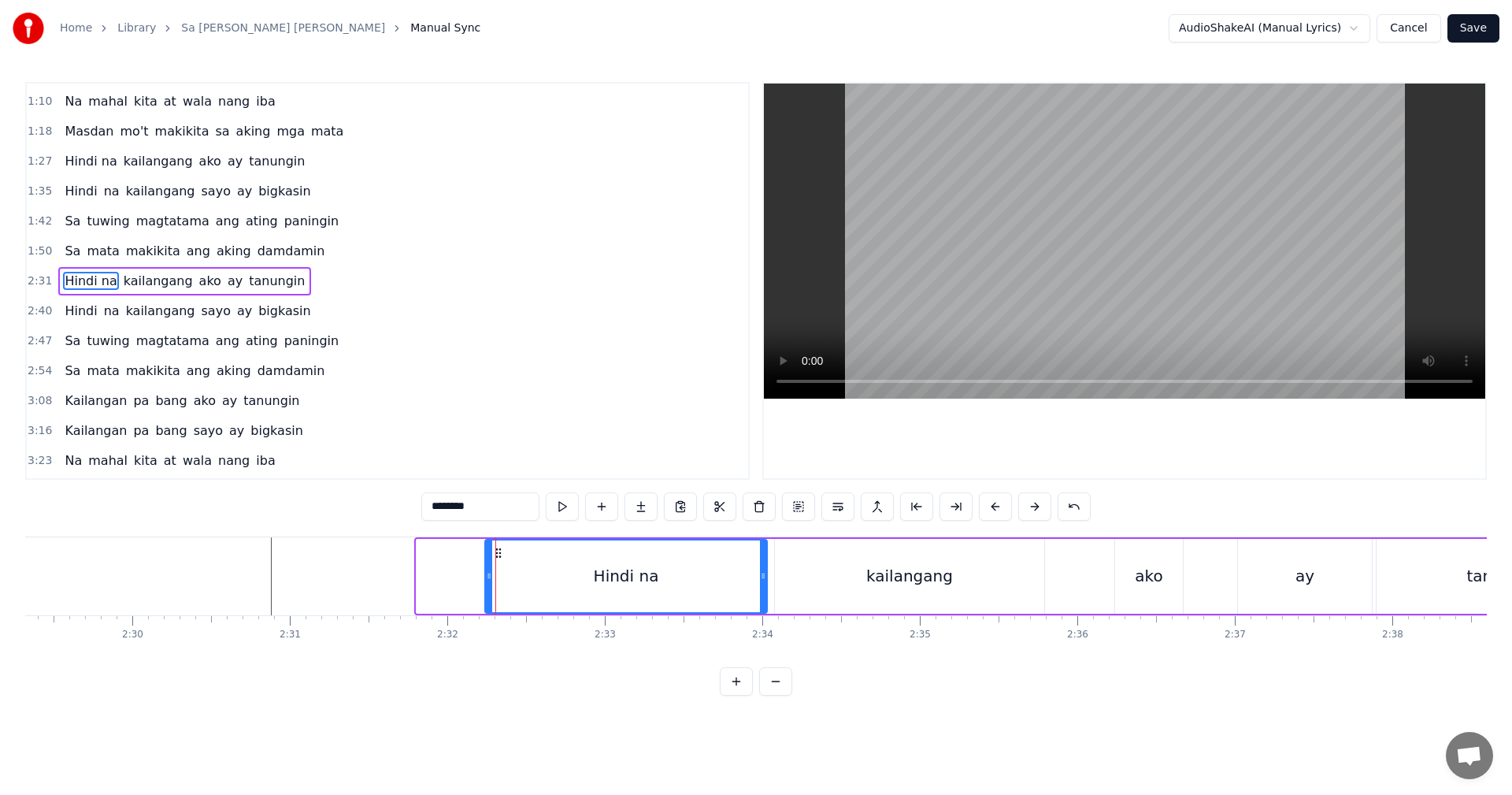
drag, startPoint x: 416, startPoint y: 581, endPoint x: 485, endPoint y: 584, distance: 69.1
click at [486, 584] on div at bounding box center [489, 576] width 7 height 71
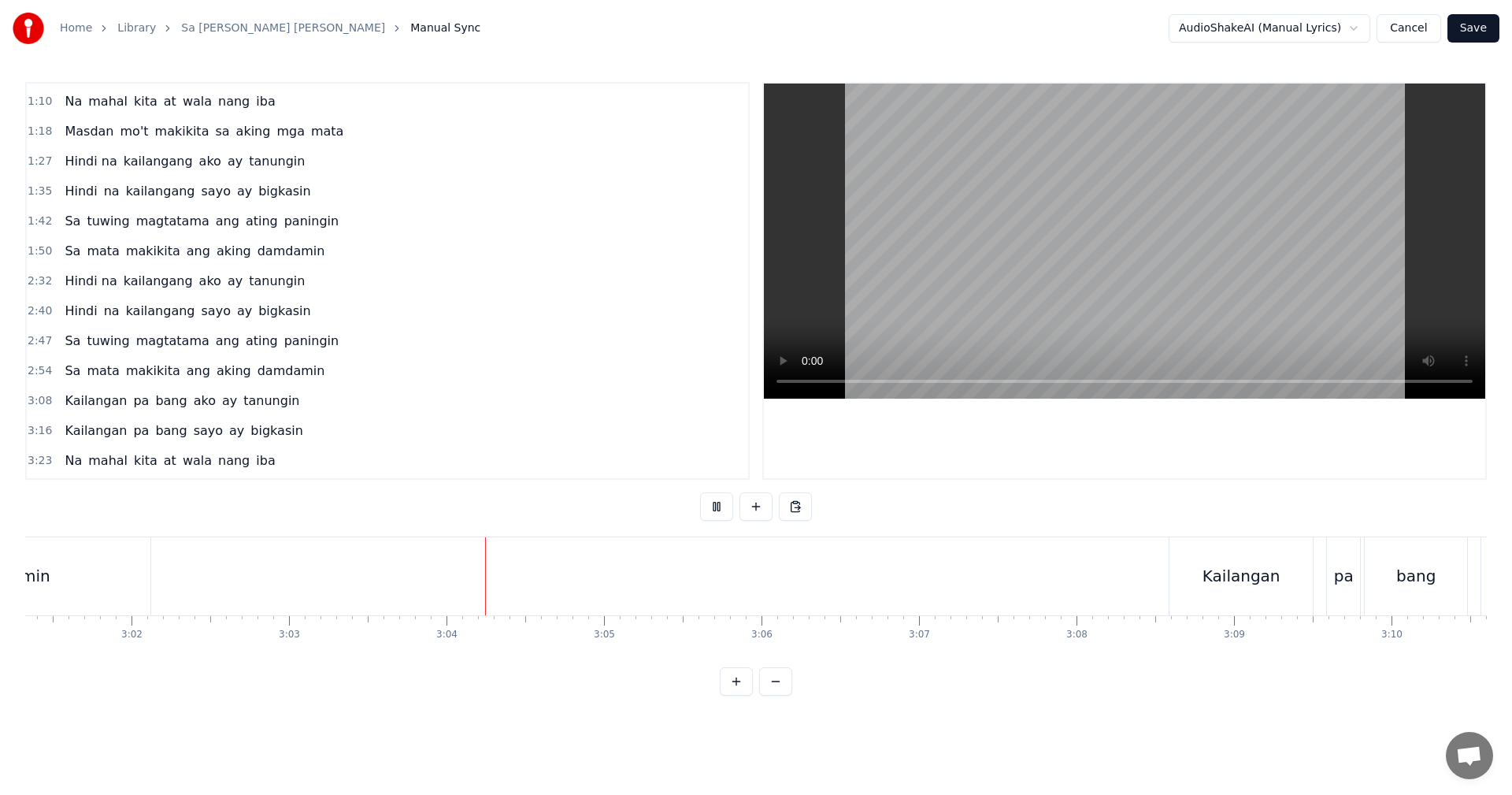
scroll to position [0, 28848]
click at [776, 693] on button at bounding box center [776, 682] width 33 height 29
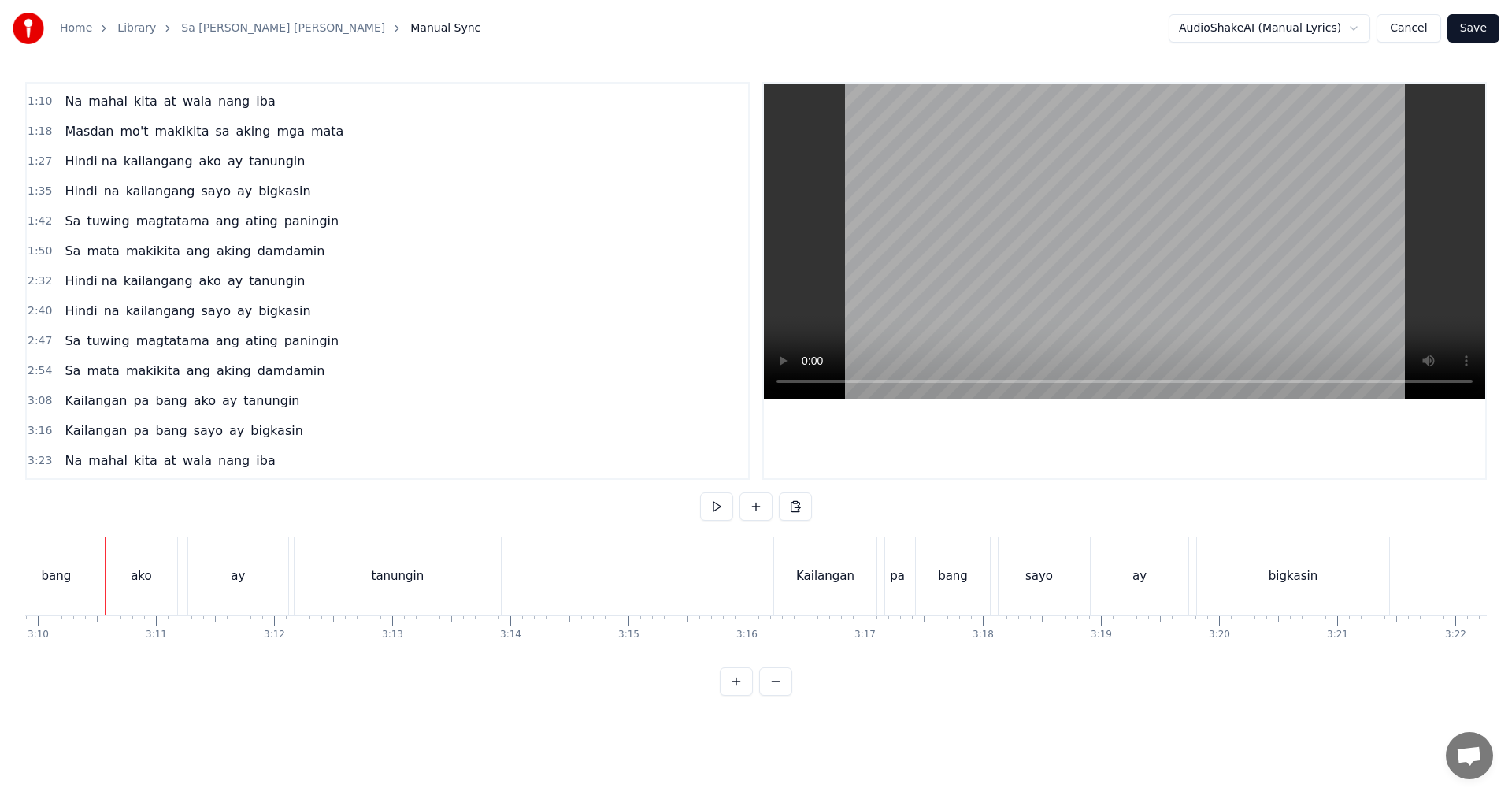
click at [786, 695] on button at bounding box center [776, 682] width 33 height 29
click at [238, 522] on div "0:22 Kailangan pa bang ako ay tanungin 0:30 Kailangan pa bang sayo ay bigkasin …" at bounding box center [756, 389] width 1462 height 614
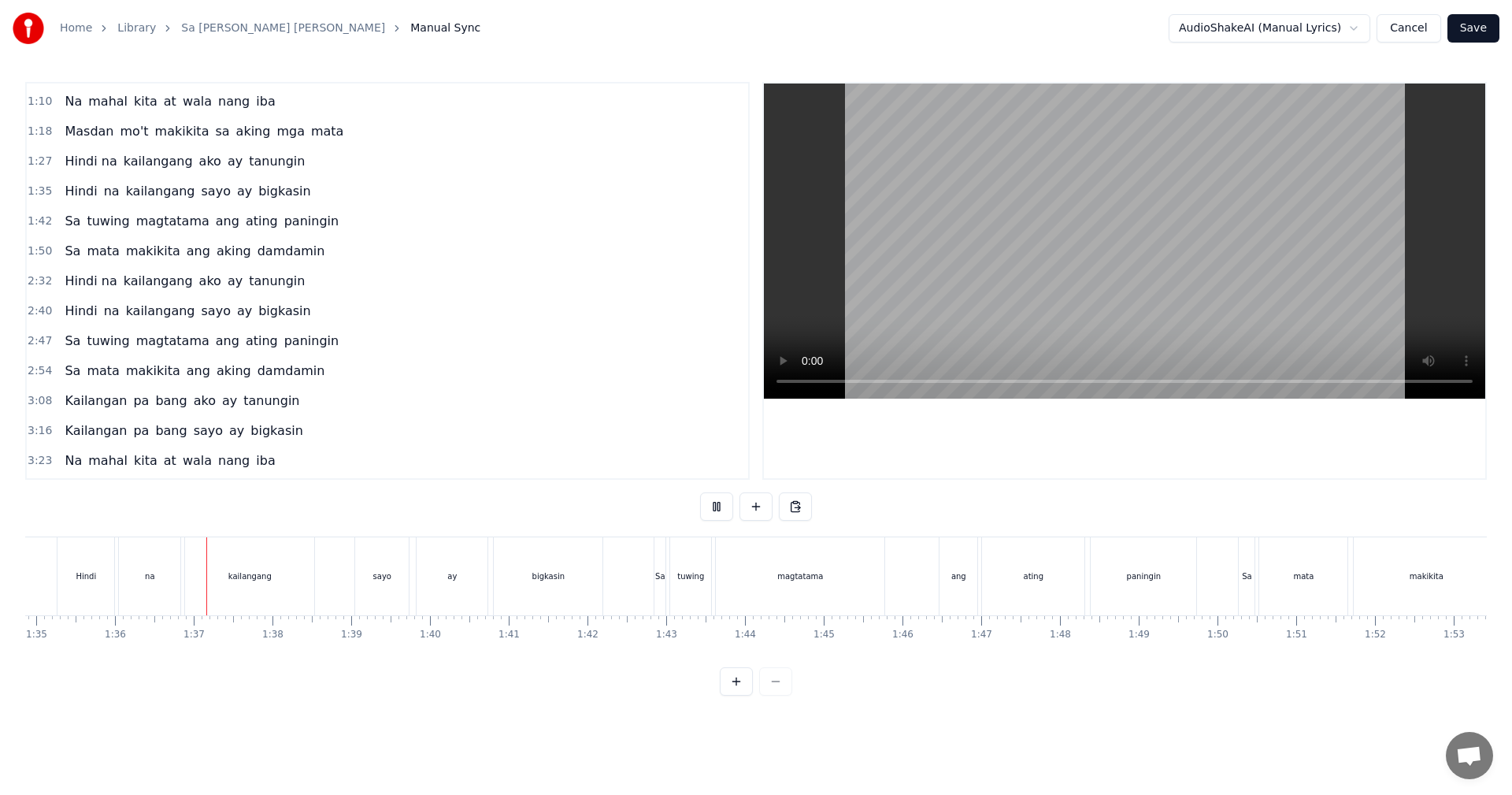
scroll to position [0, 7524]
click at [1479, 26] on button "Save" at bounding box center [1473, 29] width 52 height 29
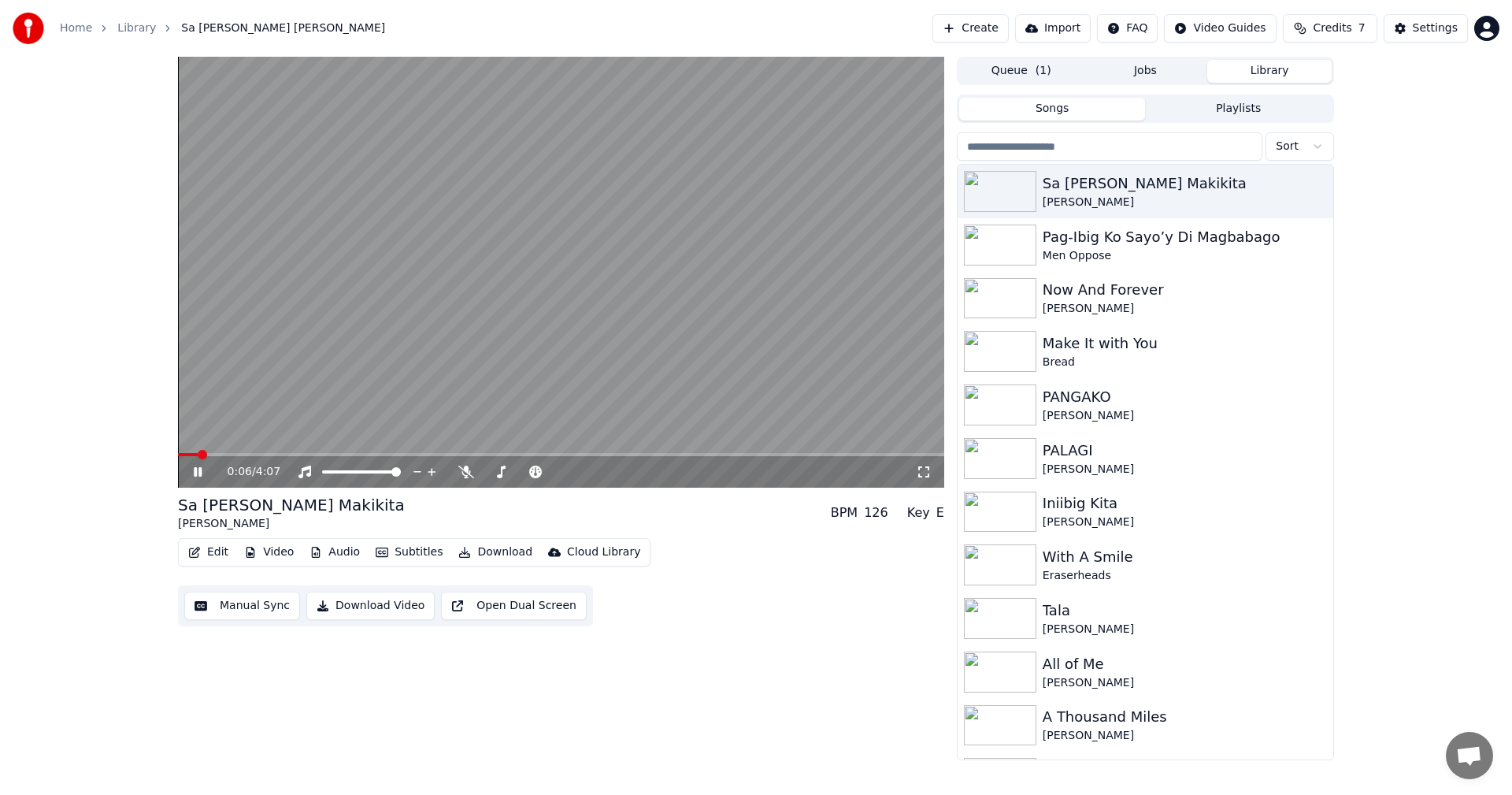
click at [276, 454] on span at bounding box center [561, 454] width 766 height 3
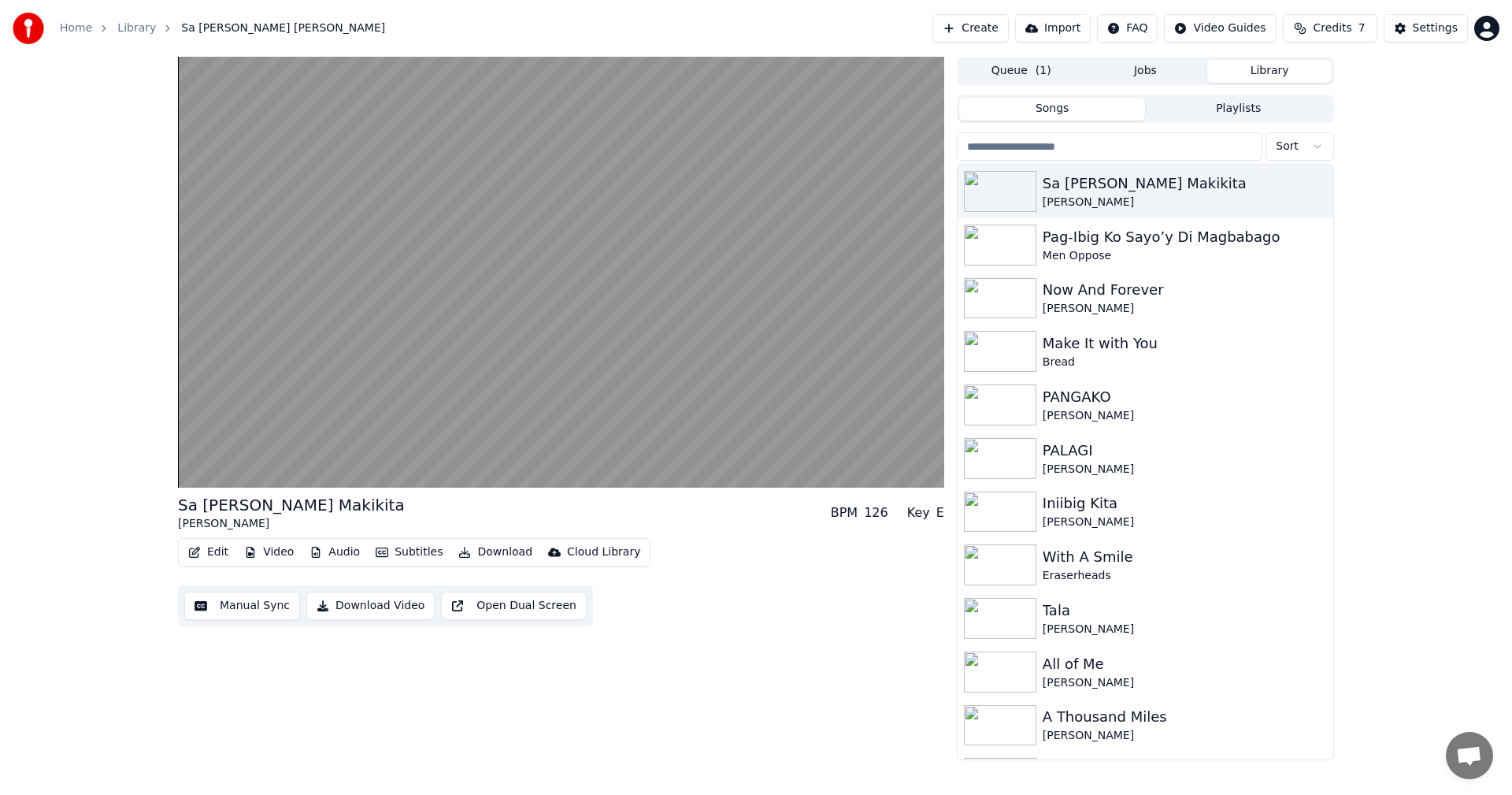
click at [372, 609] on button "Download Video" at bounding box center [371, 606] width 129 height 29
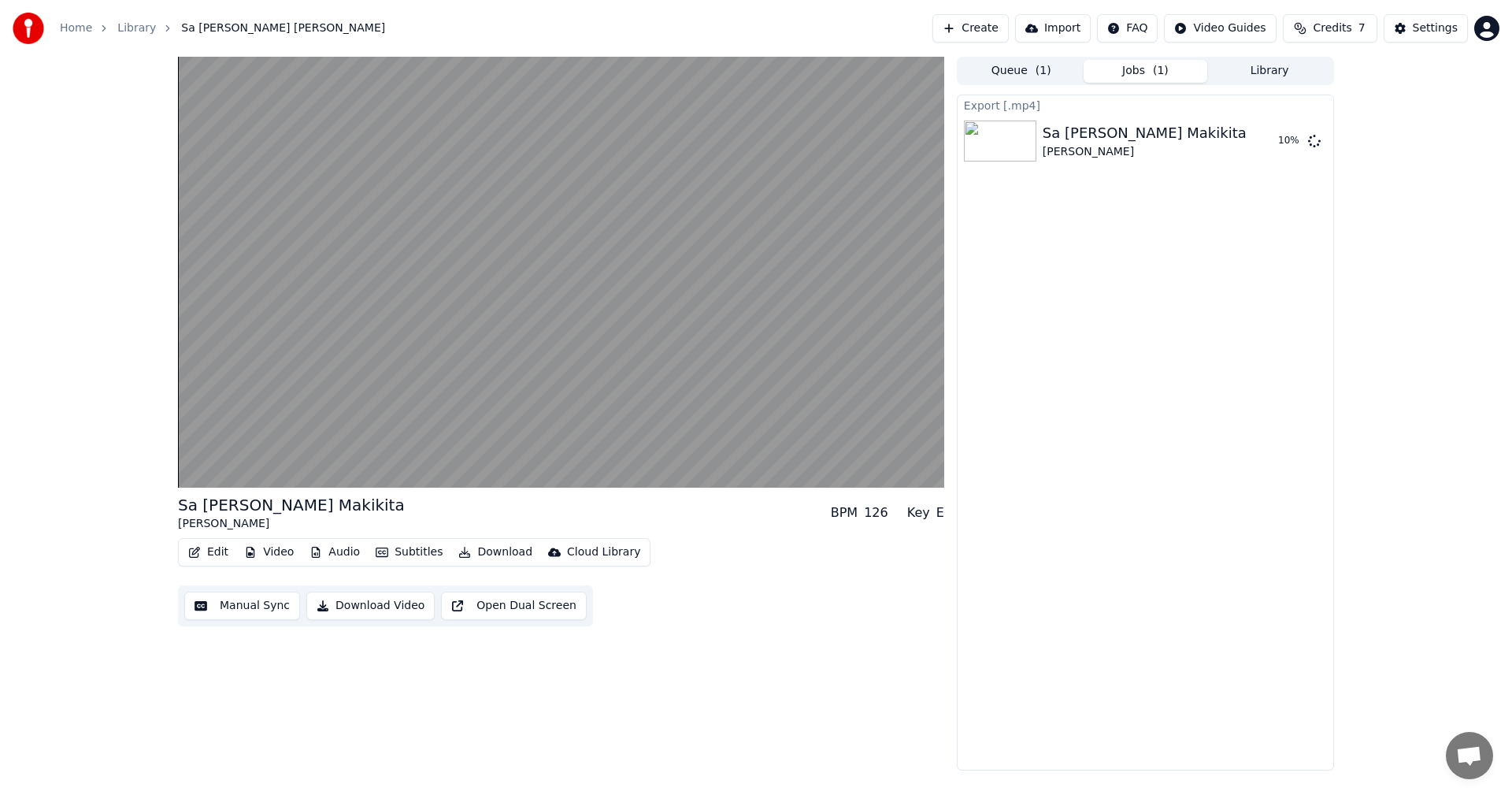
click at [246, 605] on button "Manual Sync" at bounding box center [242, 606] width 116 height 29
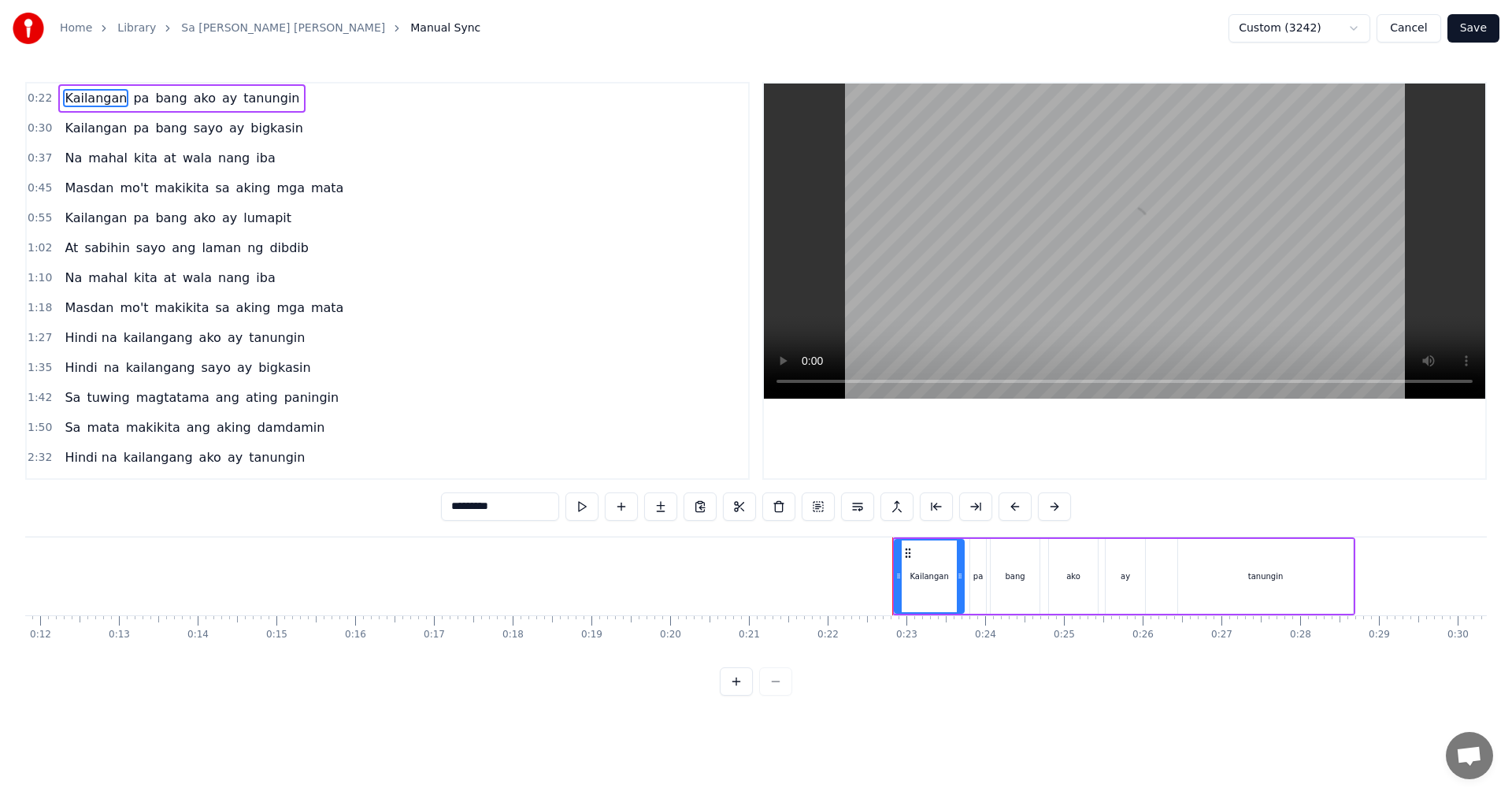
scroll to position [0, 1719]
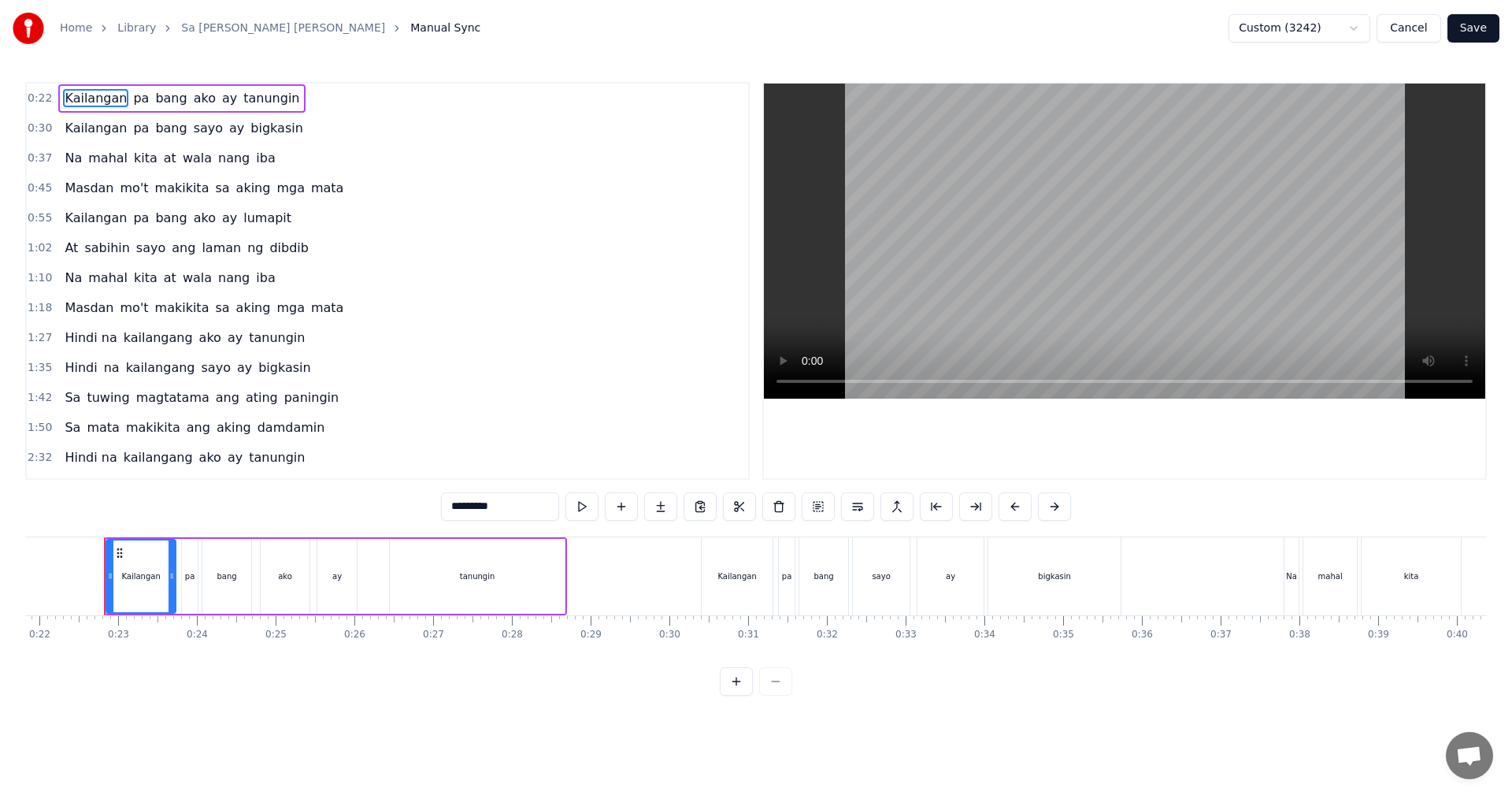
click at [1423, 30] on button "Cancel" at bounding box center [1408, 29] width 64 height 29
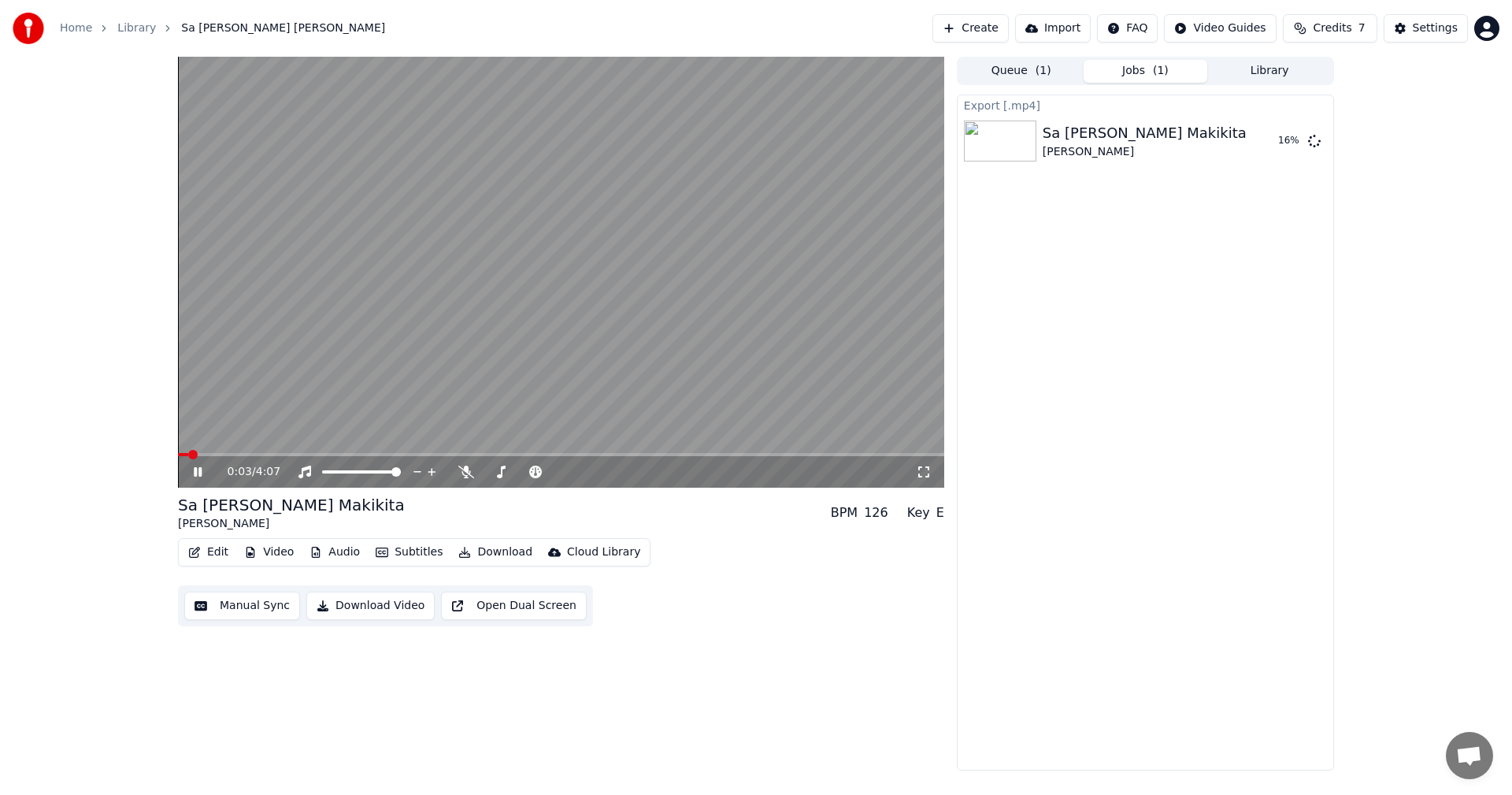
click at [294, 384] on video at bounding box center [561, 273] width 766 height 431
click at [1274, 143] on button "Show" at bounding box center [1274, 141] width 57 height 29
click at [200, 472] on icon at bounding box center [198, 472] width 10 height 11
click at [292, 455] on span at bounding box center [561, 454] width 766 height 3
click at [372, 454] on span at bounding box center [561, 454] width 766 height 3
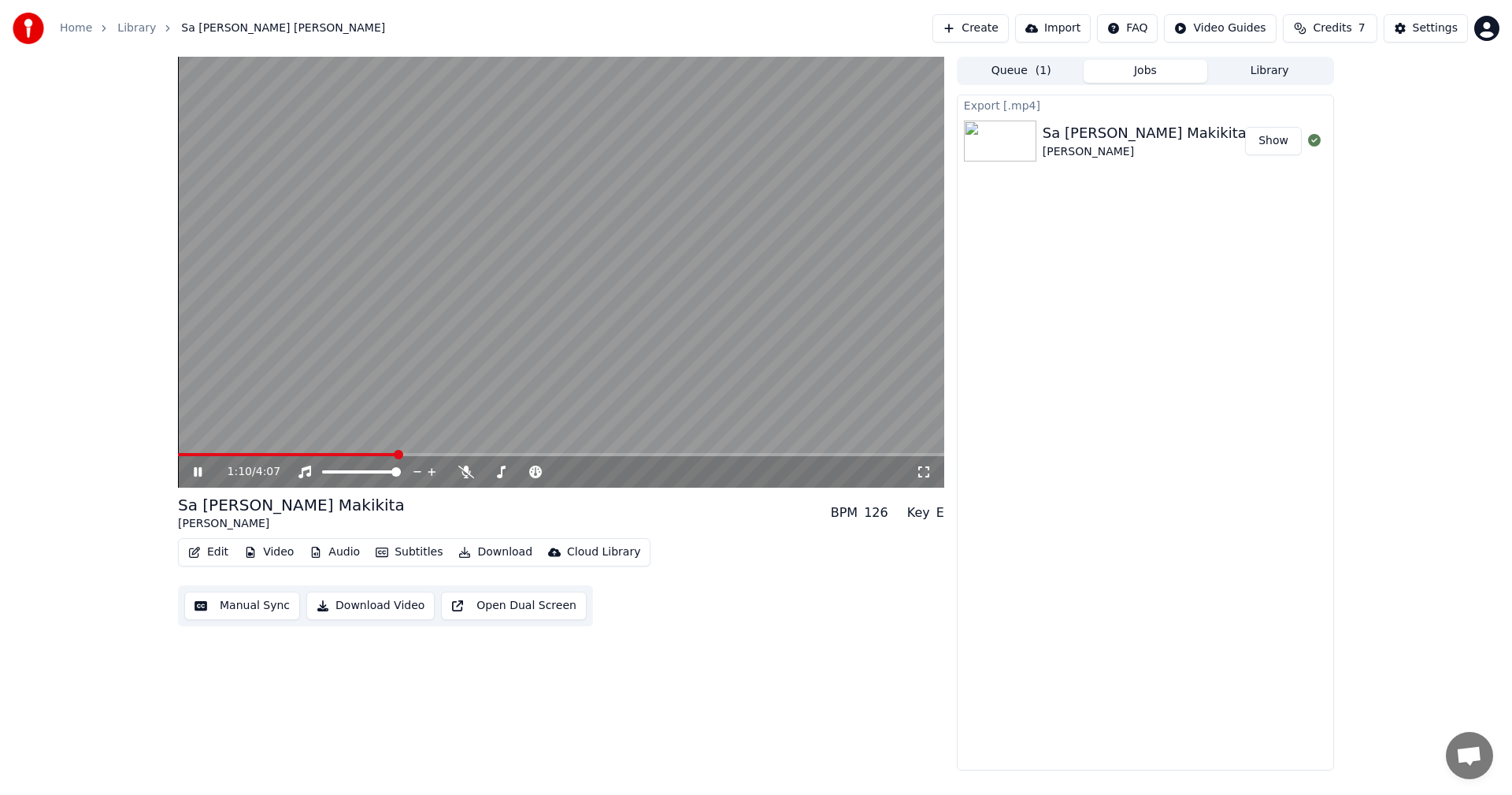
click at [446, 454] on span at bounding box center [561, 454] width 766 height 3
click at [438, 456] on span at bounding box center [443, 455] width 10 height 10
